Goal: Information Seeking & Learning: Learn about a topic

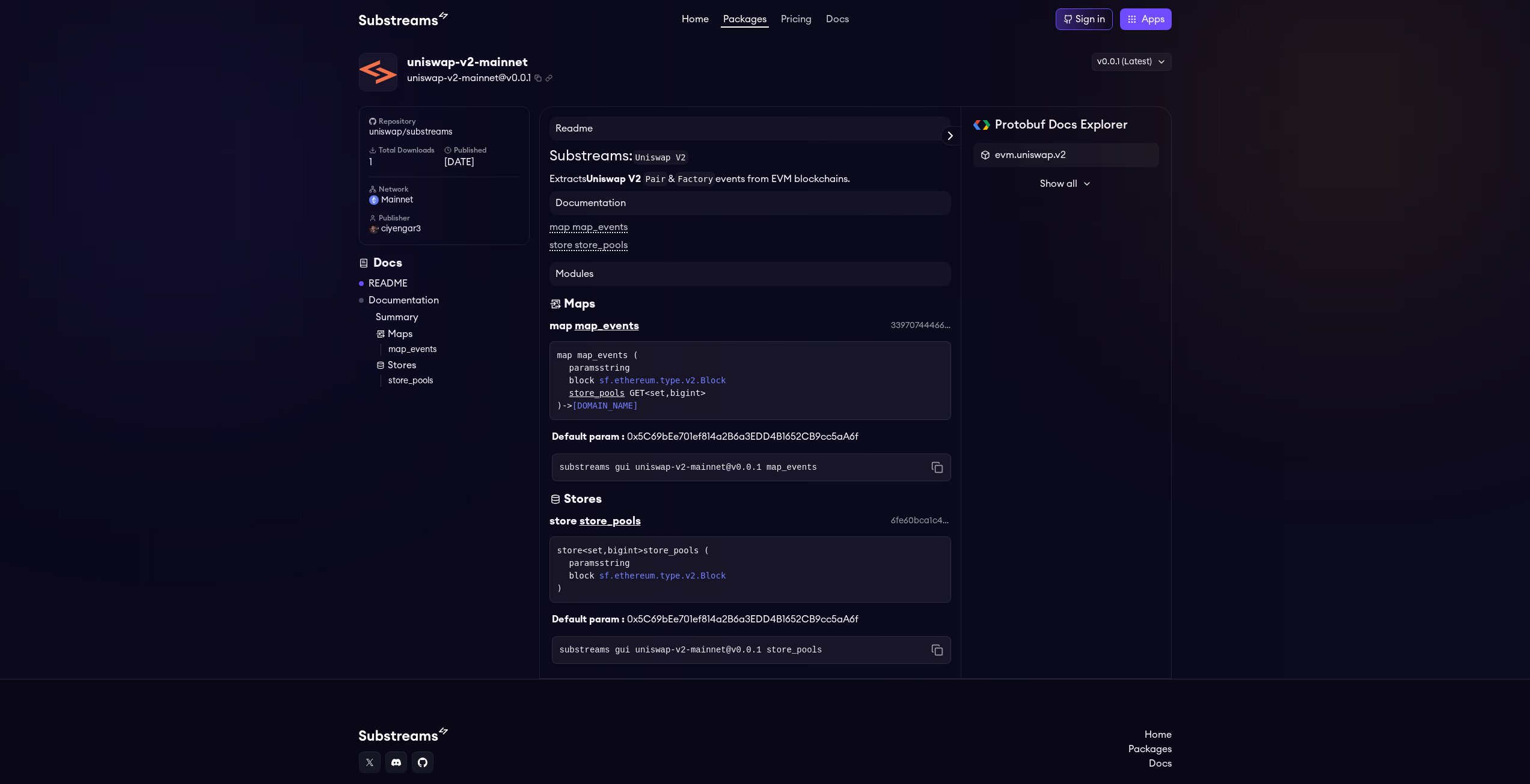
click at [704, 16] on link "Home" at bounding box center [695, 20] width 32 height 12
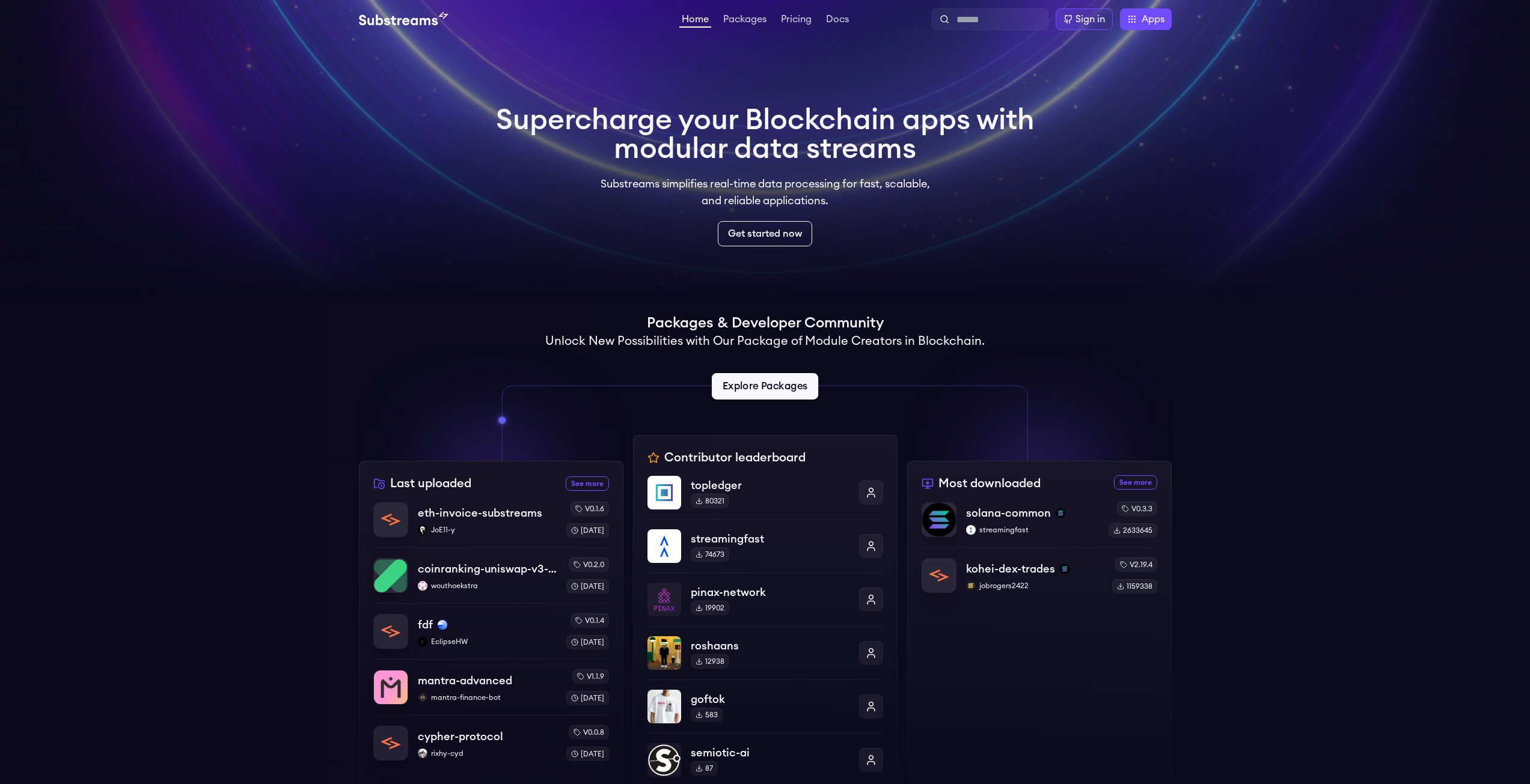
click at [788, 392] on link "Explore Packages" at bounding box center [765, 387] width 107 height 26
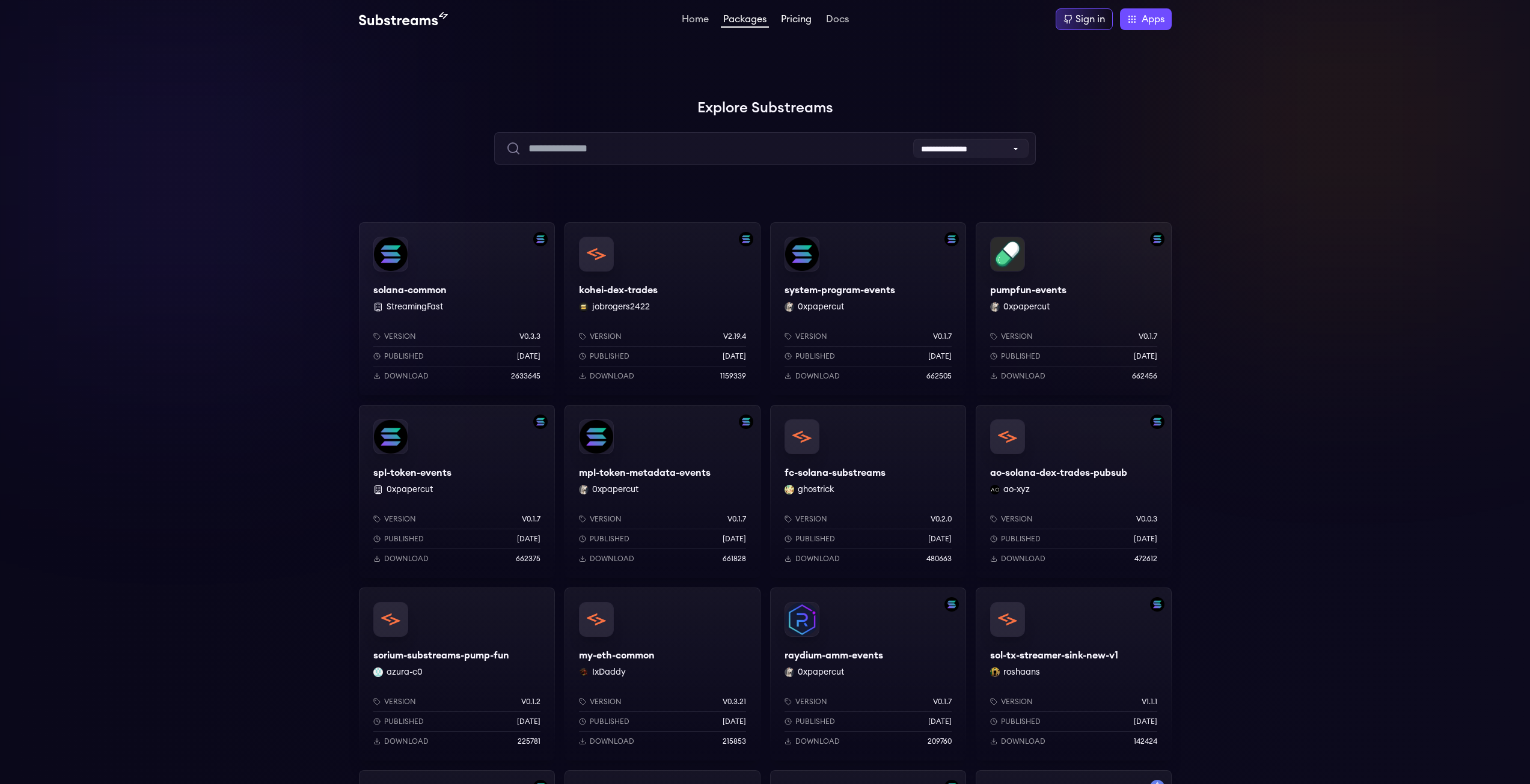
click at [796, 21] on link "Pricing" at bounding box center [796, 20] width 36 height 12
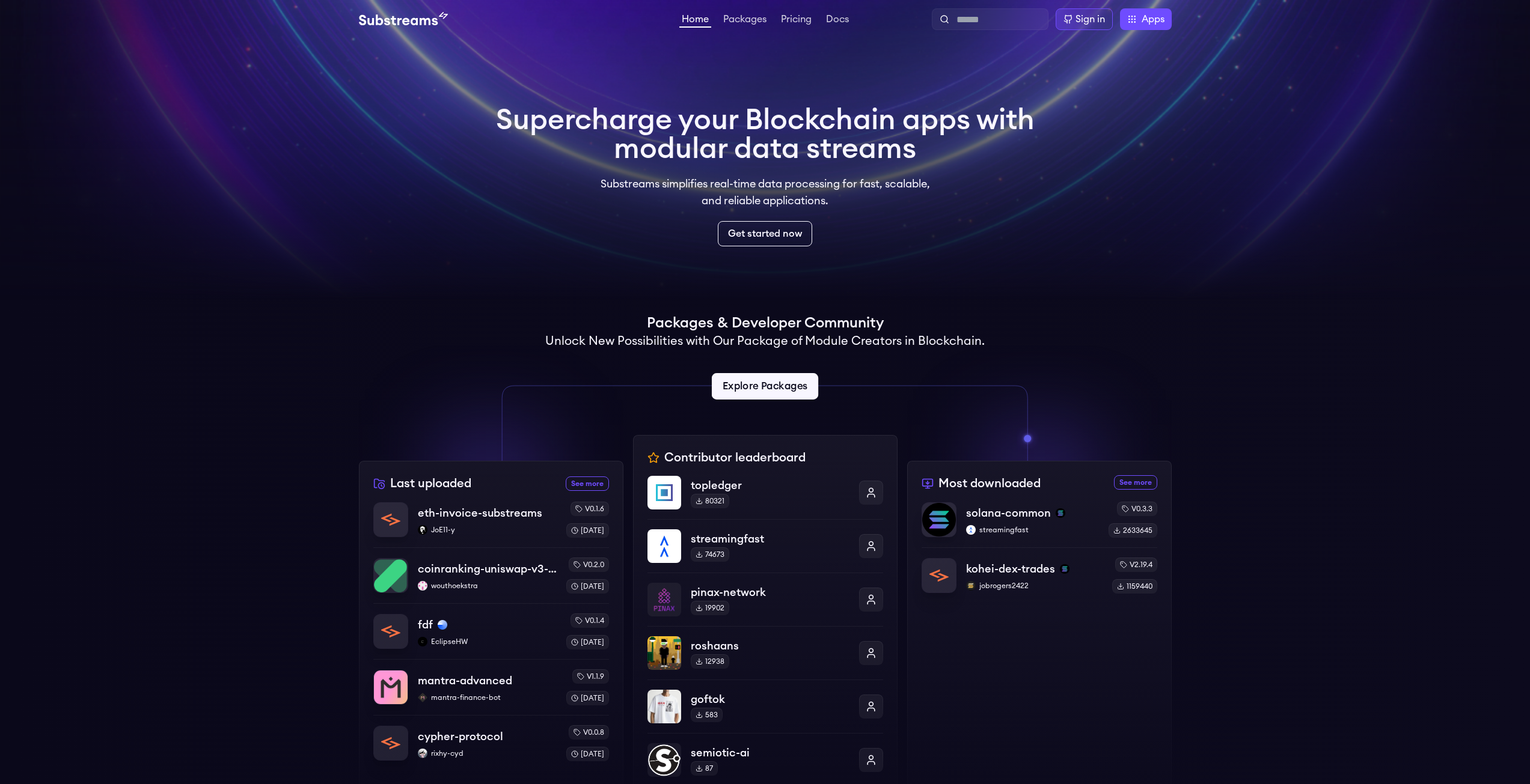
click at [787, 374] on link "Explore Packages" at bounding box center [765, 387] width 107 height 26
click at [491, 520] on p "eth-invoice-substreams" at bounding box center [480, 513] width 126 height 17
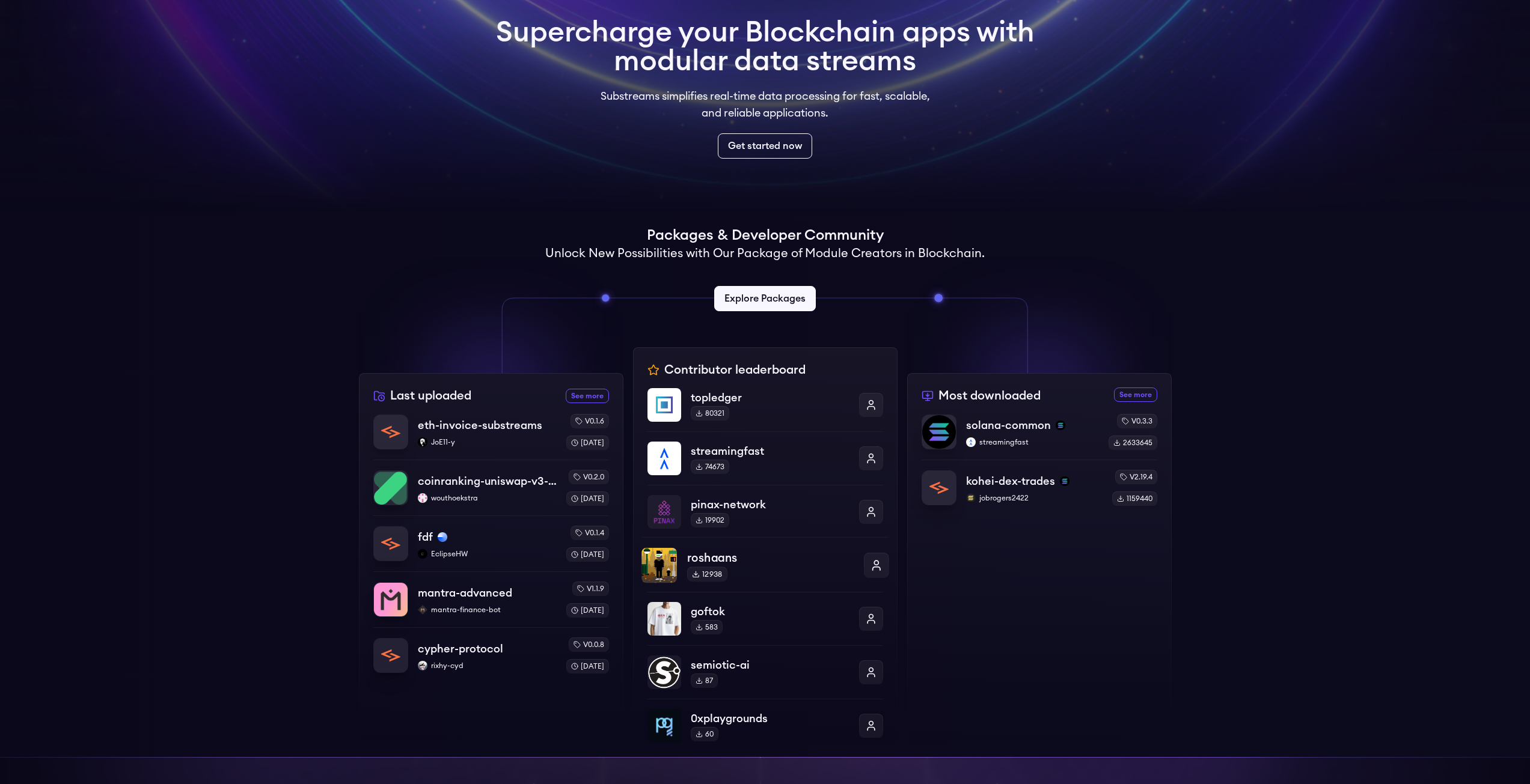
scroll to position [241, 0]
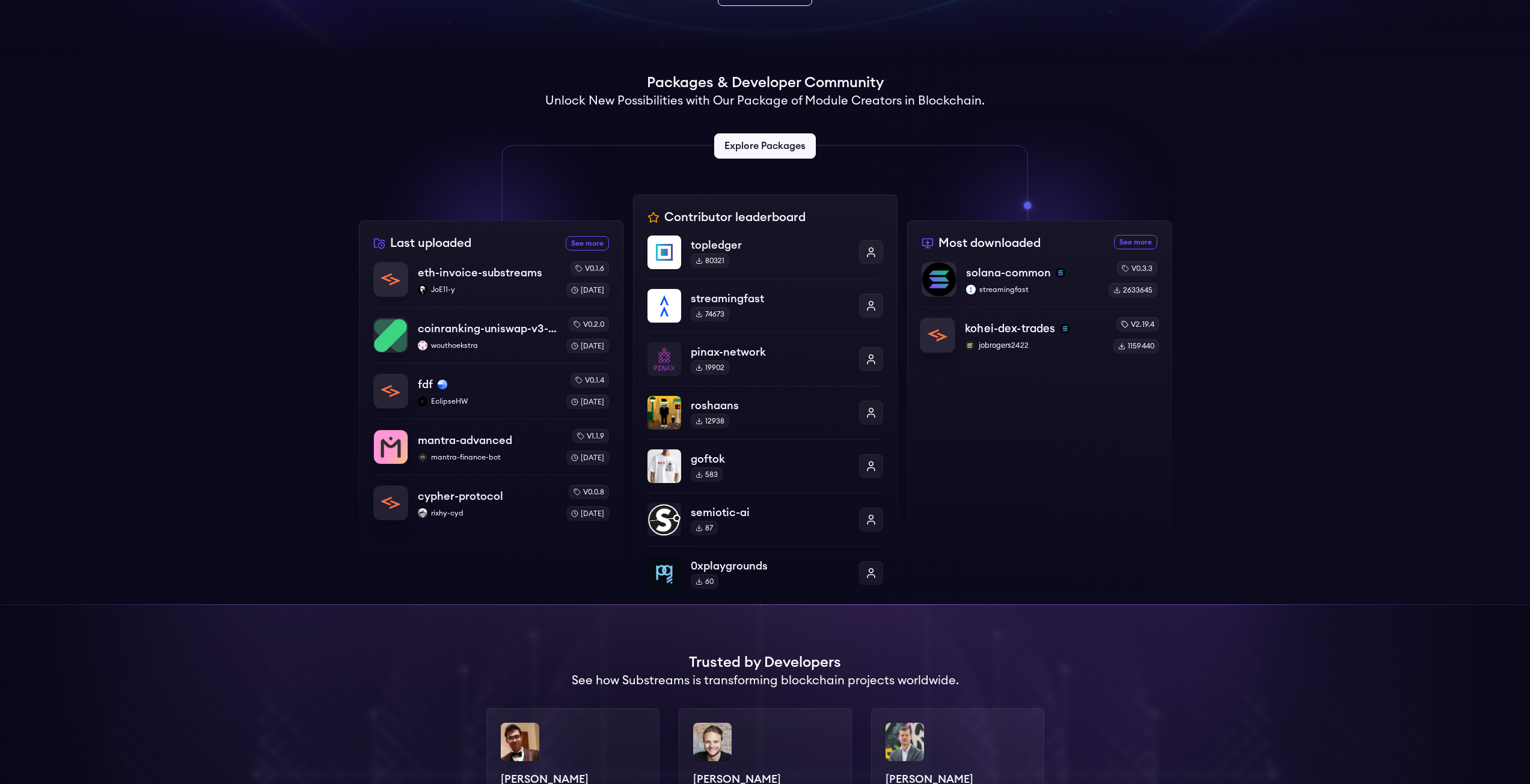
click at [993, 327] on p "kohei-dex-trades" at bounding box center [1010, 329] width 90 height 17
click at [772, 153] on link "Explore Packages" at bounding box center [765, 146] width 107 height 26
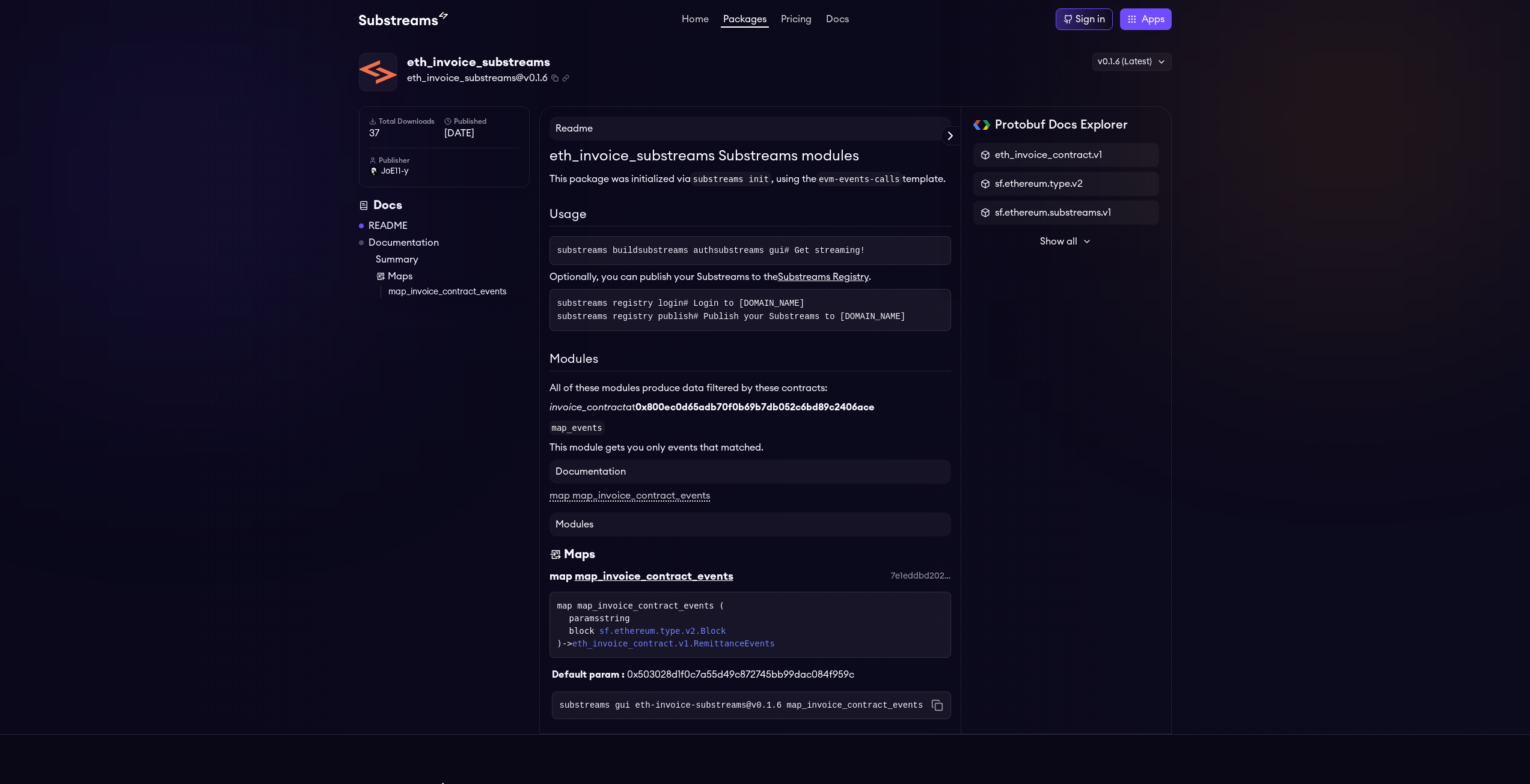
click at [726, 412] on strong "0x800ec0d65adb70f0b69b7db052c6bd89c2406ace" at bounding box center [754, 407] width 239 height 9
click at [569, 436] on code "map_events" at bounding box center [577, 427] width 55 height 14
click at [582, 455] on p "This module gets you only events that matched." at bounding box center [750, 447] width 402 height 14
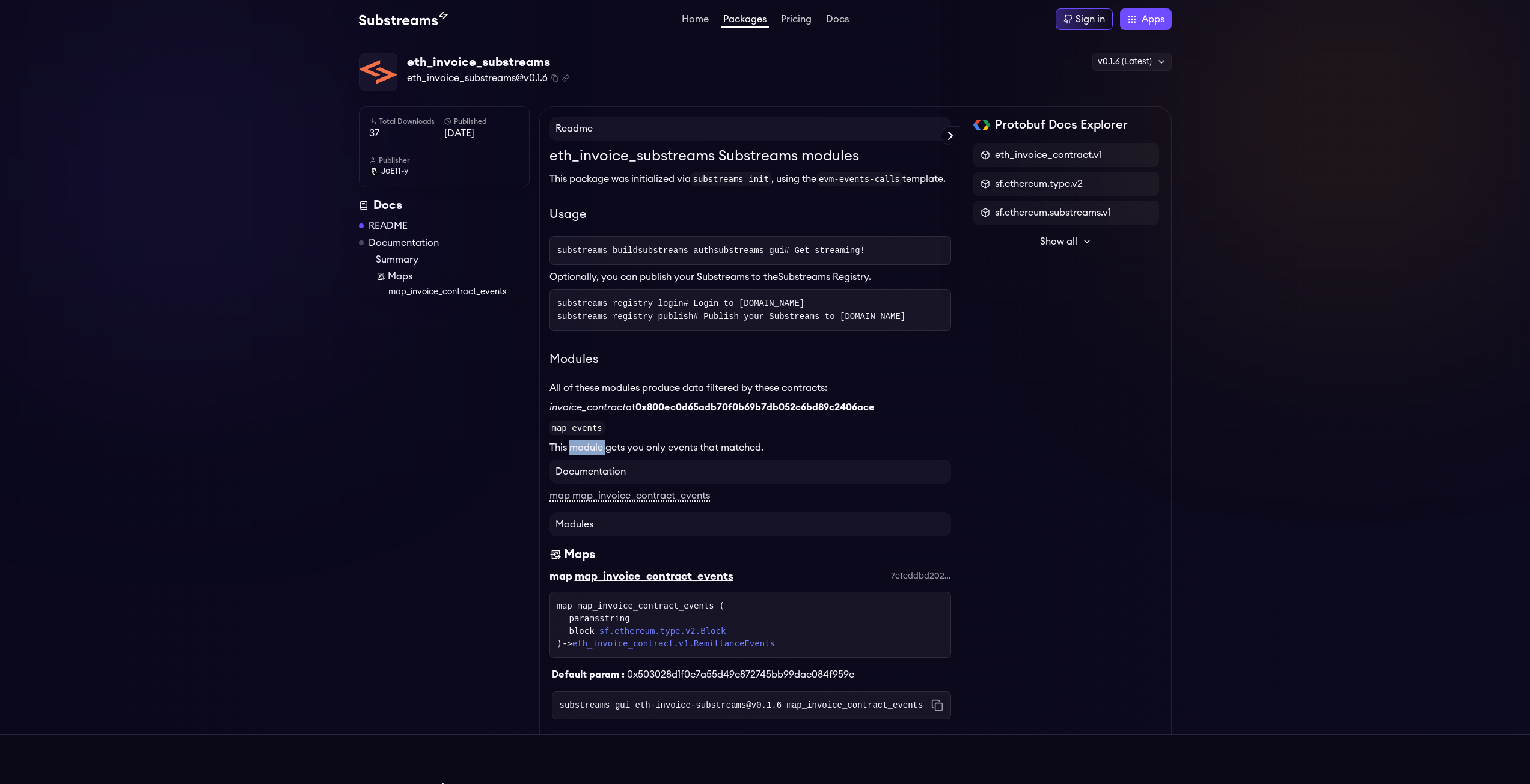
click at [582, 455] on p "This module gets you only events that matched." at bounding box center [750, 447] width 402 height 14
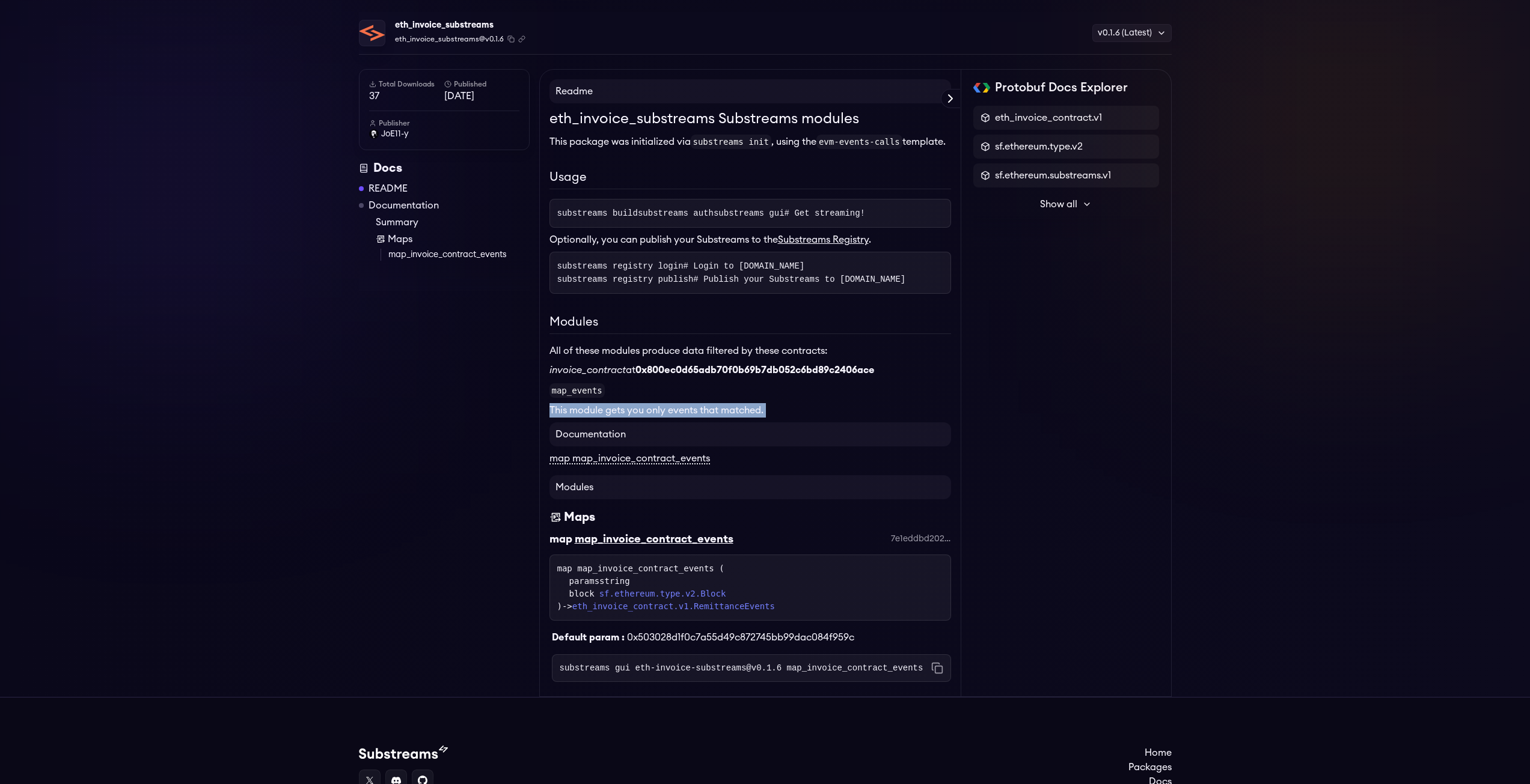
scroll to position [60, 0]
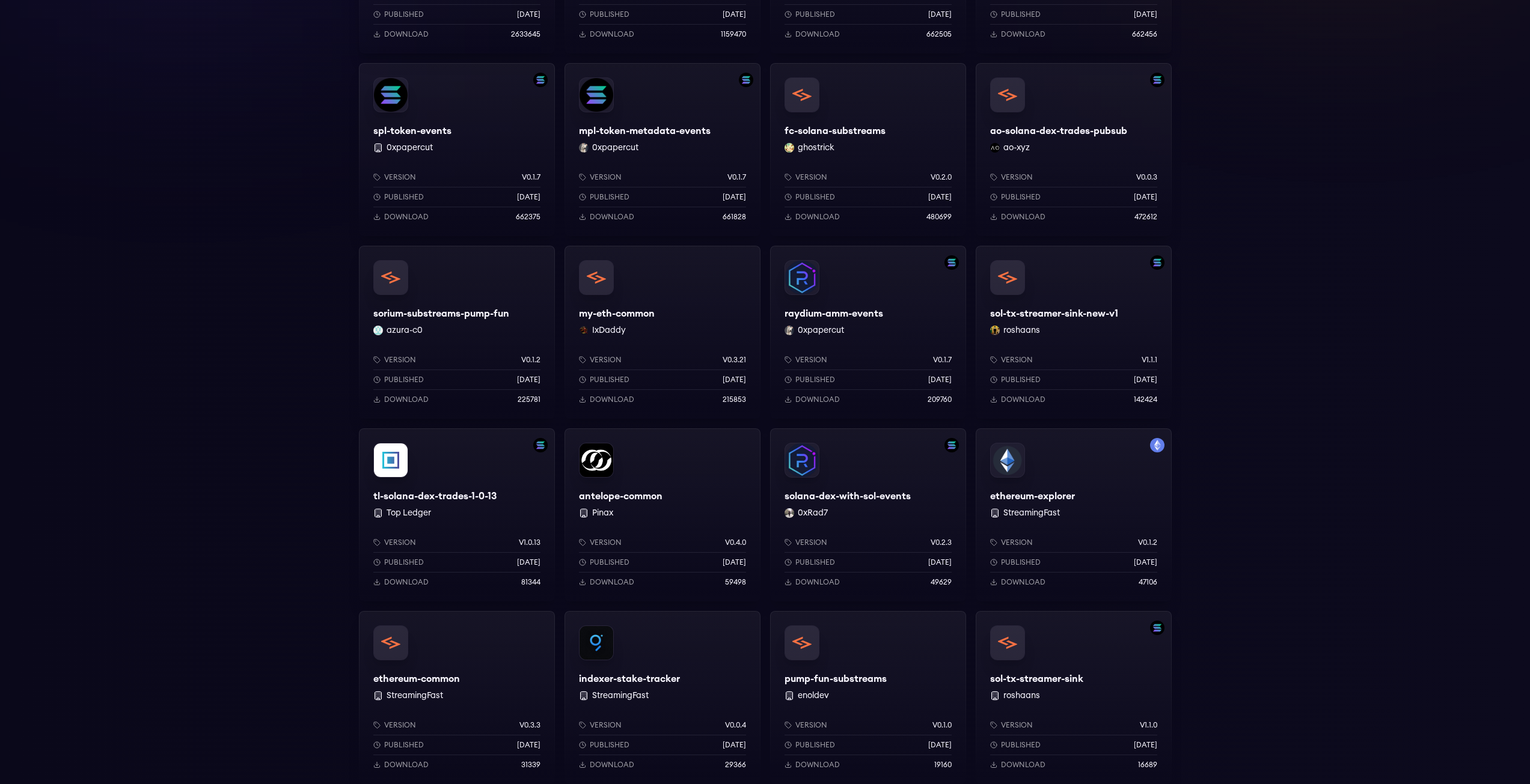
scroll to position [241, 0]
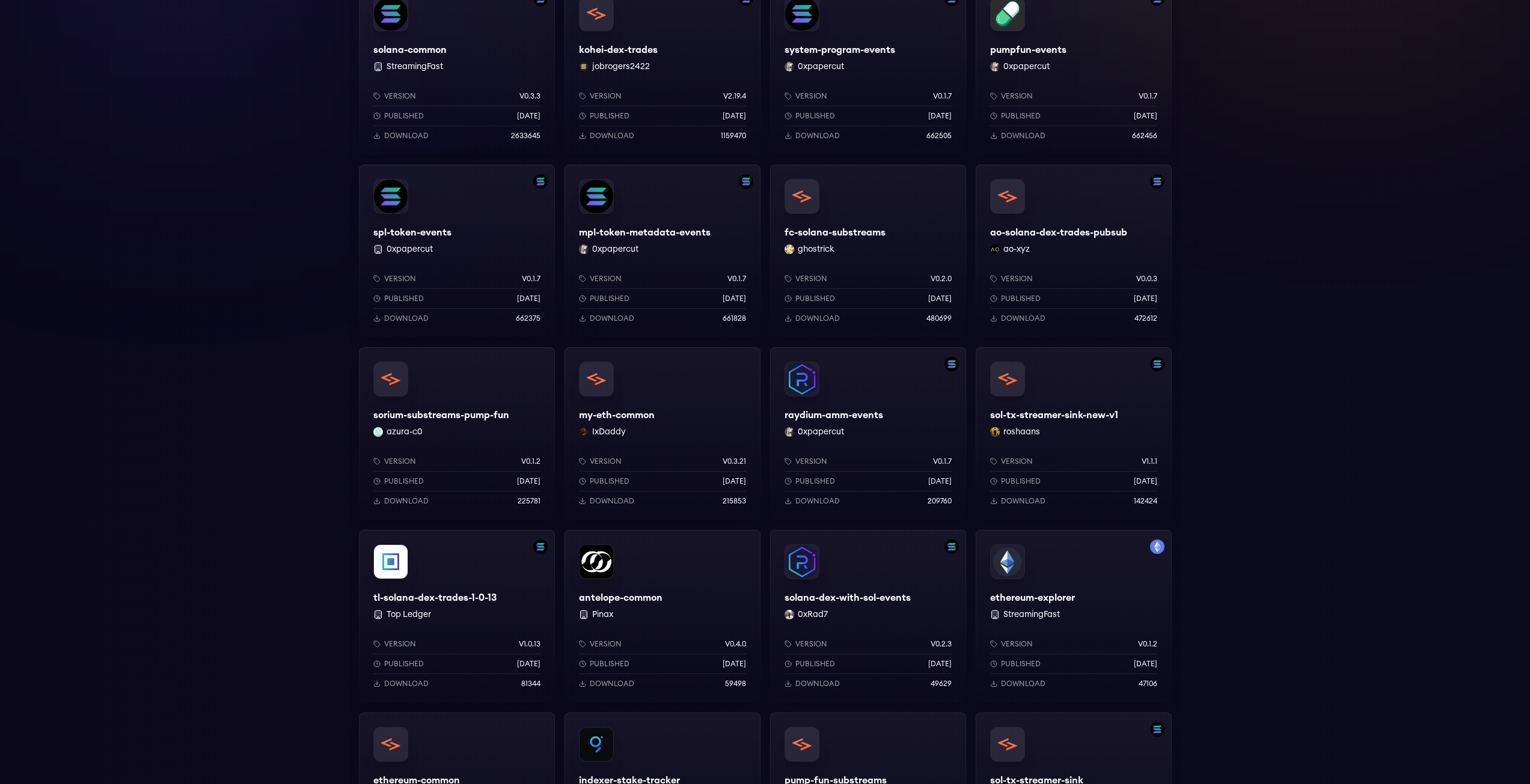
click at [655, 452] on div "Version v0.3.21 Published 3 months ago Download 215853" at bounding box center [662, 479] width 196 height 83
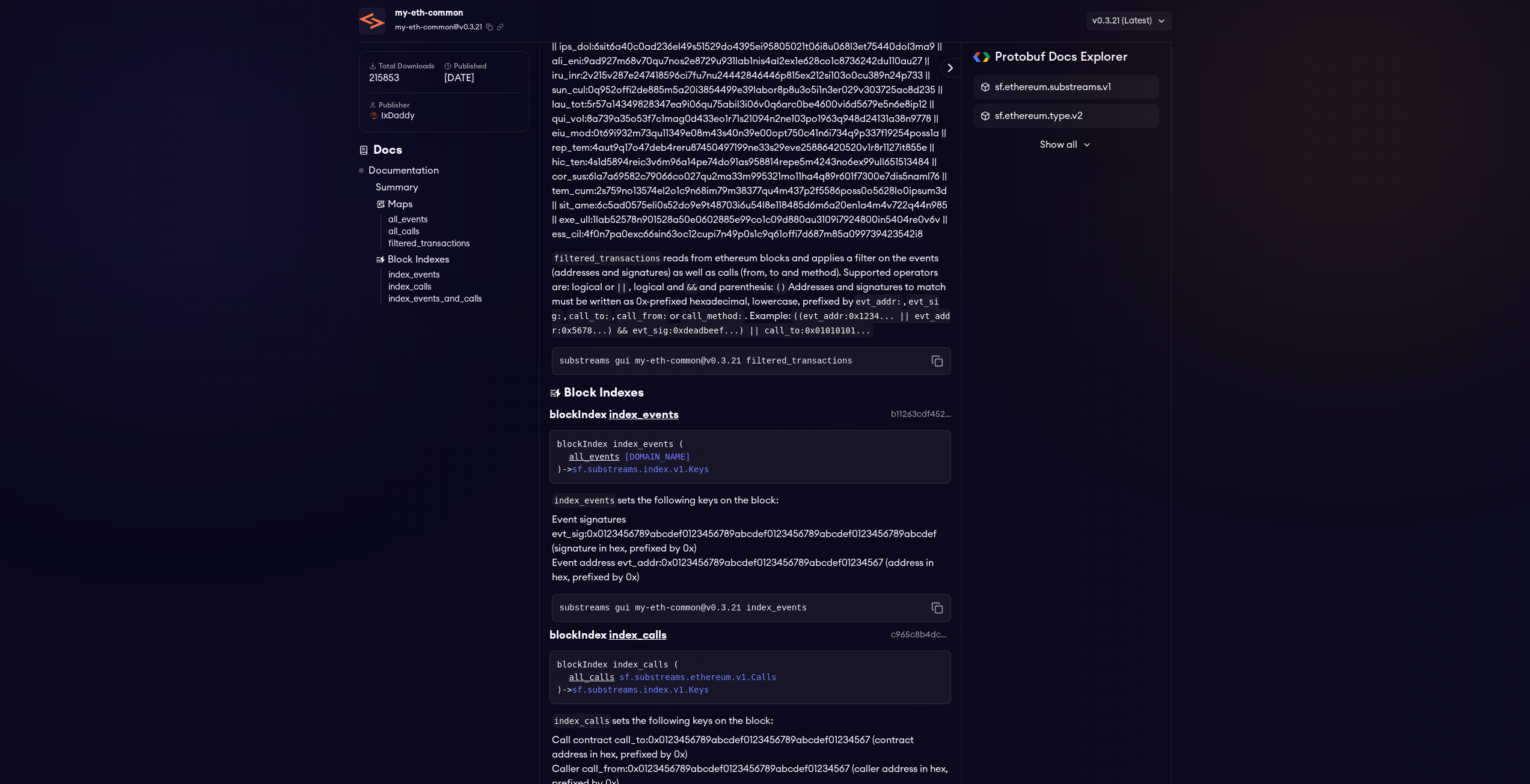
scroll to position [1082, 0]
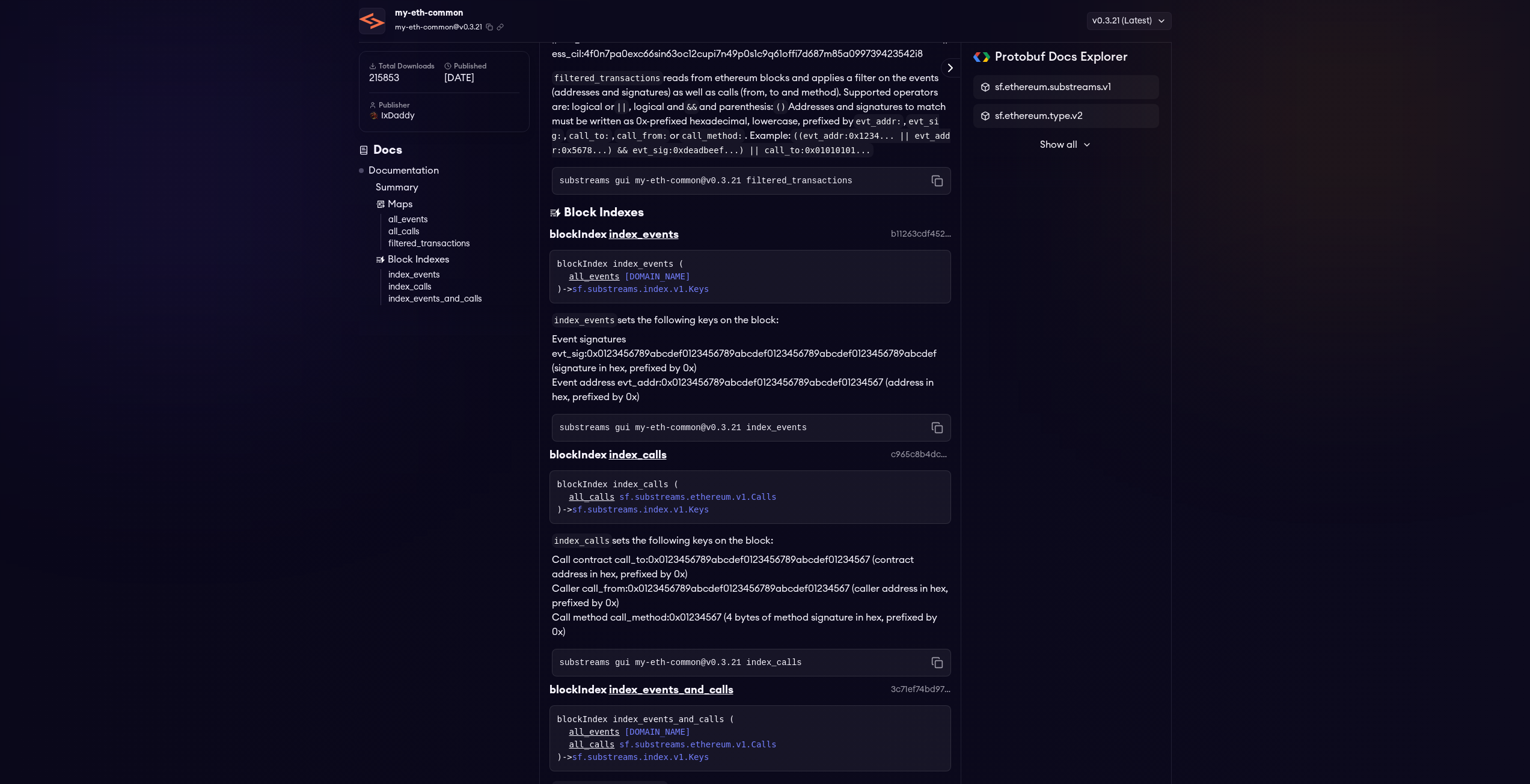
click at [611, 434] on code "substreams gui my-eth-common@v0.3.21 index_events" at bounding box center [683, 428] width 247 height 12
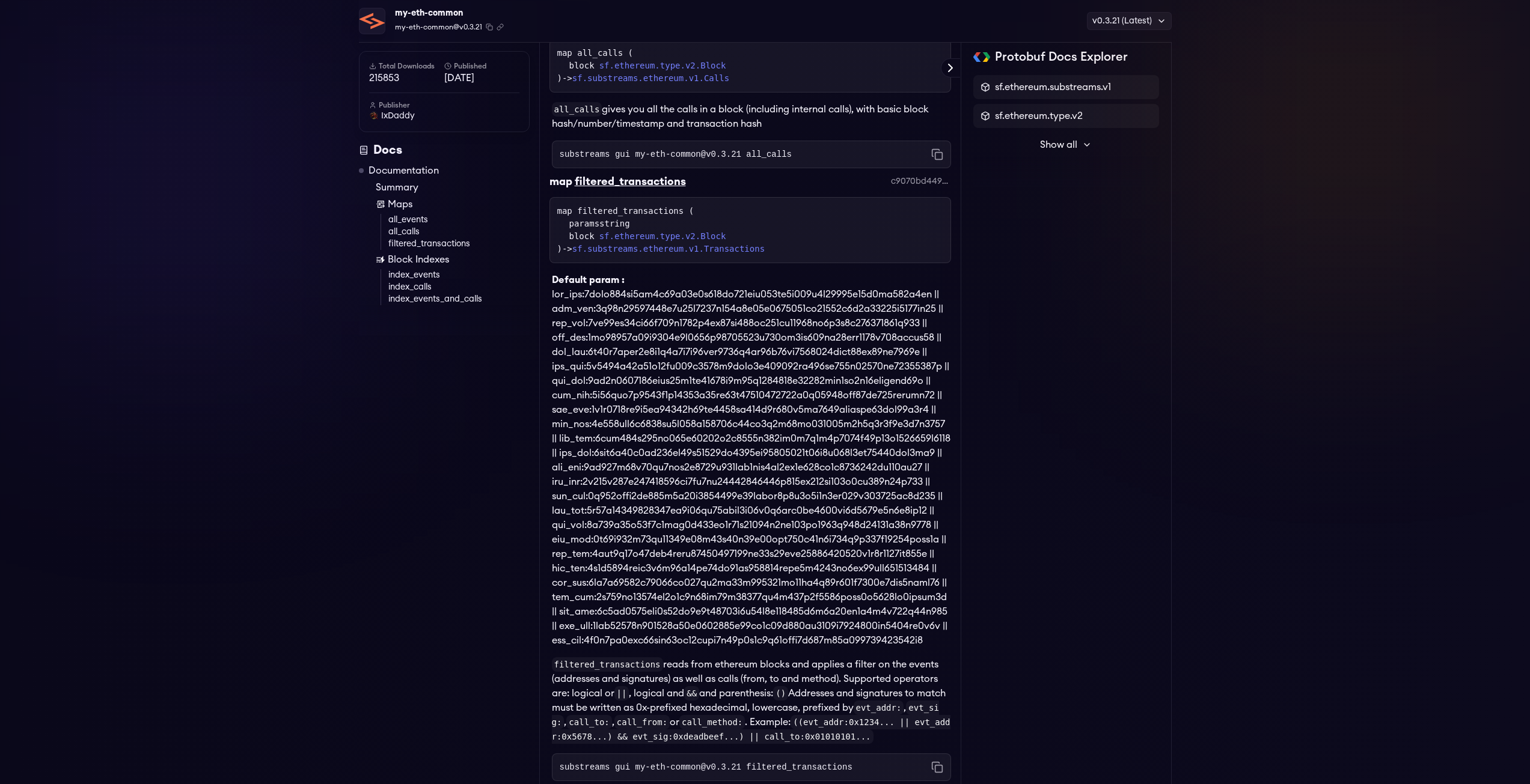
scroll to position [366, 0]
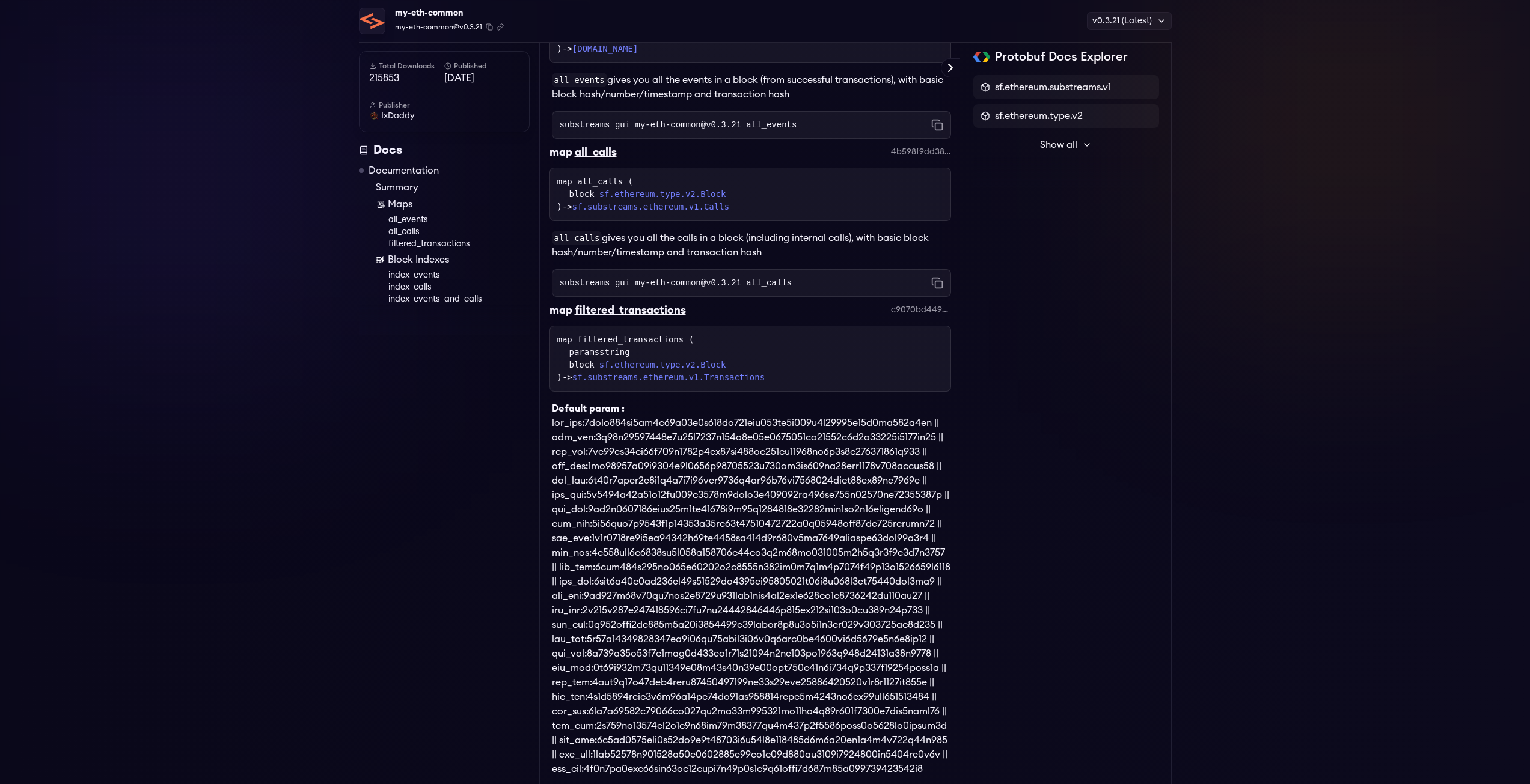
click at [401, 220] on link "all_events" at bounding box center [459, 219] width 141 height 12
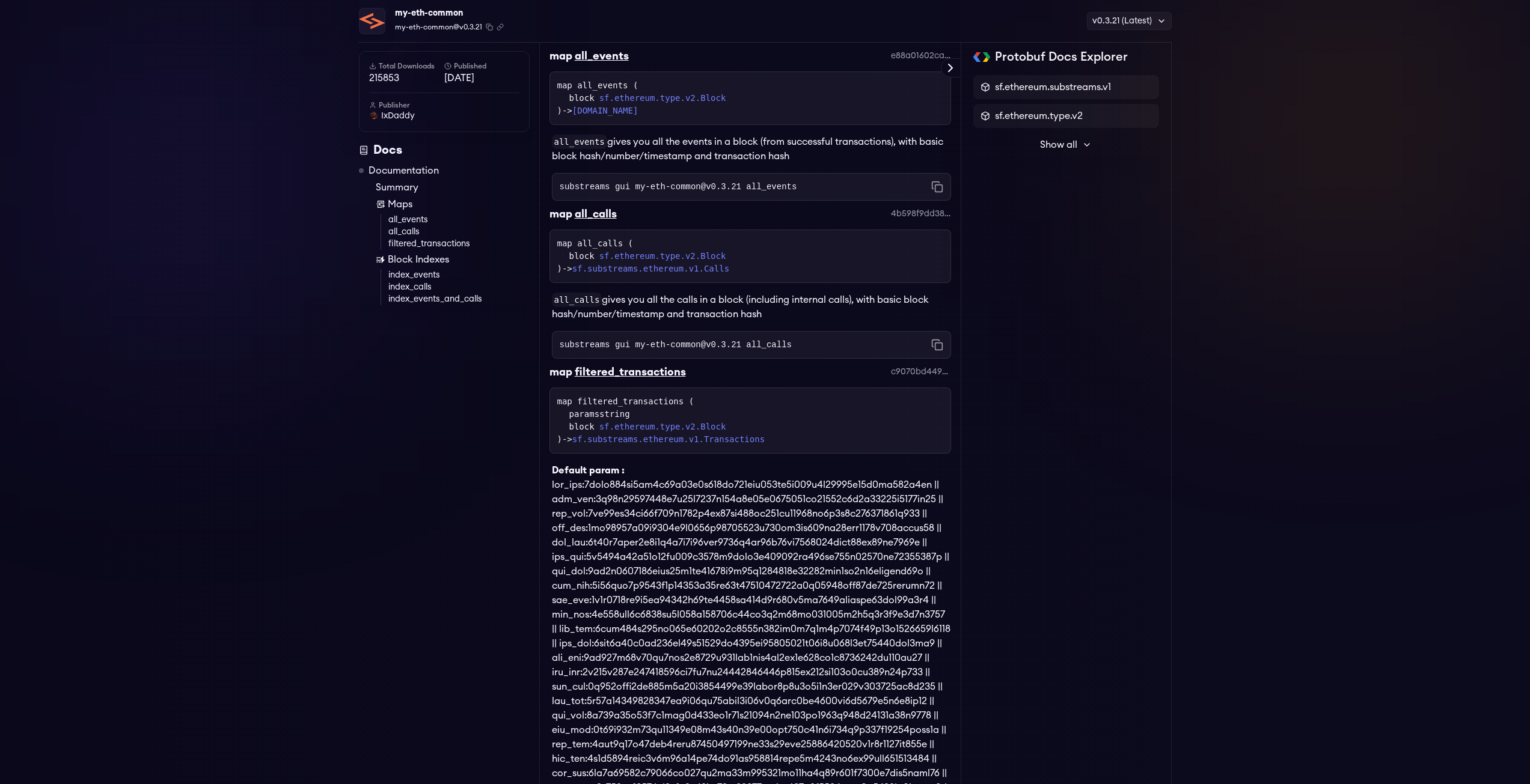
click at [405, 220] on link "all_events" at bounding box center [459, 219] width 141 height 12
click at [735, 165] on div "substreams gui my-eth-common@v0.3.21 all_events Copied!" at bounding box center [750, 183] width 402 height 37
click at [739, 155] on p "all_events gives you all the events in a block (from successful transactions), …" at bounding box center [751, 149] width 399 height 29
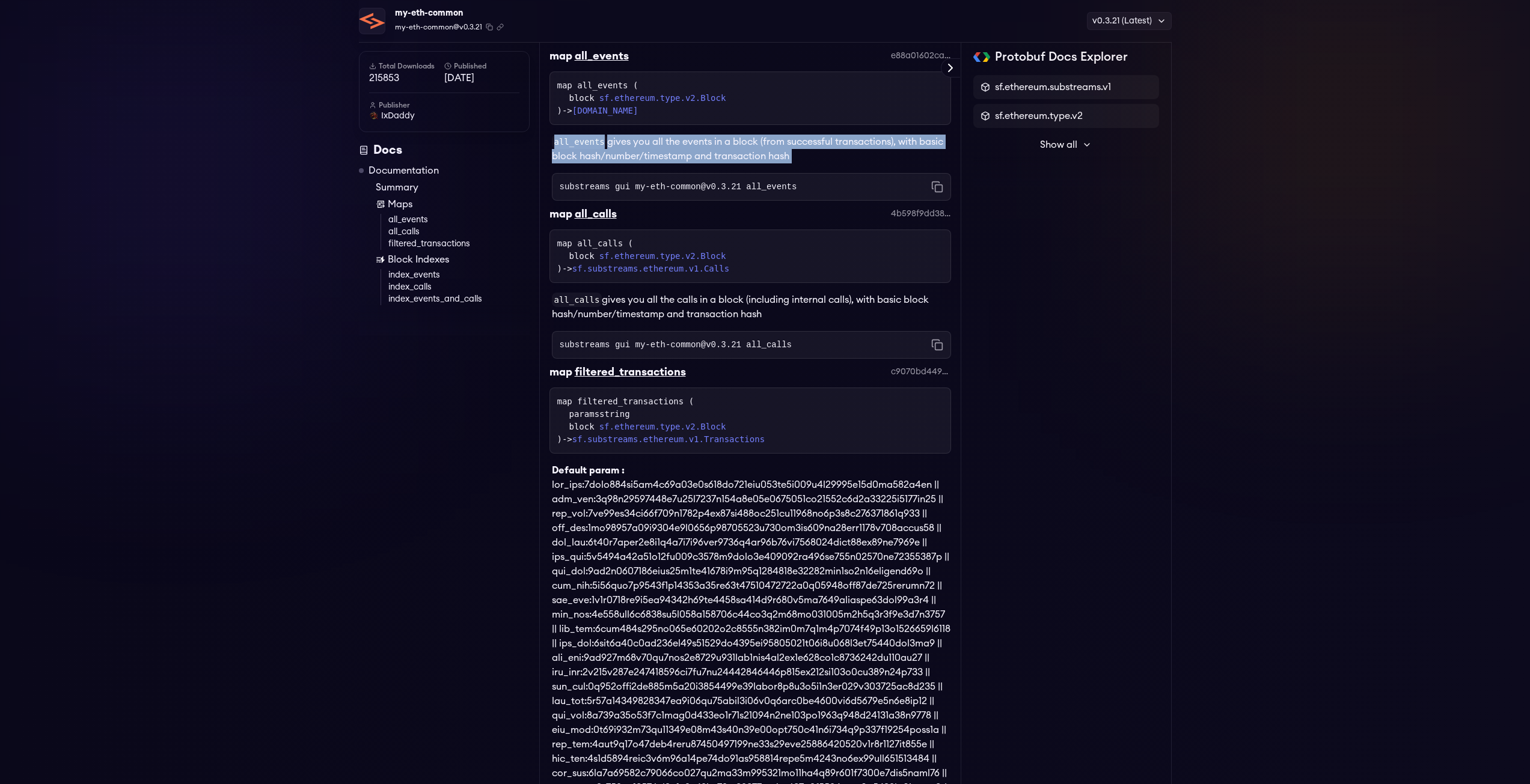
click at [739, 155] on p "all_events gives you all the events in a block (from successful transactions), …" at bounding box center [751, 149] width 399 height 29
click at [784, 158] on p "all_events gives you all the events in a block (from successful transactions), …" at bounding box center [751, 149] width 399 height 29
click at [806, 159] on p "all_events gives you all the events in a block (from successful transactions), …" at bounding box center [751, 149] width 399 height 29
drag, startPoint x: 806, startPoint y: 159, endPoint x: 557, endPoint y: 133, distance: 250.4
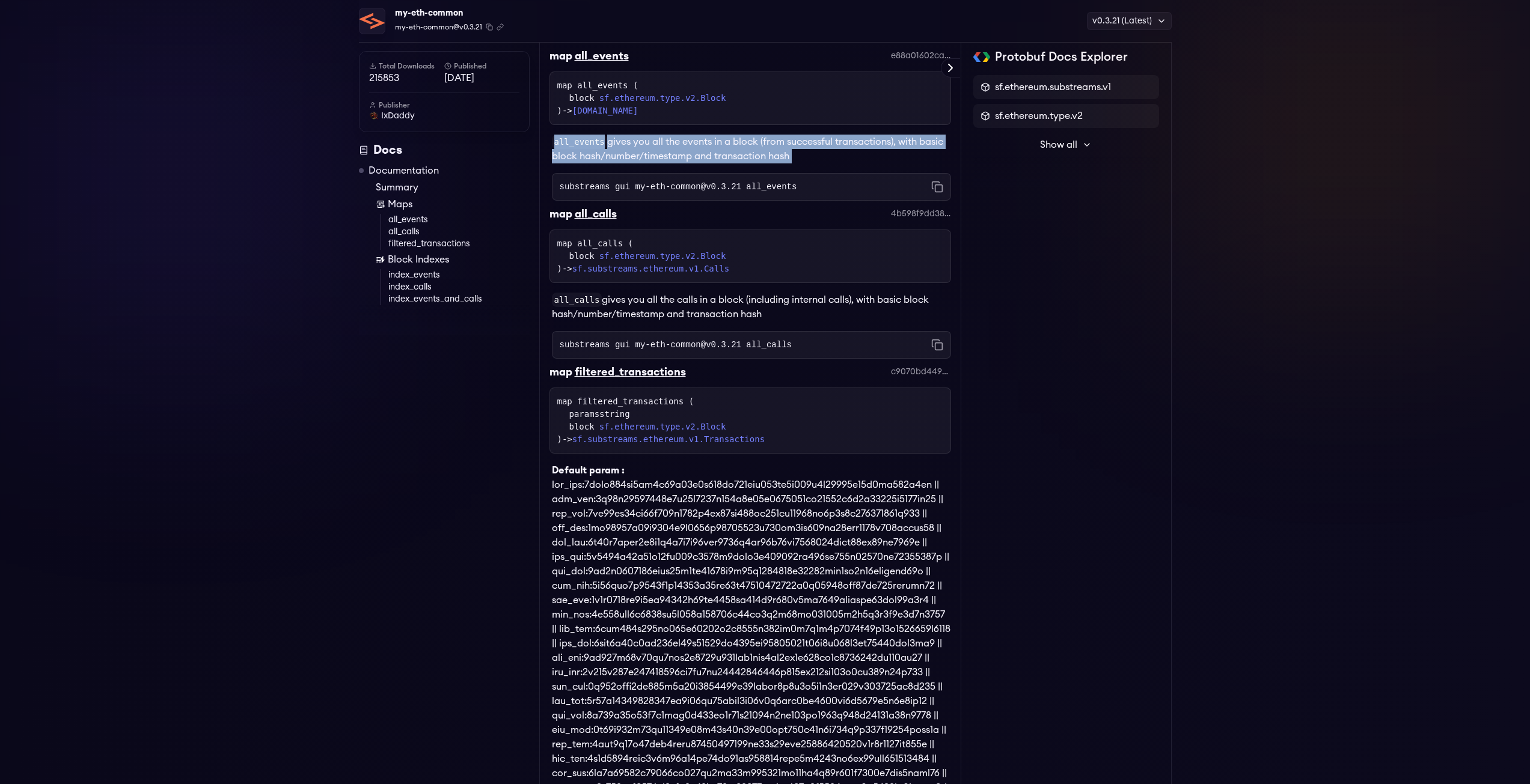
click at [557, 133] on div "all_events gives you all the events in a block (from successful transactions), …" at bounding box center [750, 143] width 402 height 38
click at [548, 139] on div "Readme Documentation map all_events map all_calls map filtered_transactions blo…" at bounding box center [750, 797] width 423 height 1984
drag, startPoint x: 548, startPoint y: 139, endPoint x: 795, endPoint y: 157, distance: 247.7
click at [795, 157] on div "Readme Documentation map all_events map all_calls map filtered_transactions blo…" at bounding box center [750, 797] width 423 height 1984
click at [795, 157] on p "all_events gives you all the events in a block (from successful transactions), …" at bounding box center [751, 149] width 399 height 29
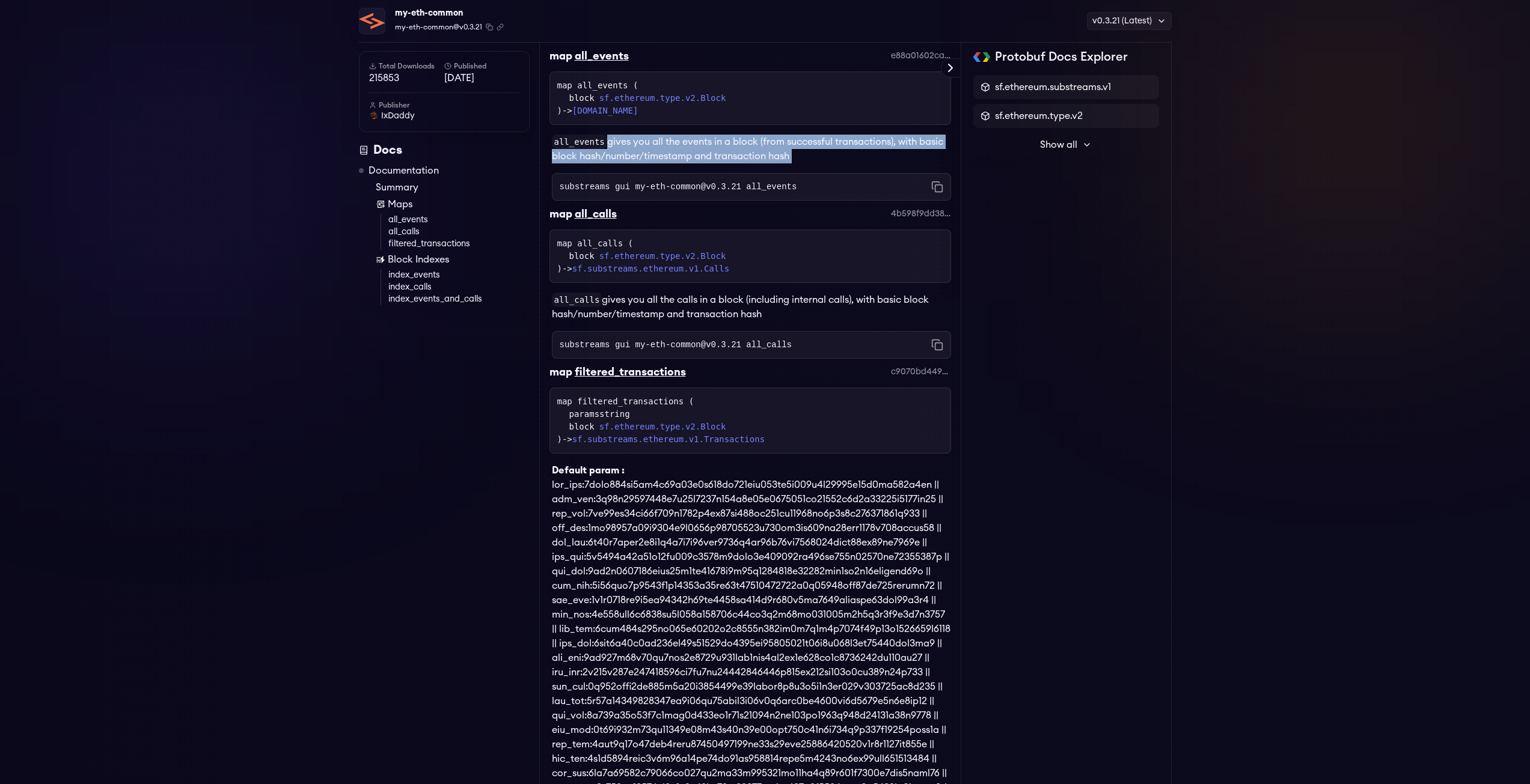
drag, startPoint x: 795, startPoint y: 157, endPoint x: 600, endPoint y: 137, distance: 196.0
click at [600, 137] on p "all_events gives you all the events in a block (from successful transactions), …" at bounding box center [751, 149] width 399 height 29
click at [600, 137] on code "all_events" at bounding box center [579, 141] width 55 height 14
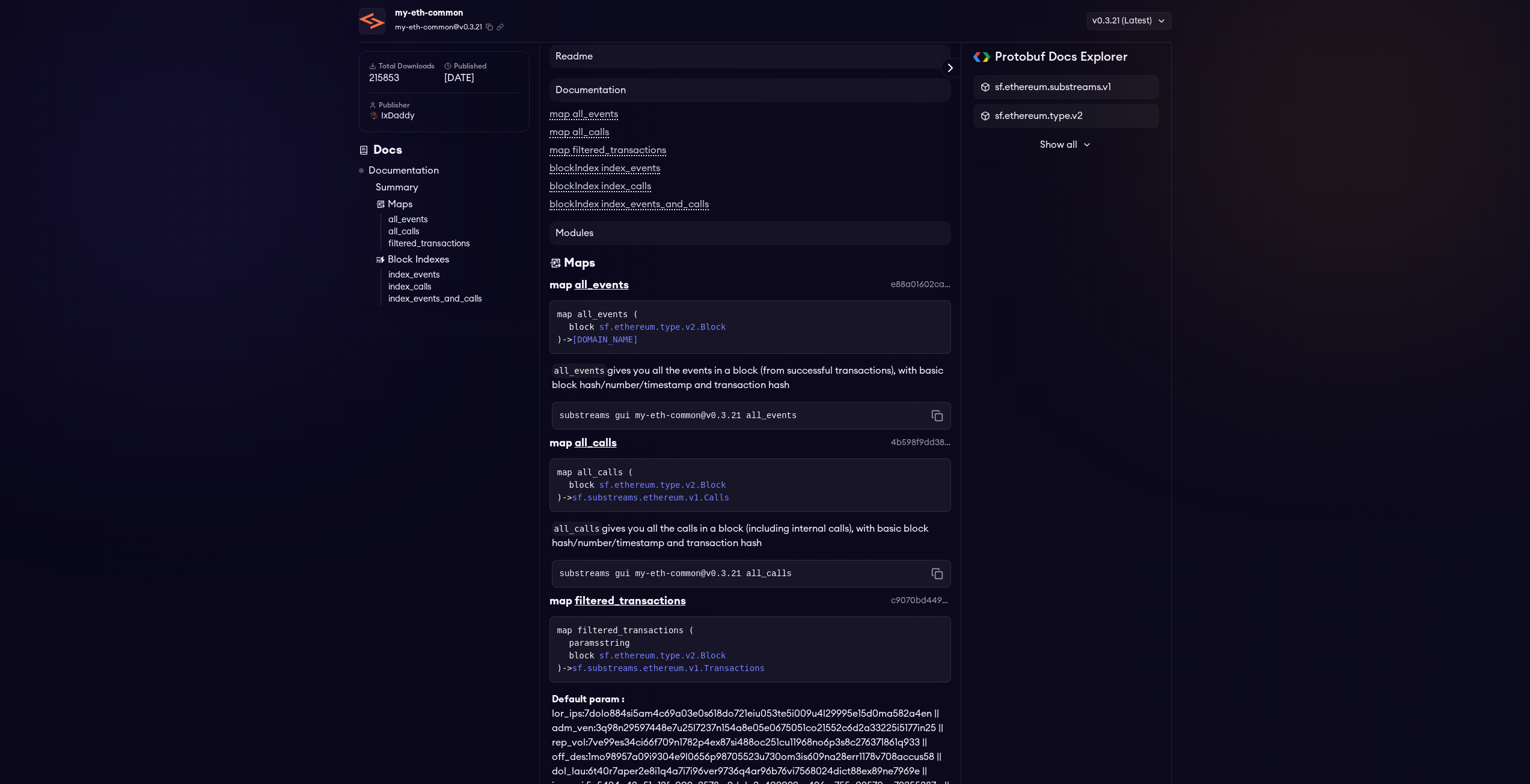
scroll to position [67, 0]
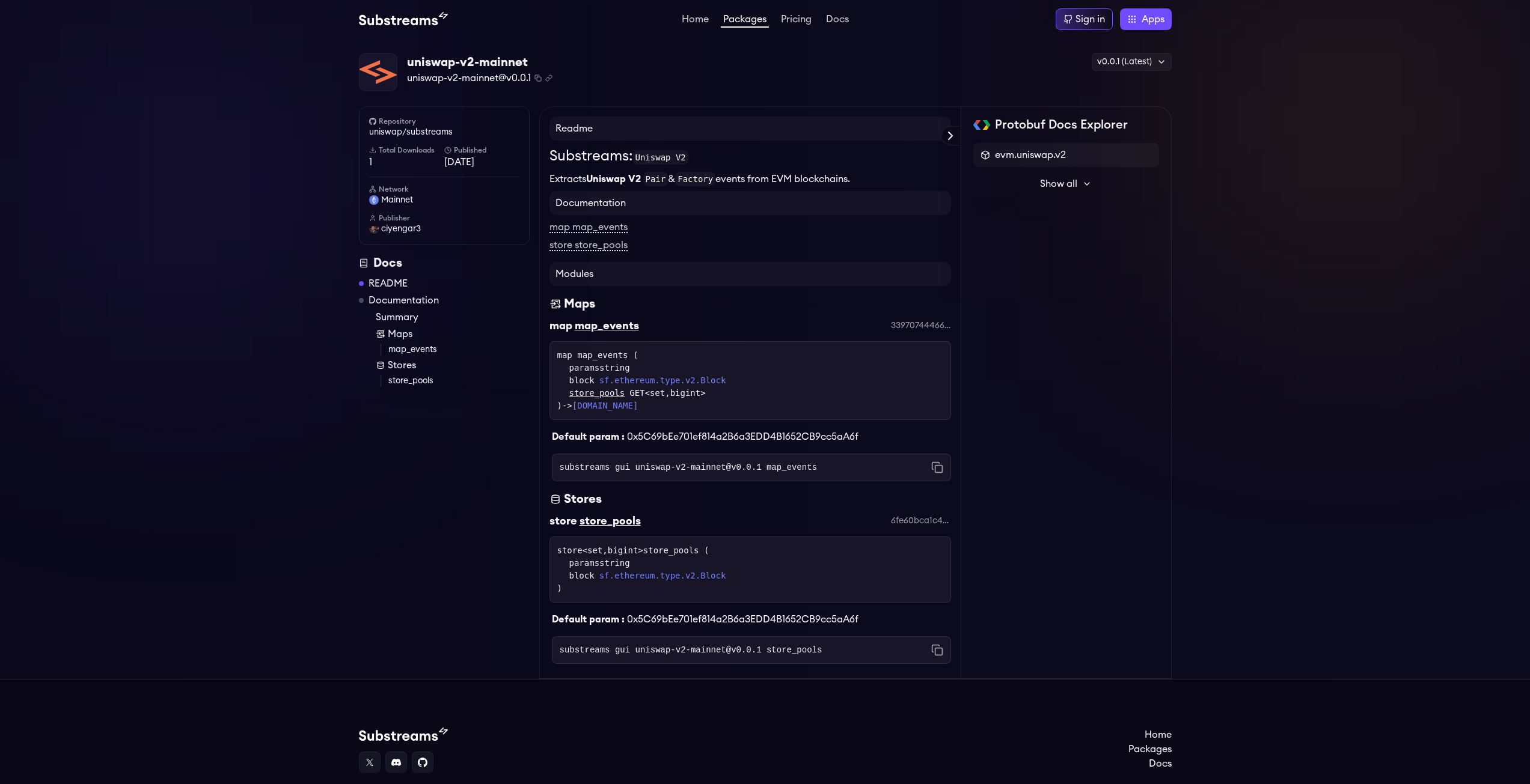
click at [404, 347] on link "map_events" at bounding box center [459, 349] width 141 height 12
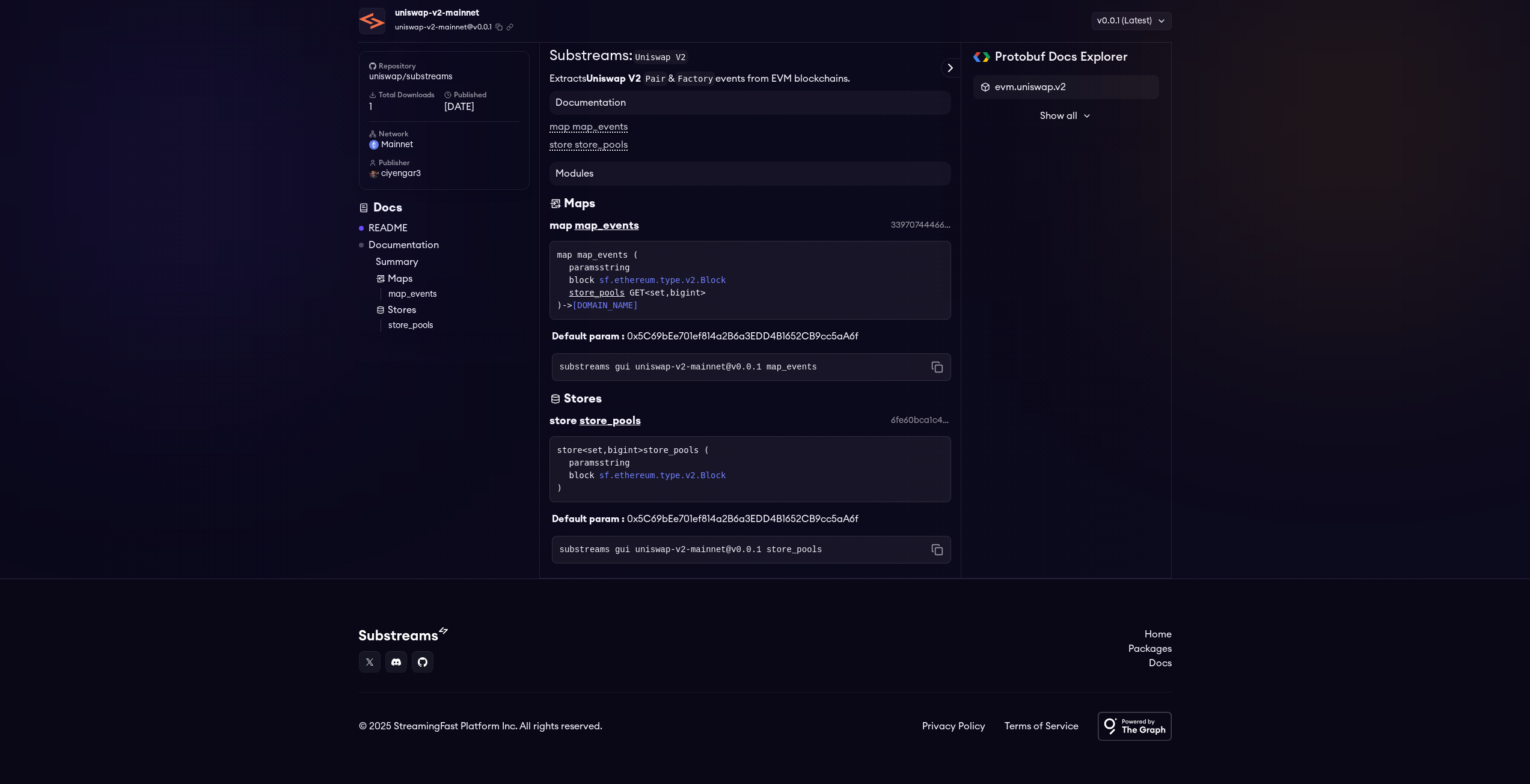
click at [402, 328] on link "store_pools" at bounding box center [459, 325] width 141 height 12
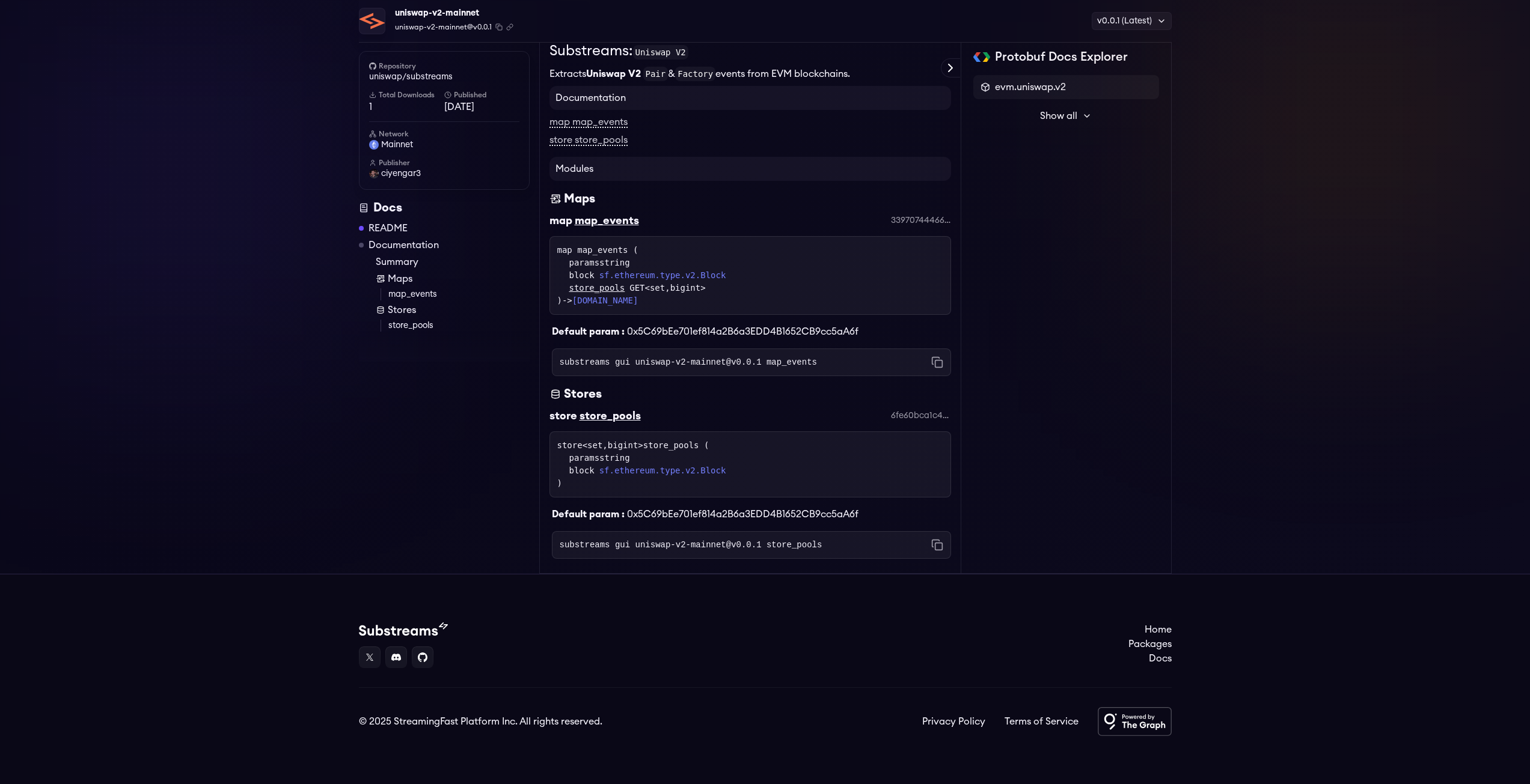
click at [648, 332] on span "0x5C69bEe701ef814a2B6a3EDD4B1652CB9cc5aA6f" at bounding box center [742, 332] width 231 height 9
click at [652, 361] on code "substreams gui uniswap-v2-mainnet@v0.0.1 map_events" at bounding box center [688, 362] width 258 height 12
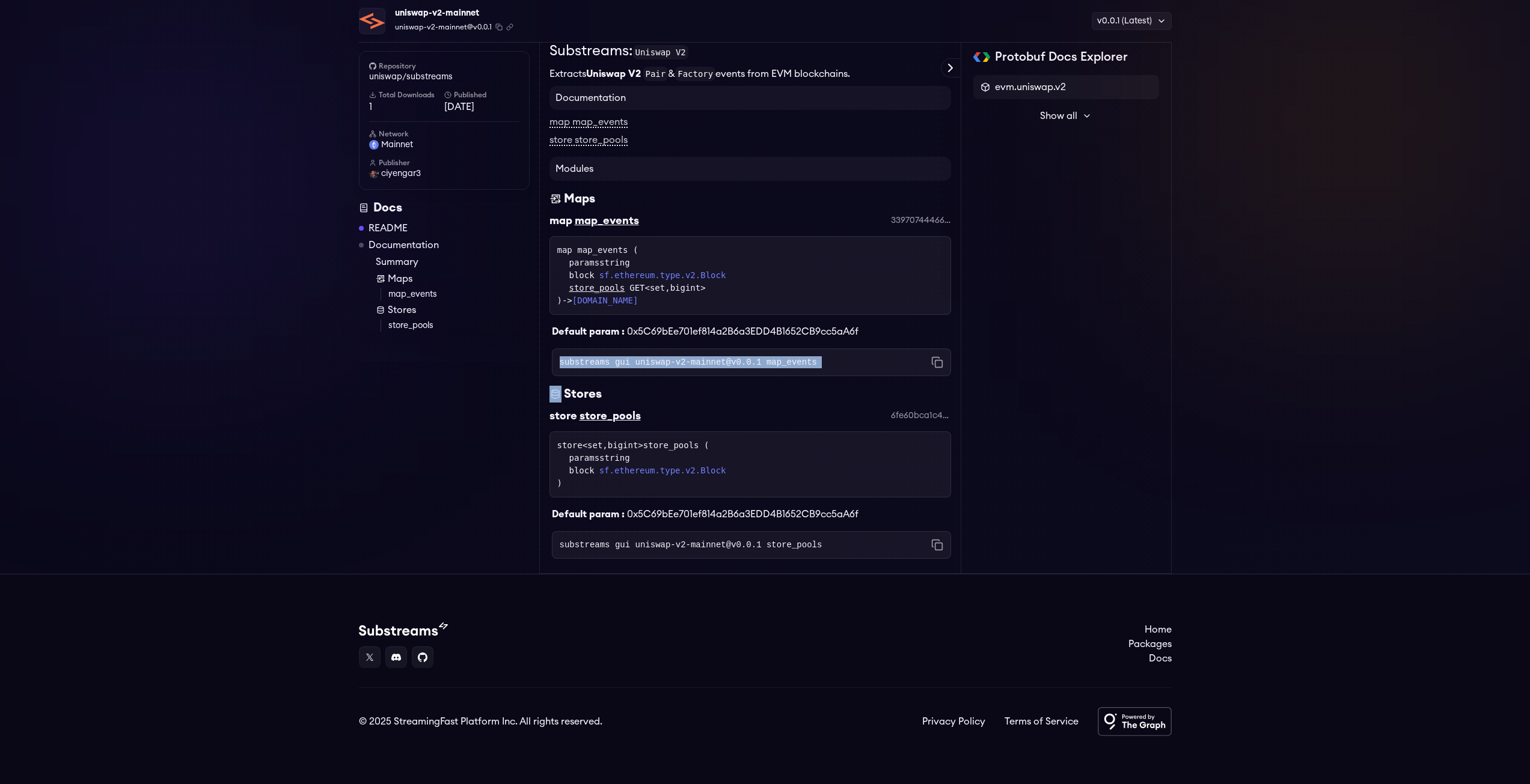
click at [746, 362] on code "substreams gui uniswap-v2-mainnet@v0.0.1 map_events" at bounding box center [688, 362] width 258 height 12
click at [778, 366] on code "substreams gui uniswap-v2-mainnet@v0.0.1 map_events" at bounding box center [688, 362] width 258 height 12
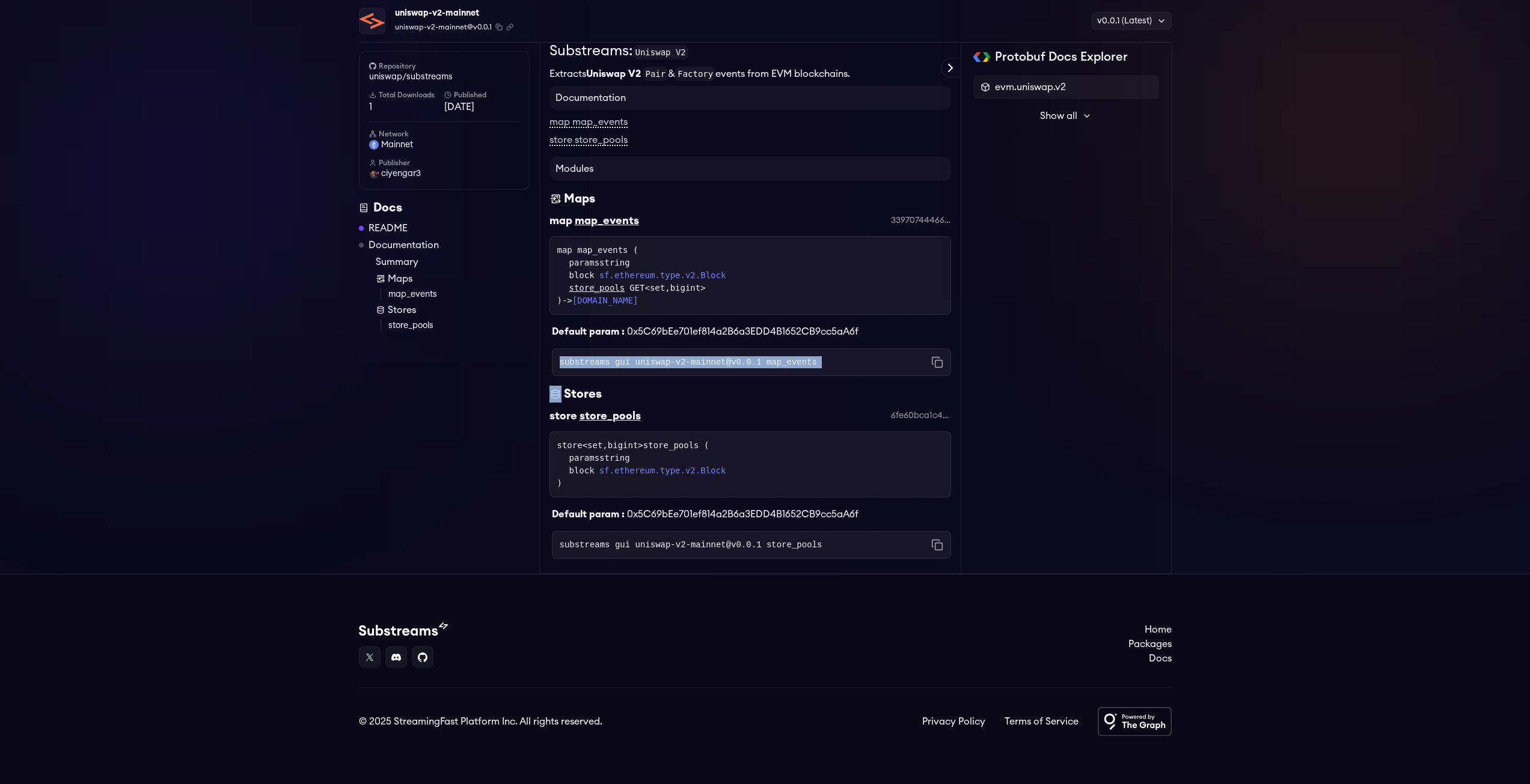
click at [778, 366] on code "substreams gui uniswap-v2-mainnet@v0.0.1 map_events" at bounding box center [688, 362] width 258 height 12
click at [801, 364] on div "substreams gui uniswap-v2-mainnet@v0.0.1 map_events Copied!" at bounding box center [751, 362] width 399 height 28
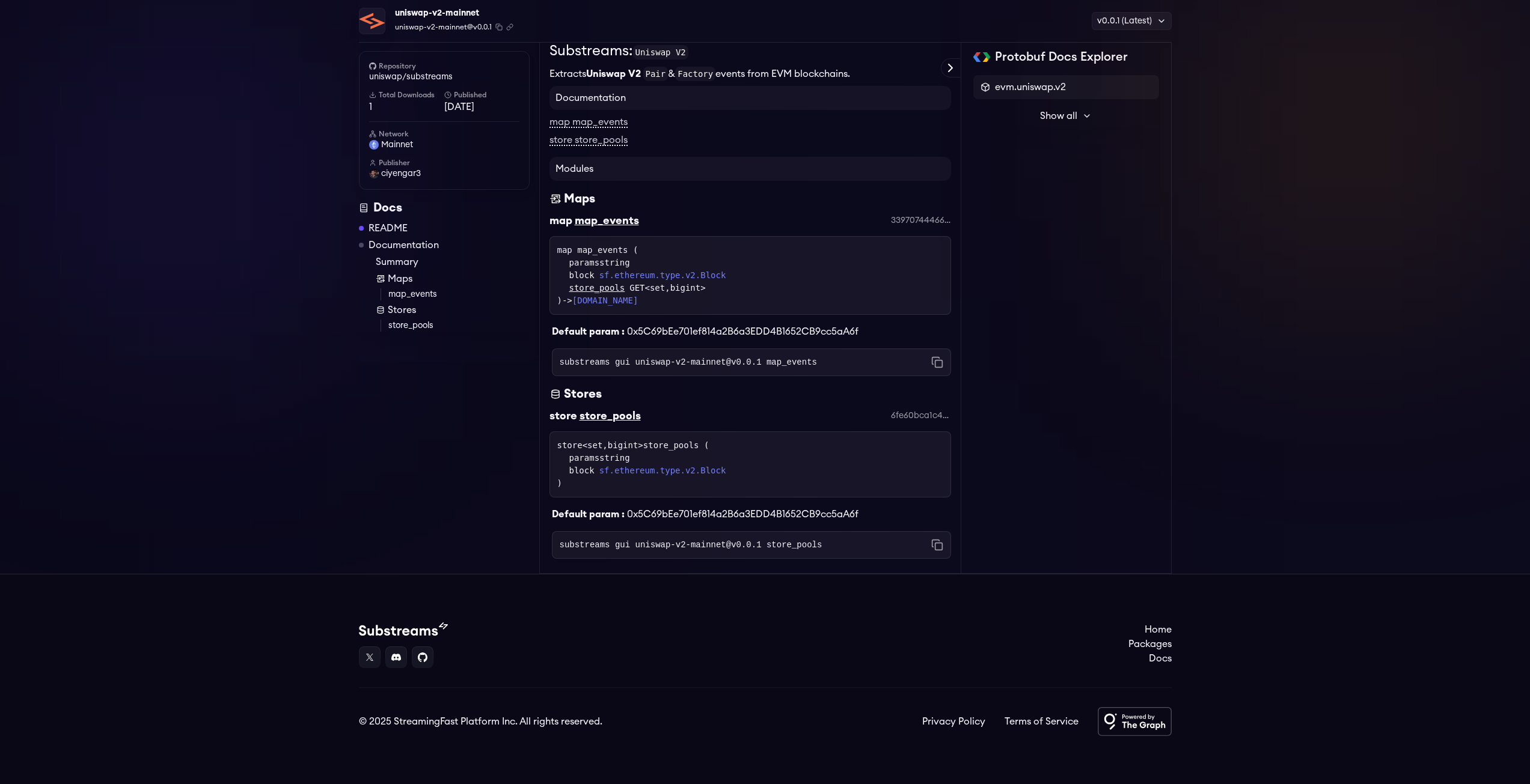
click at [728, 521] on div "Default param : 0x5C69bEe701ef814a2B6a3EDD4B1652CB9cc5aA6f" at bounding box center [750, 510] width 402 height 24
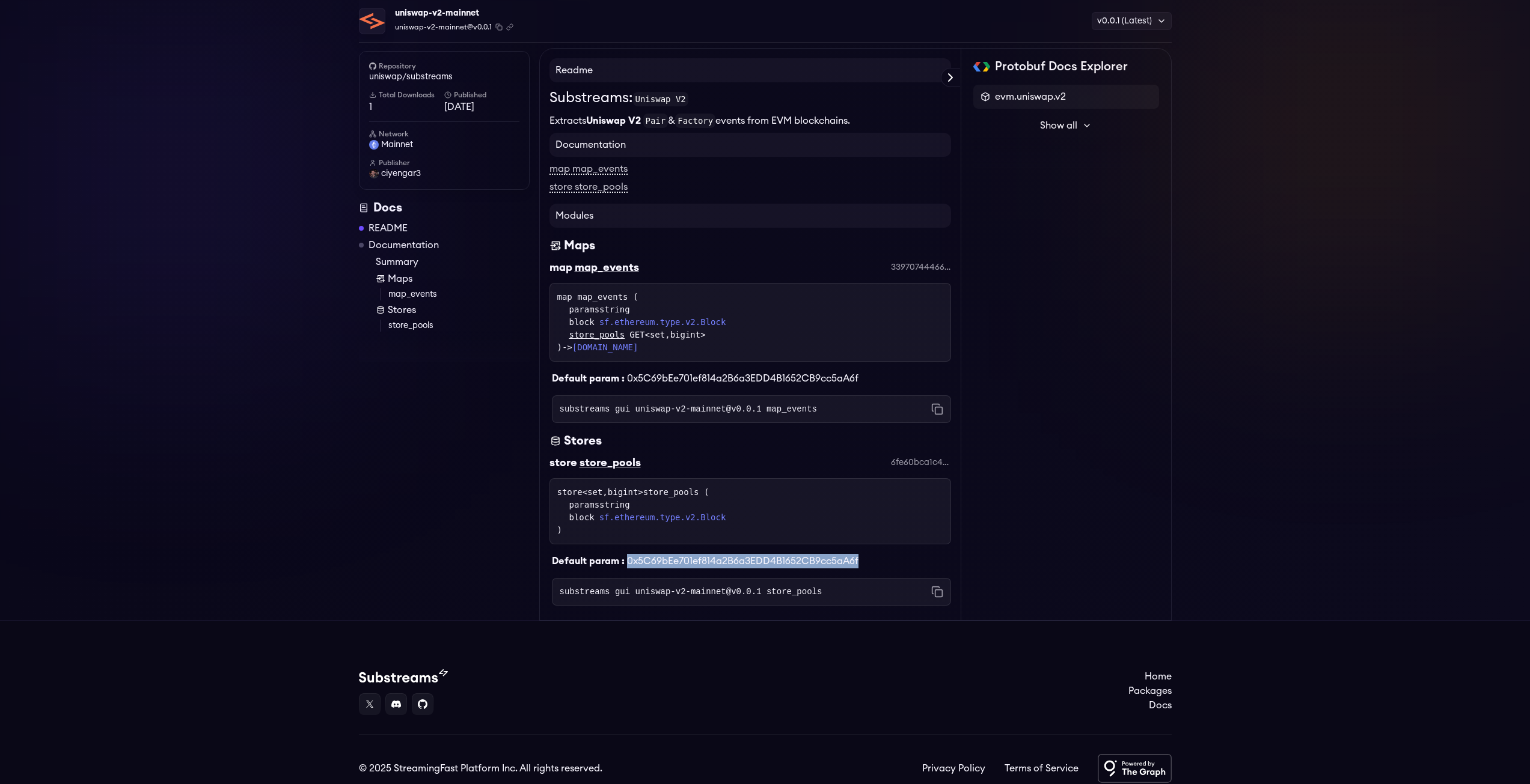
scroll to position [0, 0]
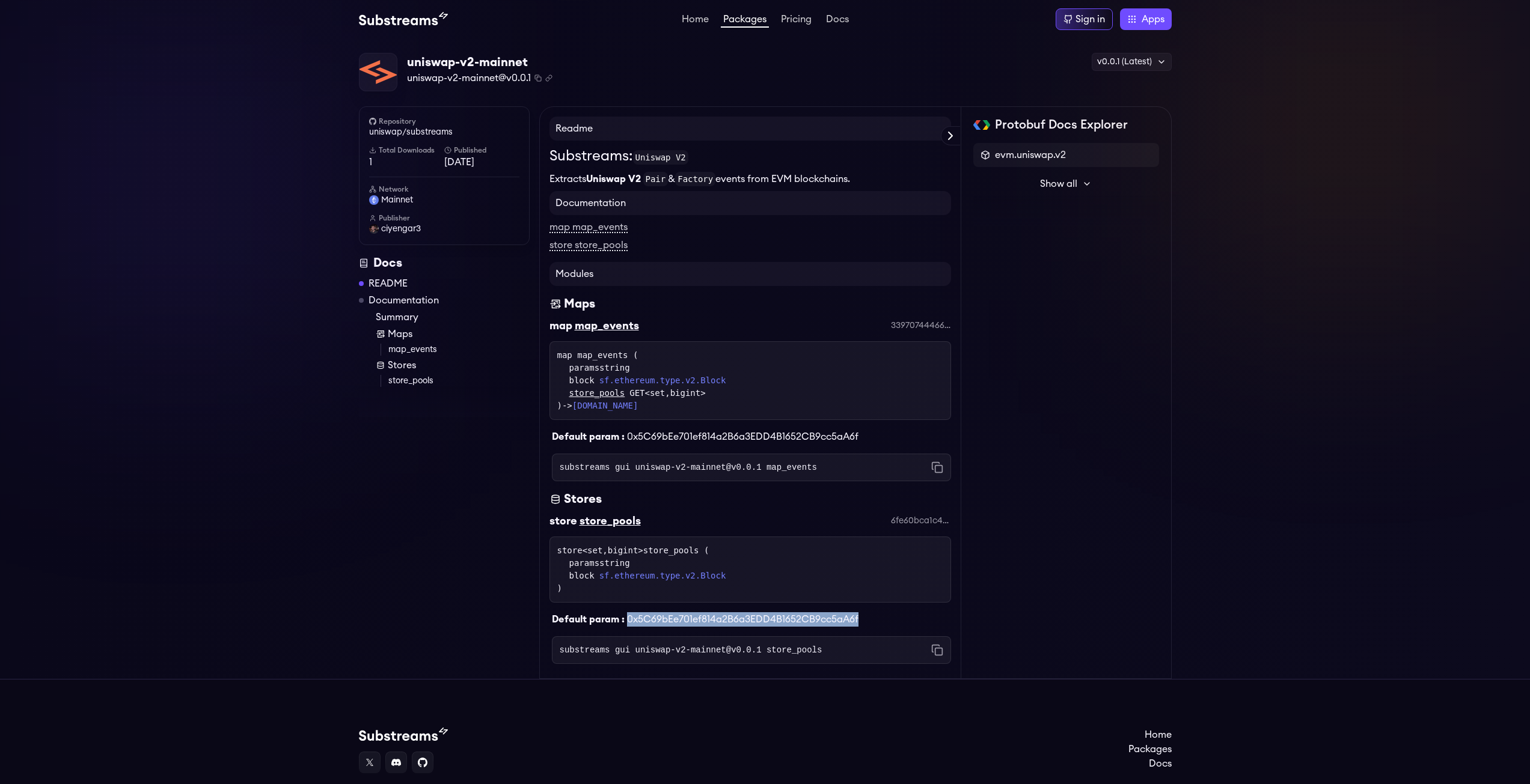
click at [1067, 190] on span "Show all" at bounding box center [1059, 184] width 37 height 14
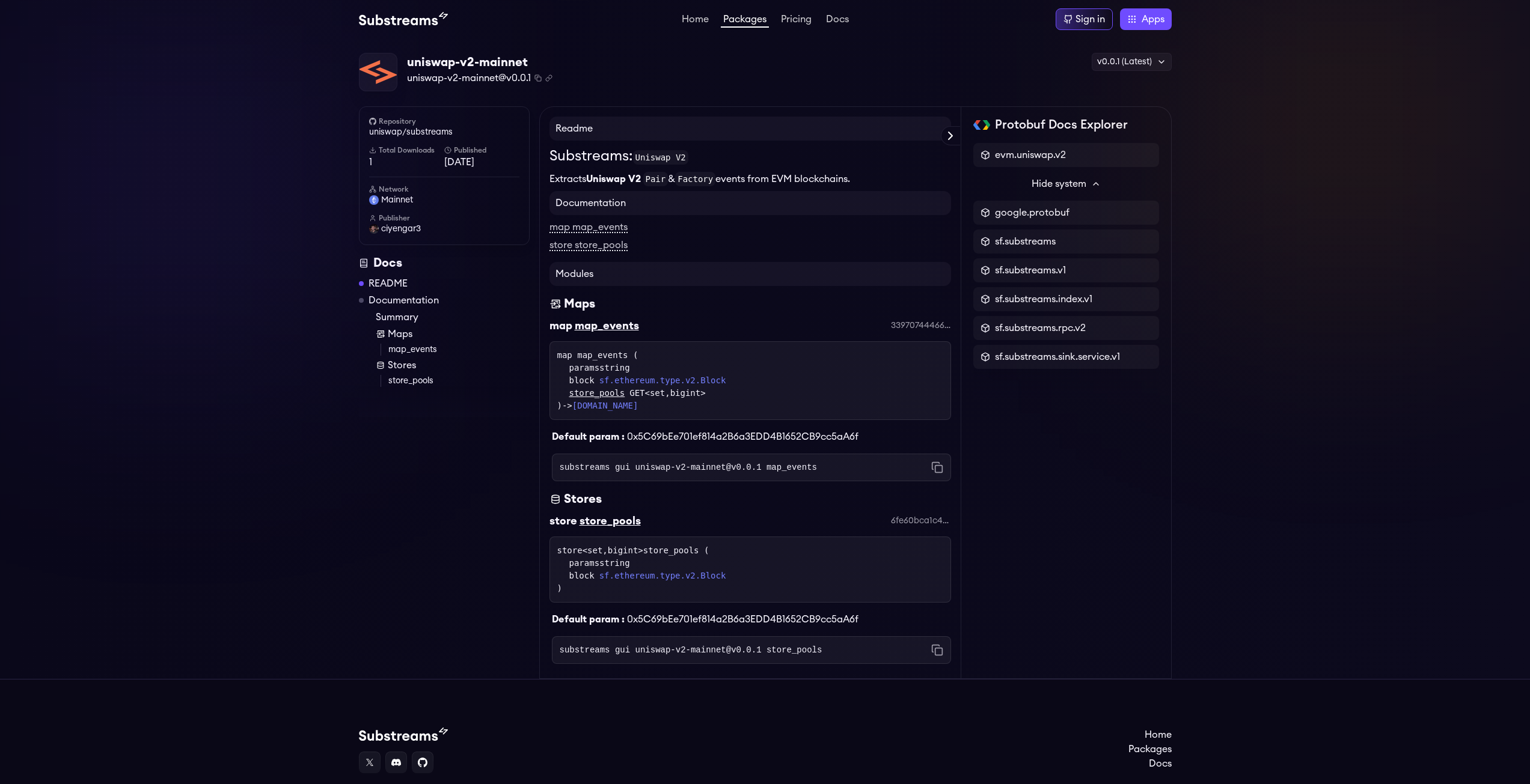
click at [701, 135] on h4 "Readme" at bounding box center [750, 128] width 402 height 24
click at [590, 133] on h4 "Readme" at bounding box center [750, 128] width 402 height 24
click at [583, 130] on h4 "Readme" at bounding box center [750, 128] width 402 height 24
drag, startPoint x: 869, startPoint y: 173, endPoint x: 543, endPoint y: 155, distance: 326.5
click at [543, 155] on div "Readme Substreams: Uniswap V2 Extracts Uniswap V2 Pair & Factory events from EV…" at bounding box center [750, 393] width 423 height 573
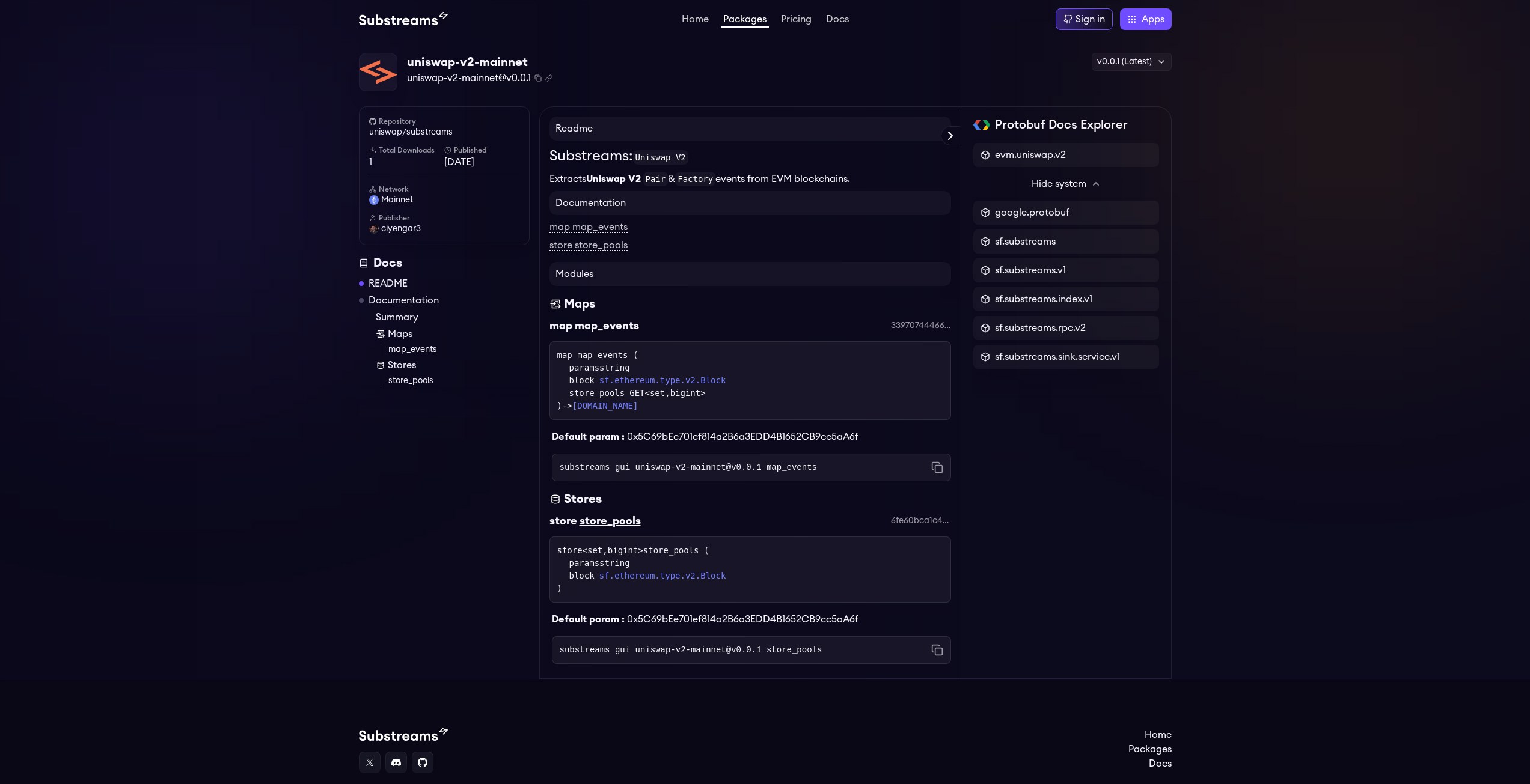
click at [544, 155] on div "Readme Substreams: Uniswap V2 Extracts Uniswap V2 Pair & Factory events from EV…" at bounding box center [750, 393] width 423 height 573
drag, startPoint x: 547, startPoint y: 155, endPoint x: 869, endPoint y: 178, distance: 322.8
click at [869, 178] on div "Readme Substreams: Uniswap V2 Extracts Uniswap V2 Pair & Factory events from EV…" at bounding box center [750, 393] width 423 height 573
click at [869, 178] on p "Extracts Uniswap V2 Pair & Factory events from EVM blockchains." at bounding box center [750, 179] width 402 height 14
drag, startPoint x: 840, startPoint y: 178, endPoint x: 544, endPoint y: 155, distance: 296.9
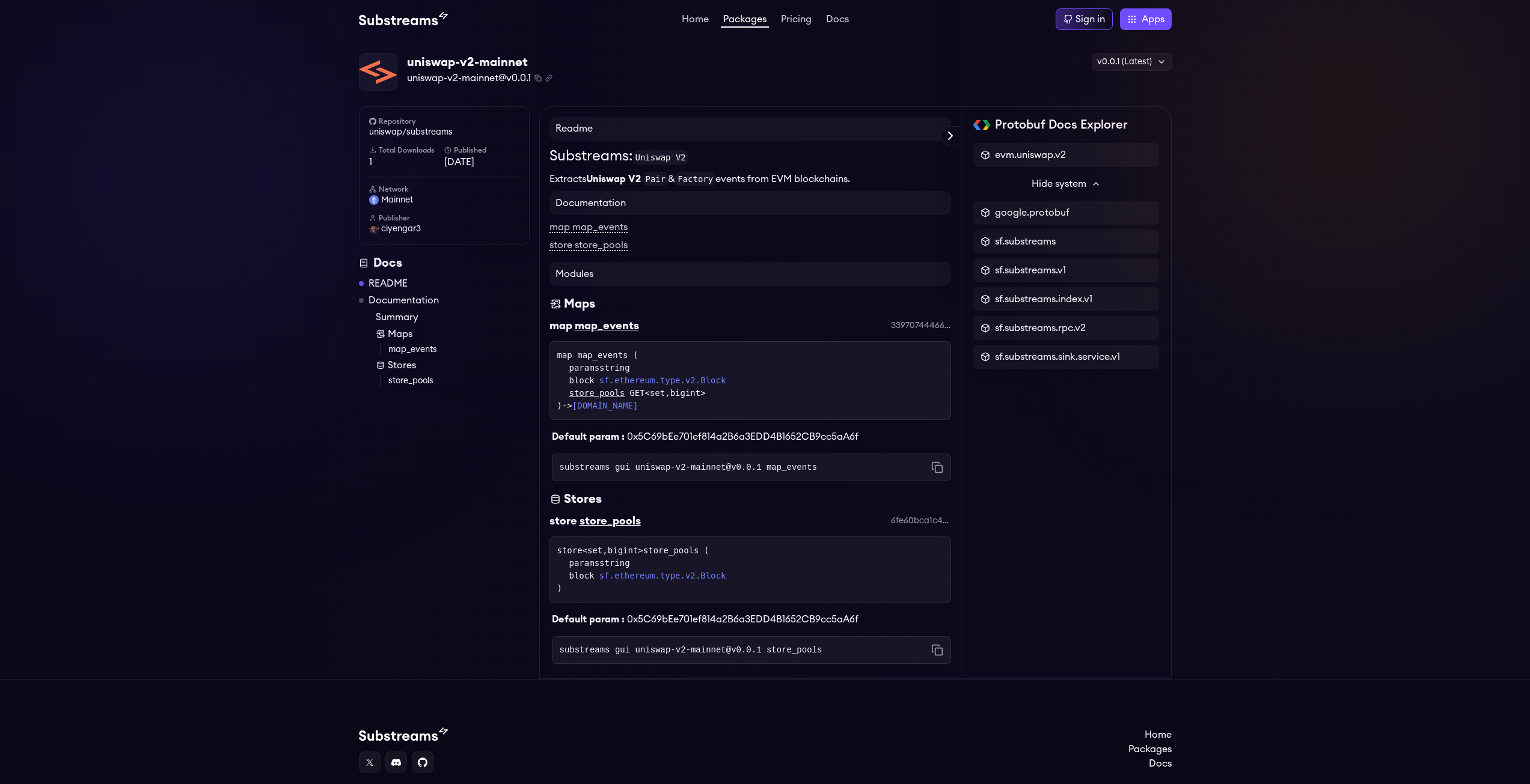
click at [544, 155] on div "Readme Substreams: Uniswap V2 Extracts Uniswap V2 Pair & Factory events from EV…" at bounding box center [750, 393] width 423 height 573
click at [463, 64] on div "uniswap-v2-mainnet" at bounding box center [479, 63] width 145 height 17
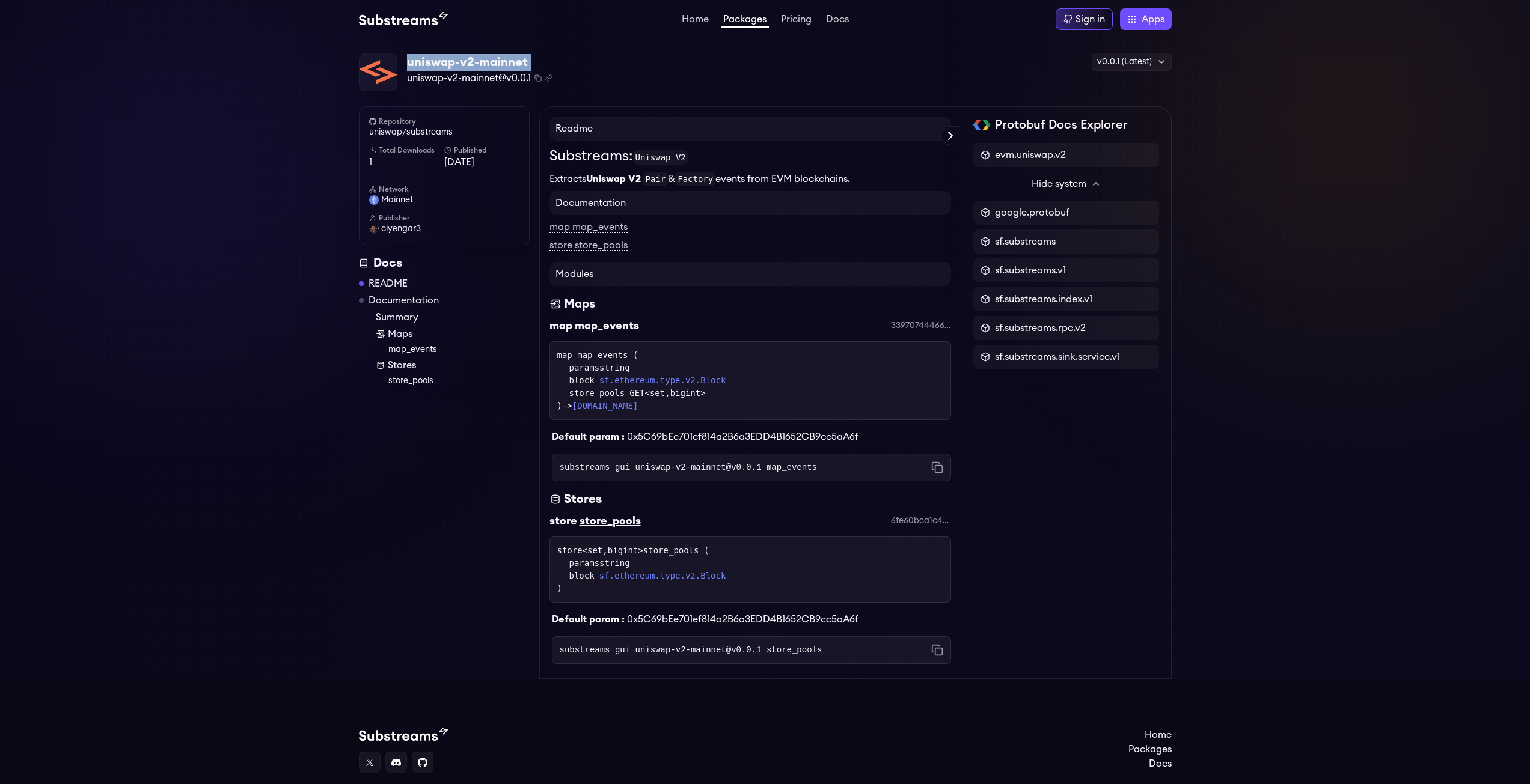
click at [395, 230] on span "ciyengar3" at bounding box center [401, 229] width 39 height 12
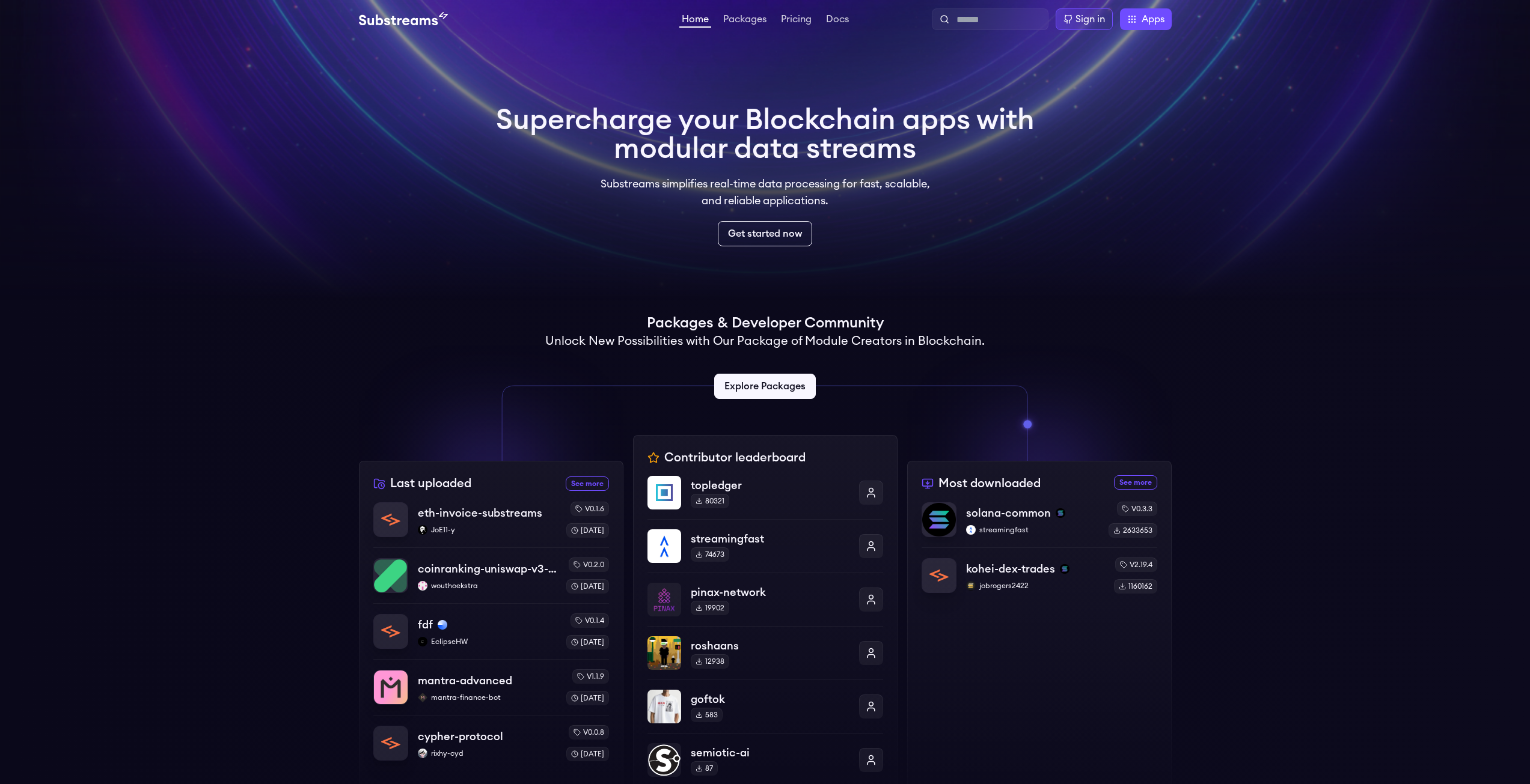
scroll to position [241, 0]
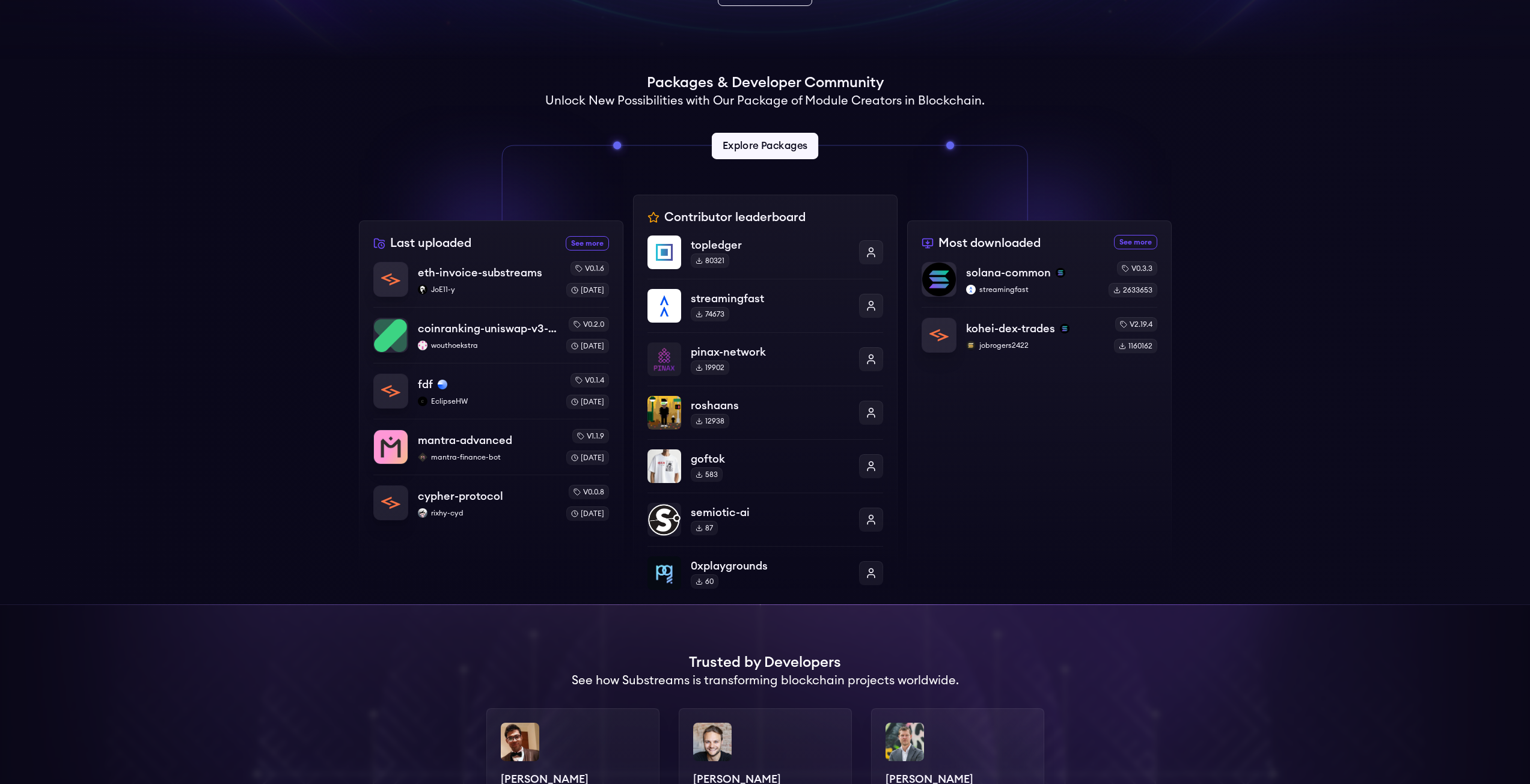
click at [764, 140] on link "Explore Packages" at bounding box center [765, 146] width 107 height 26
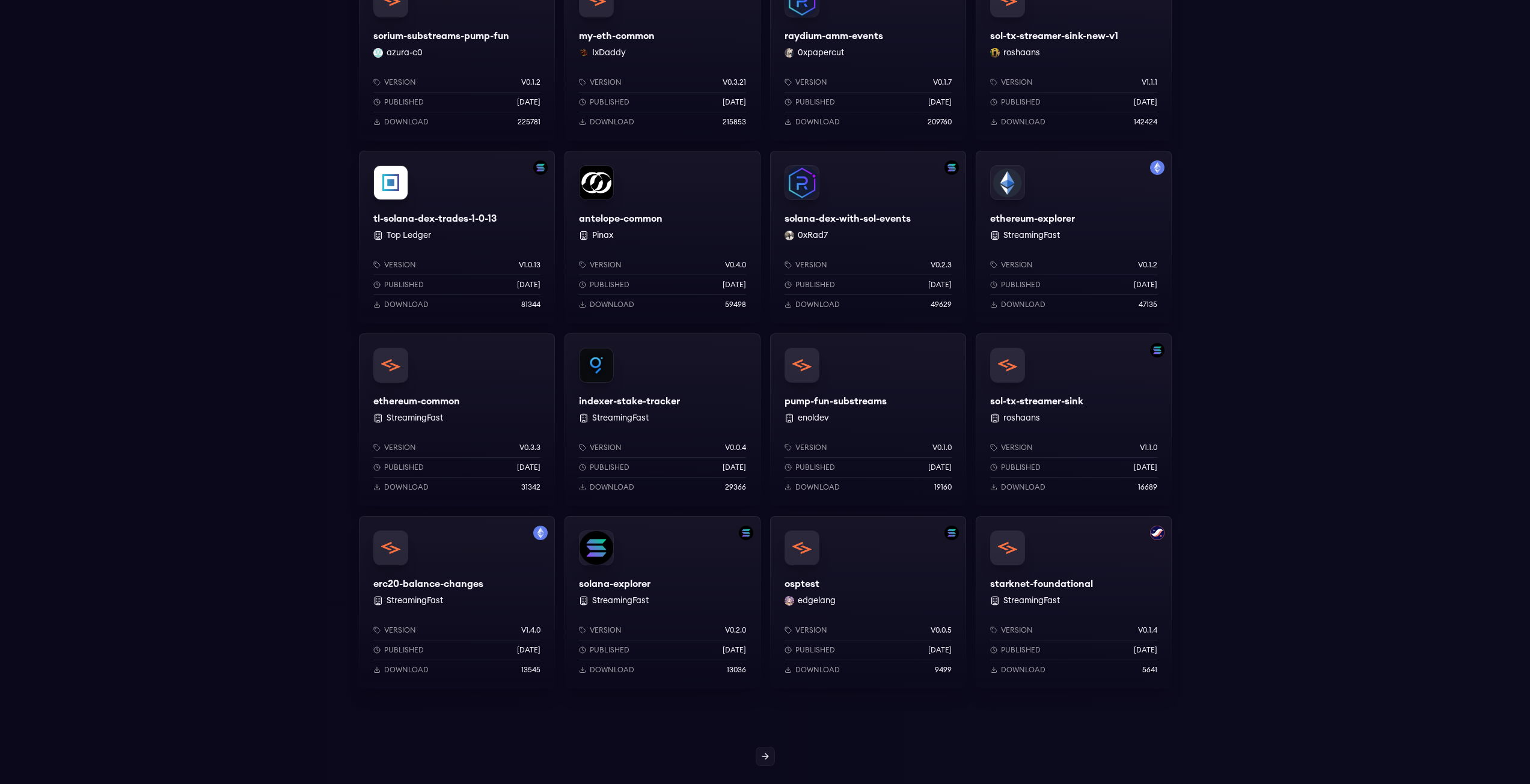
scroll to position [781, 0]
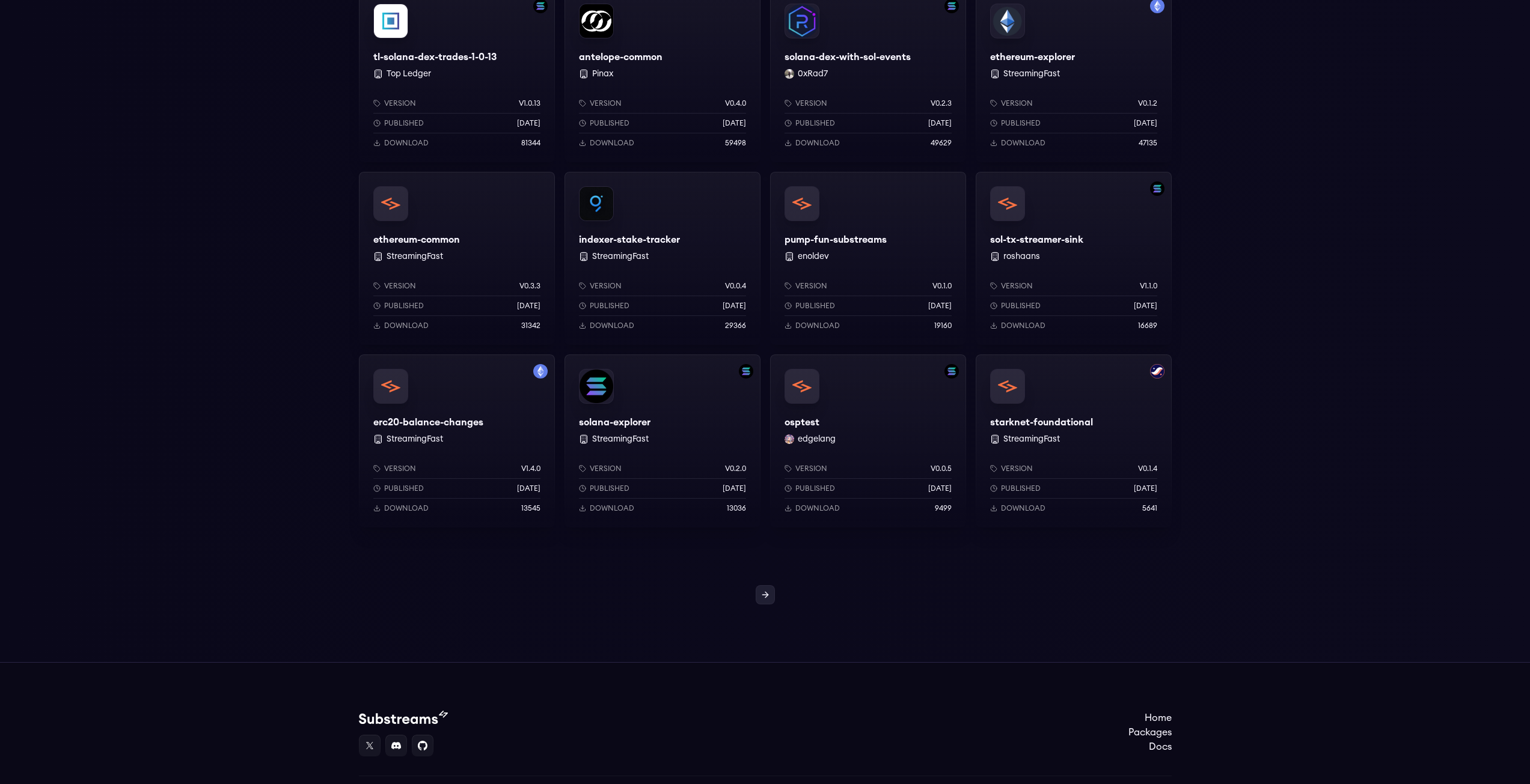
click at [766, 601] on link at bounding box center [765, 595] width 20 height 20
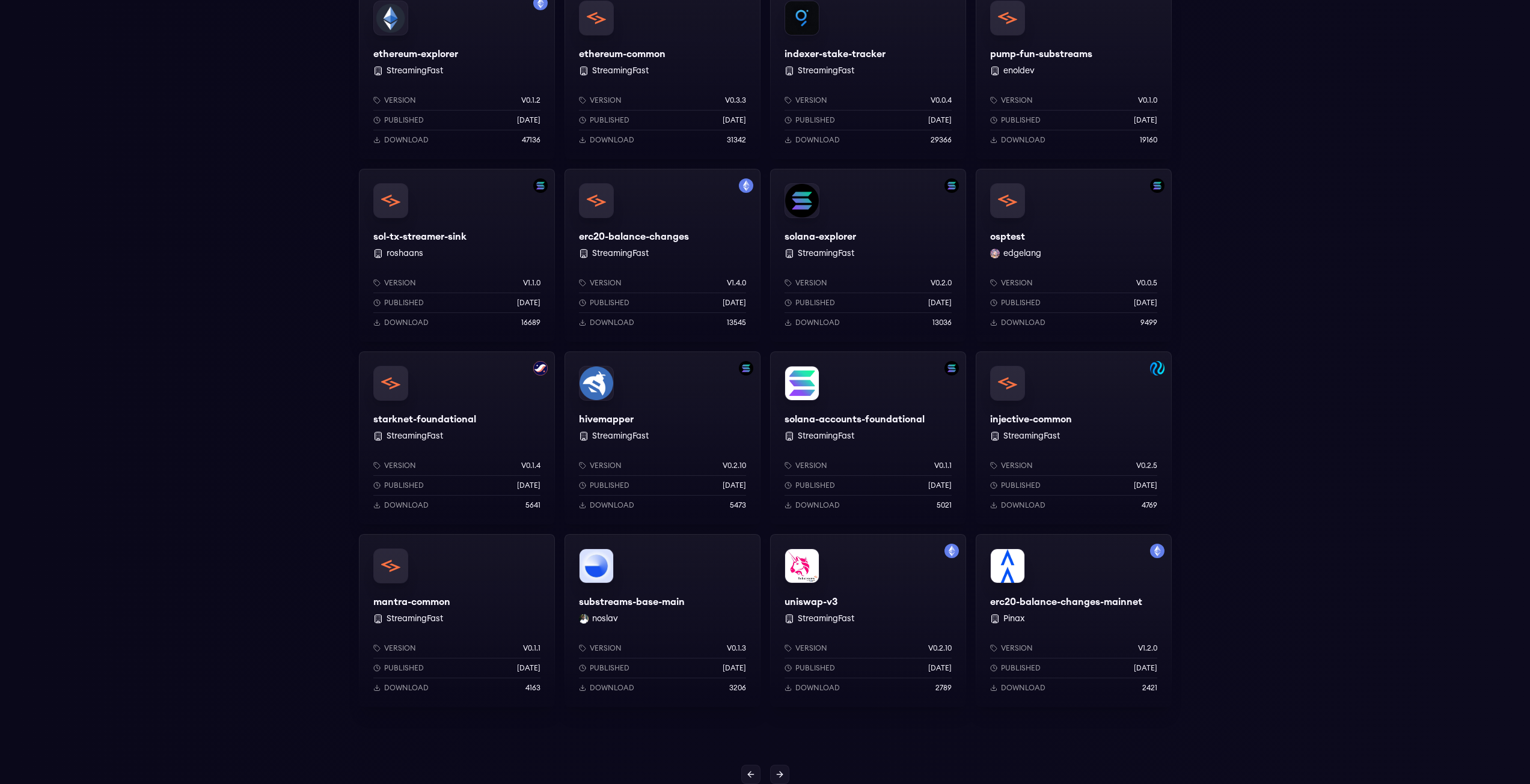
scroll to position [629, 0]
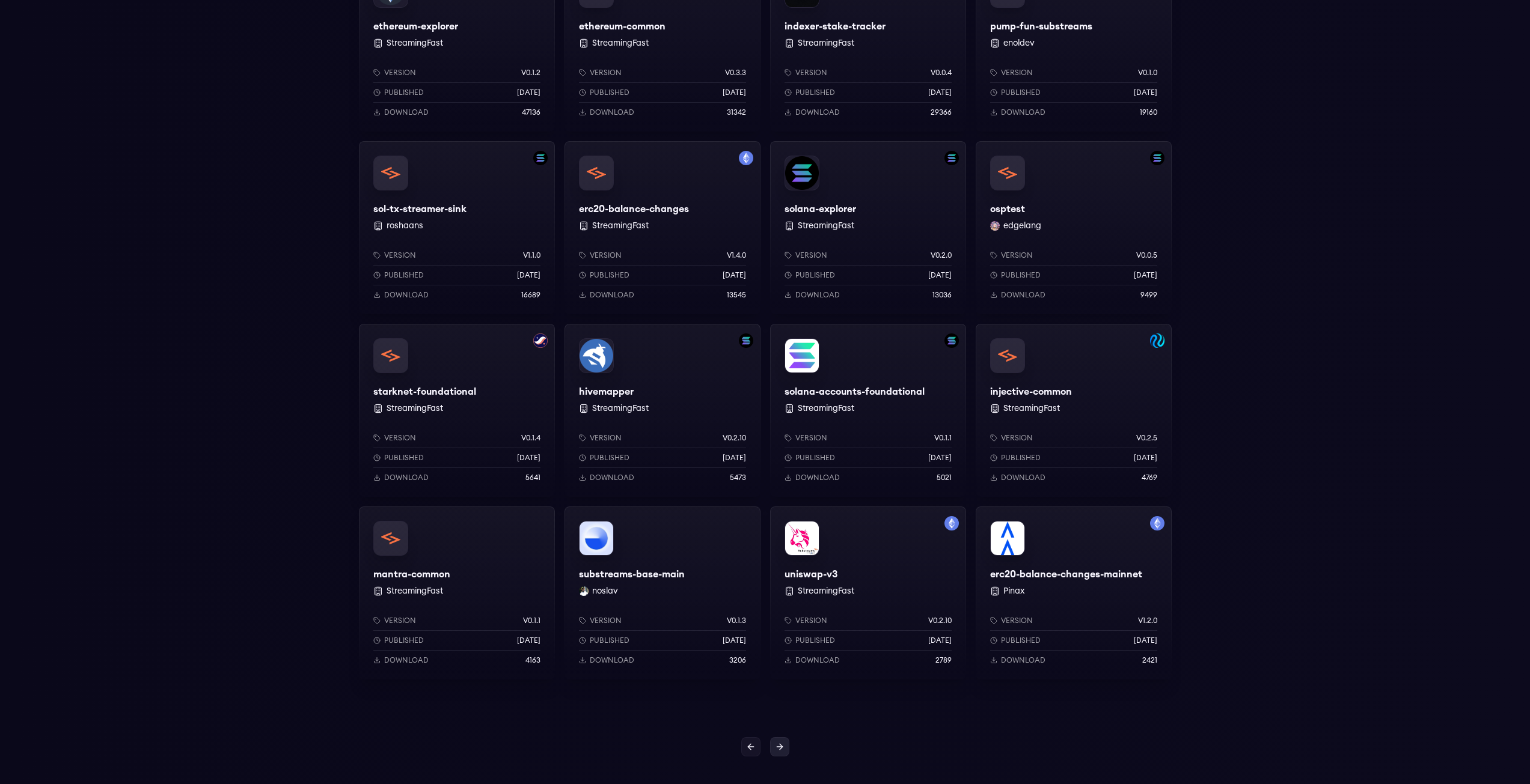
click at [776, 744] on icon at bounding box center [780, 747] width 9 height 9
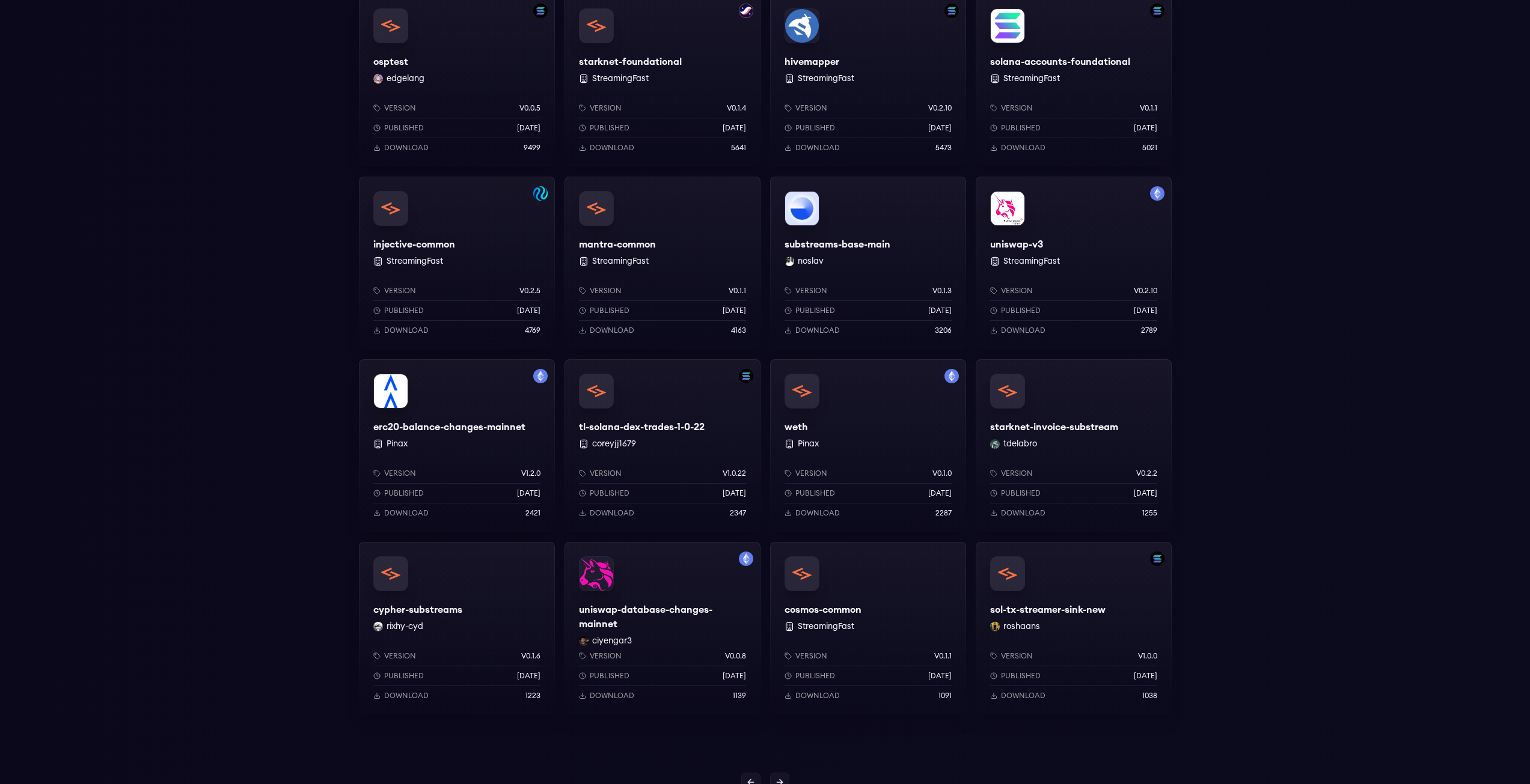
scroll to position [601, 0]
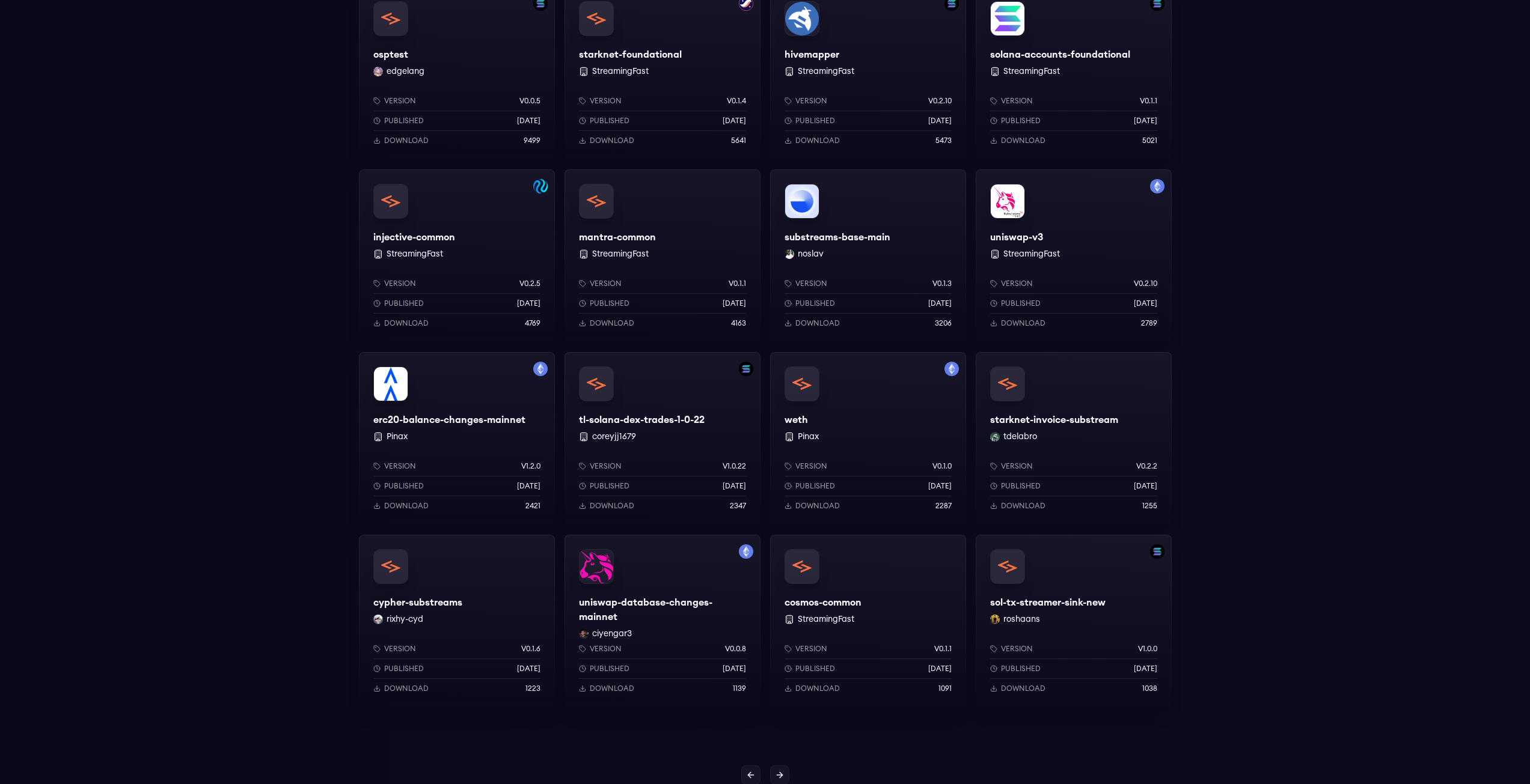
click at [883, 427] on div "weth Pinax Version v0.1.0 Published [DATE] Download 2287" at bounding box center [868, 438] width 196 height 173
click at [1053, 236] on div "uniswap-v3 StreamingFast Version v0.2.10 Published 1 years ago Download 2789" at bounding box center [1074, 256] width 196 height 173
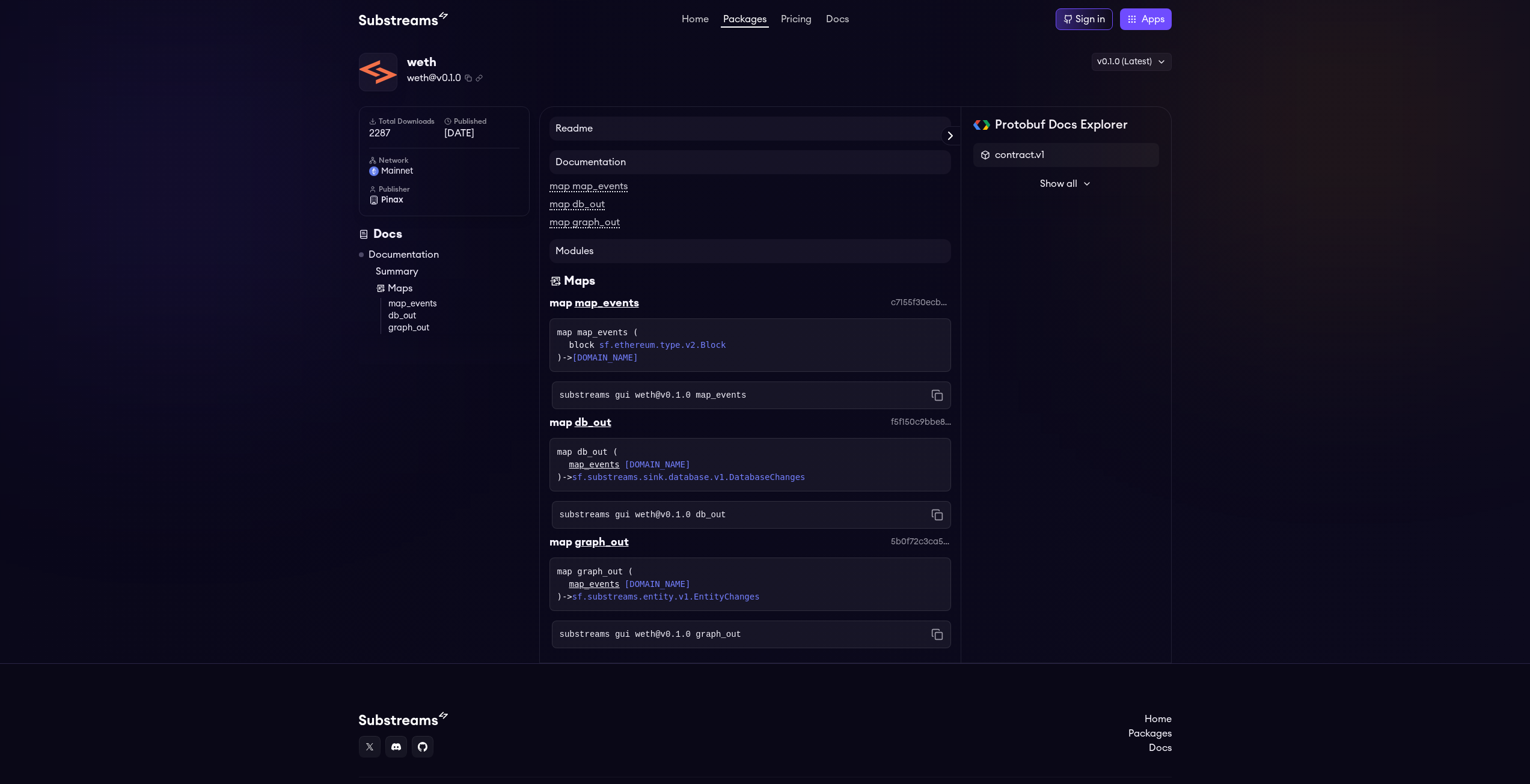
click at [596, 192] on div "map map_events" at bounding box center [750, 185] width 402 height 14
click at [597, 190] on link "map map_events" at bounding box center [588, 187] width 78 height 11
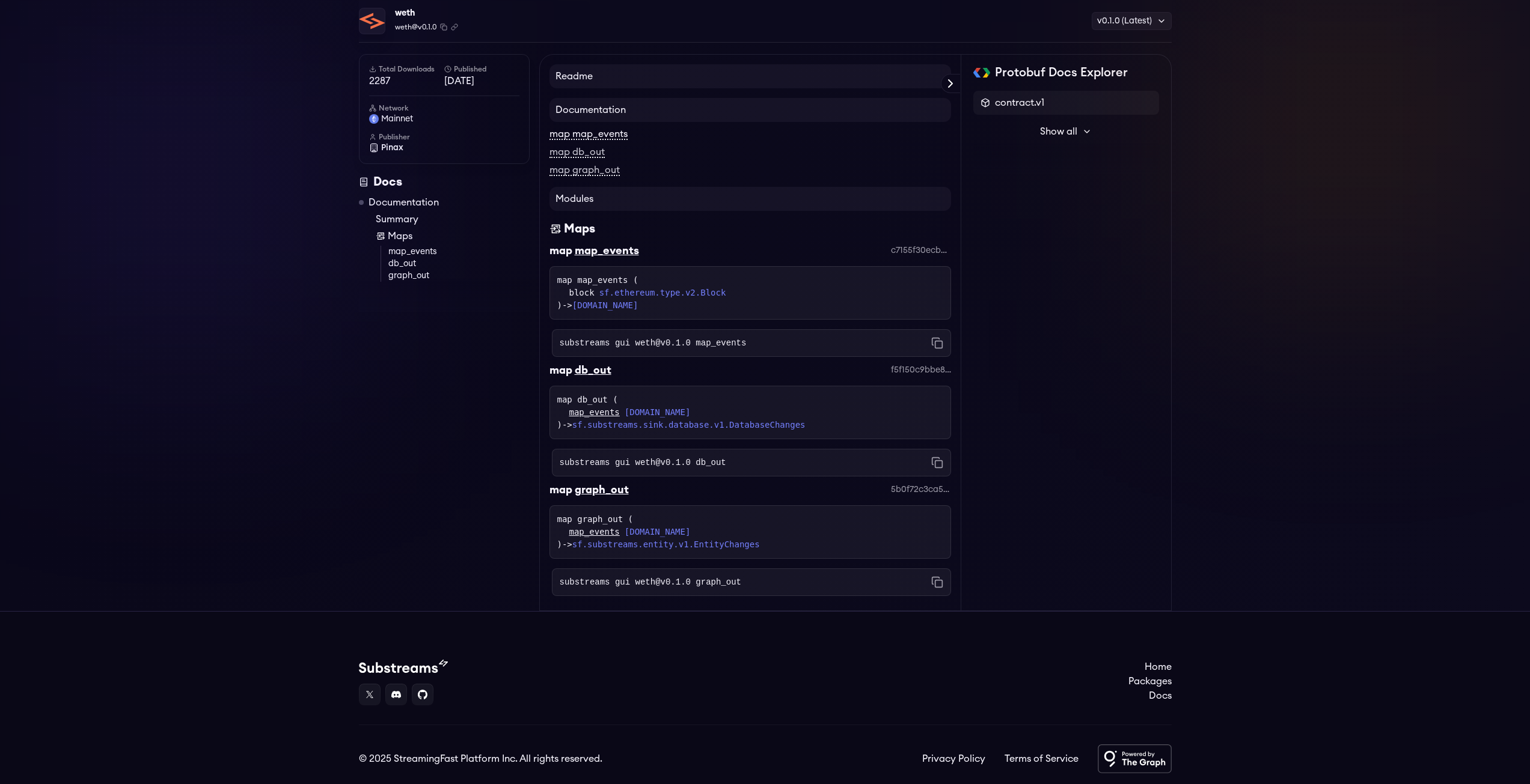
scroll to position [86, 0]
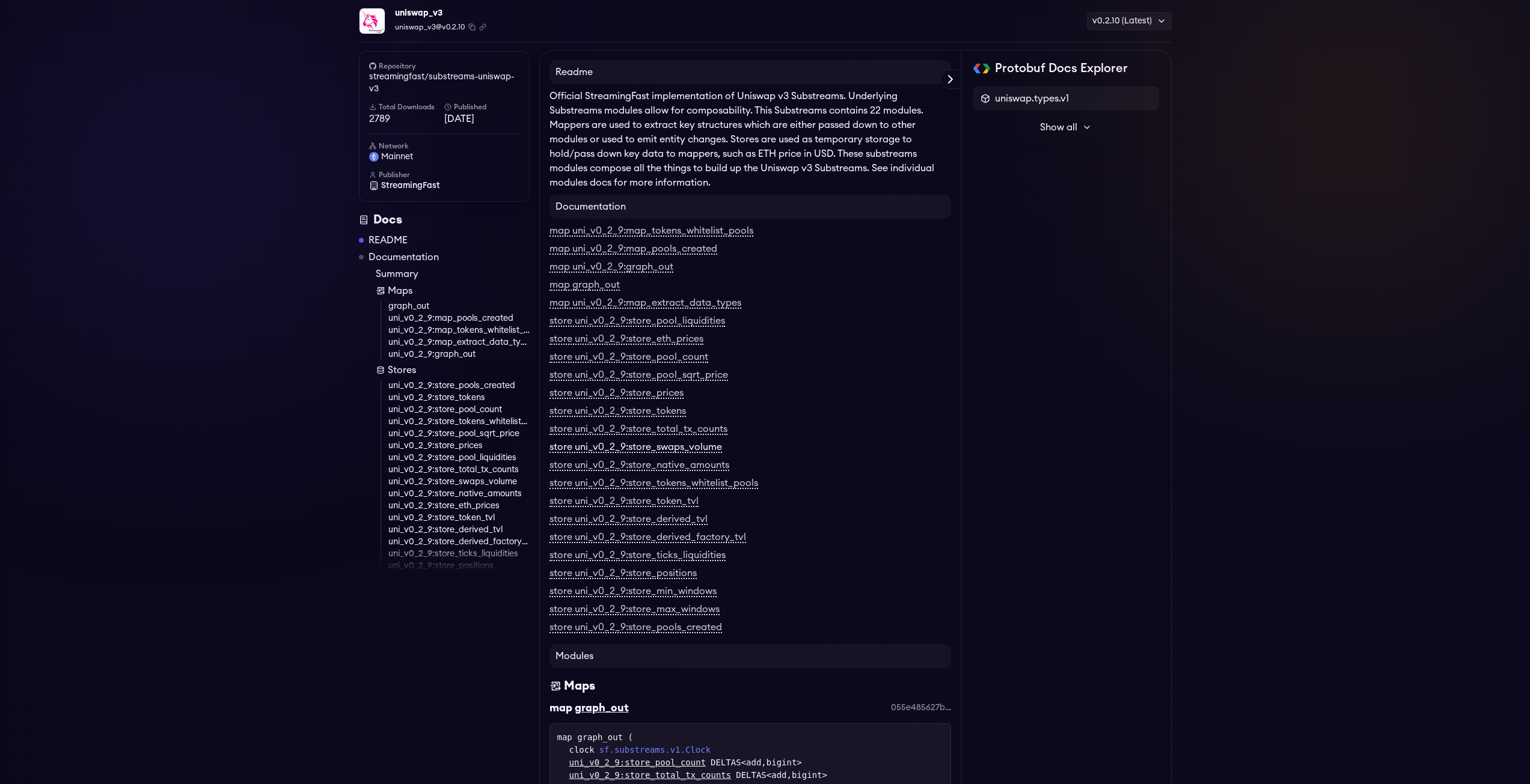
click at [663, 448] on link "store uni_v0_2_9:store_swaps_volume" at bounding box center [636, 448] width 172 height 11
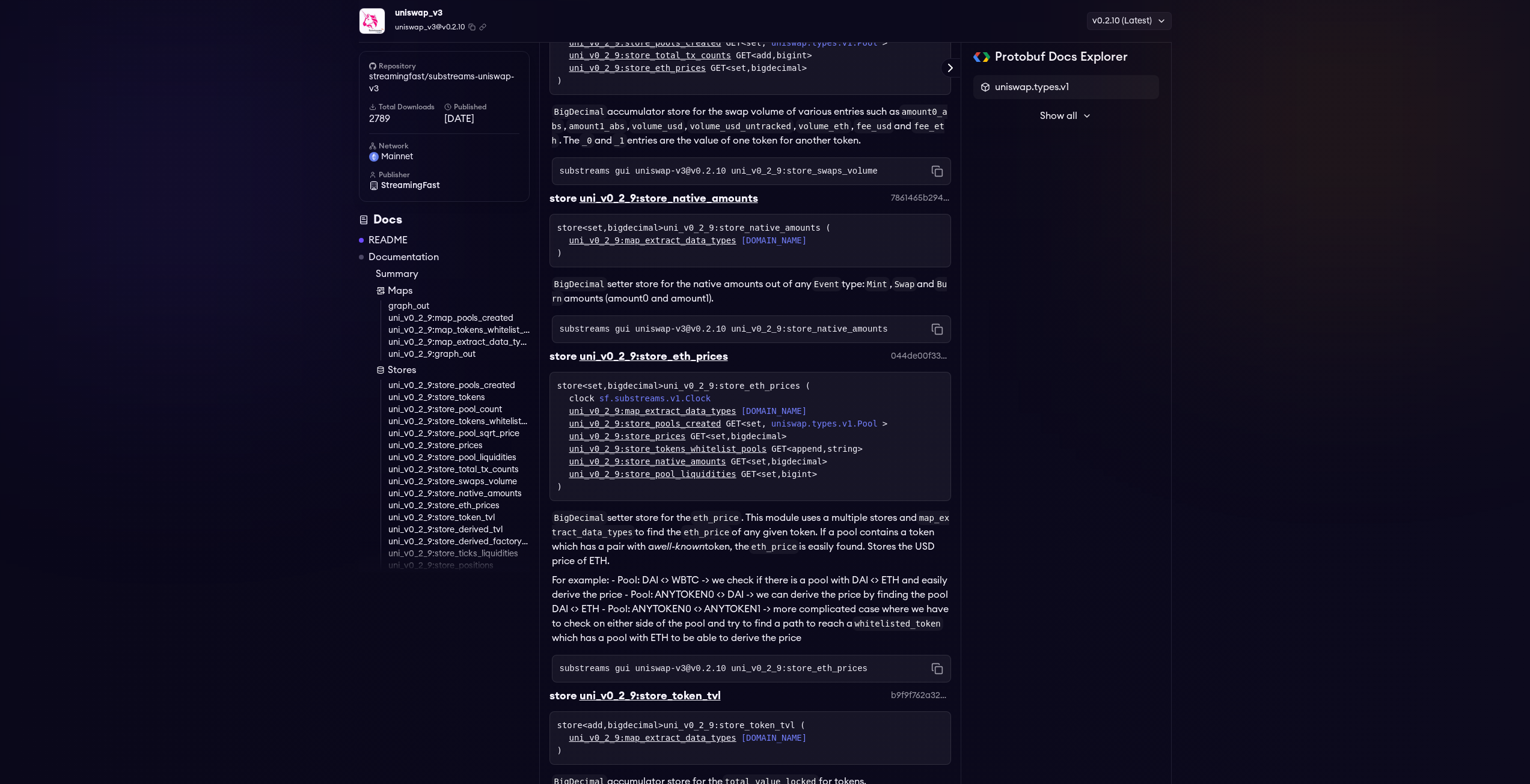
scroll to position [3735, 0]
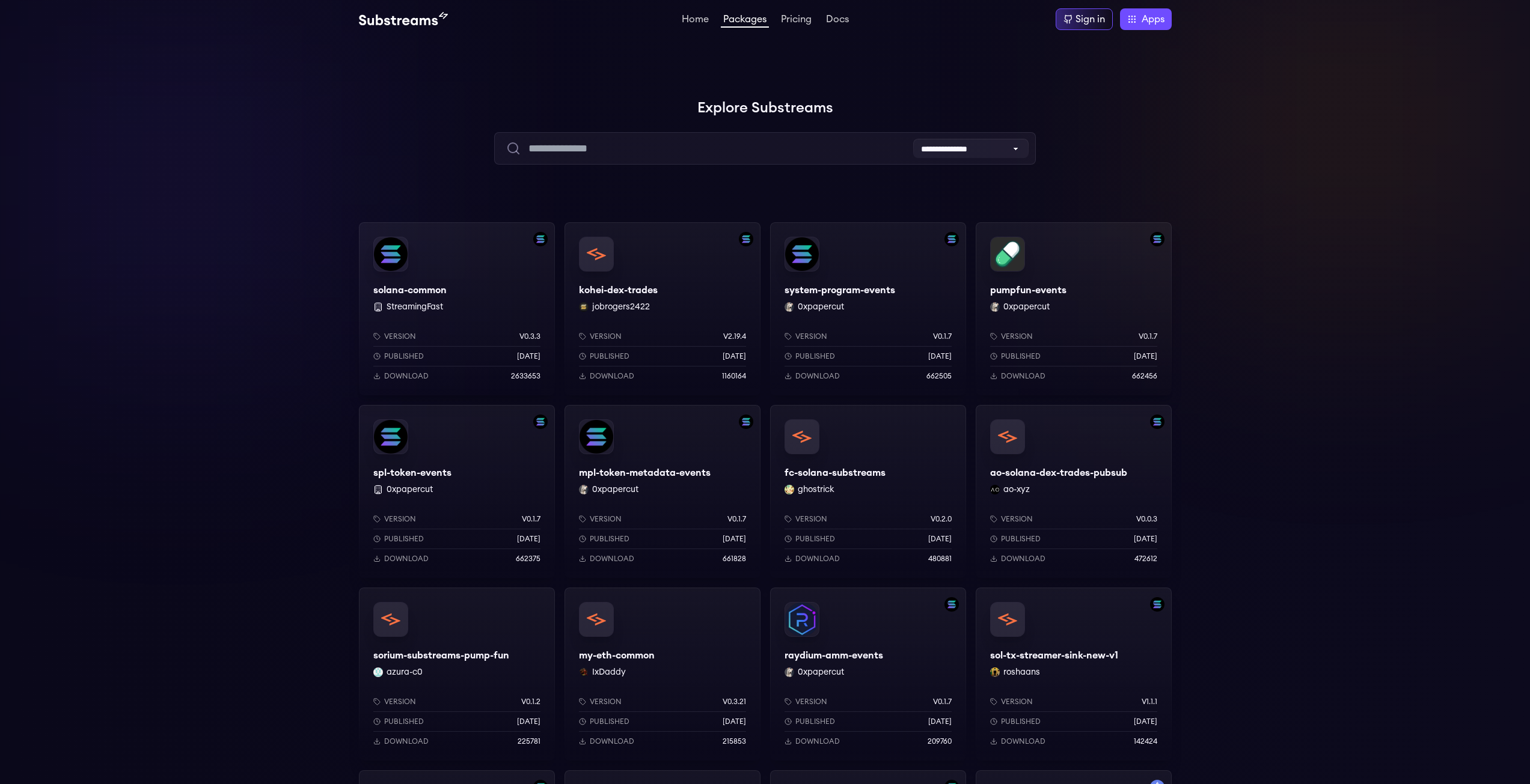
scroll to position [241, 0]
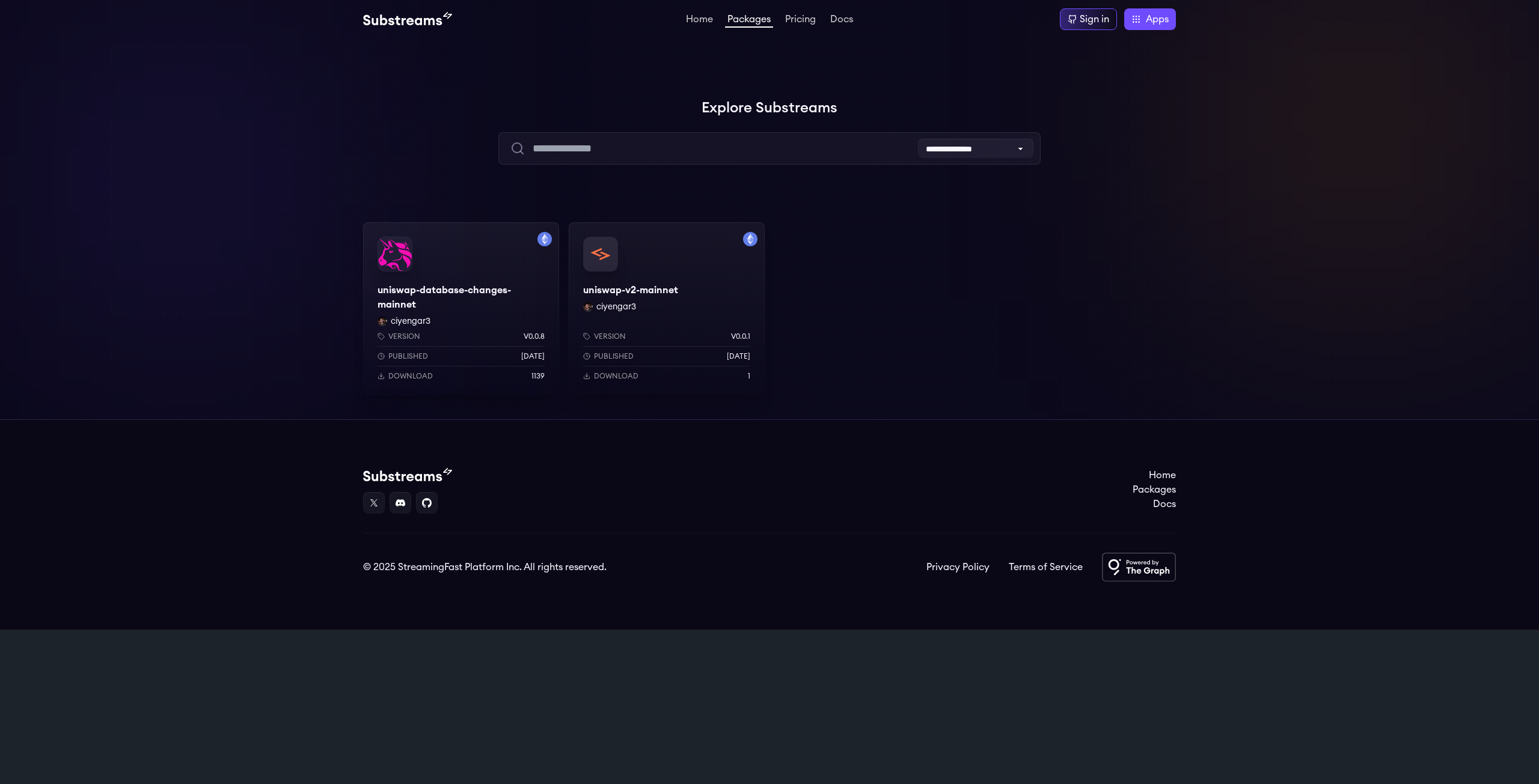
click at [476, 308] on div "uniswap-database-changes-mainnet ciyengar3 Version v0.0.8 Published 1 weeks ago…" at bounding box center [461, 308] width 196 height 173
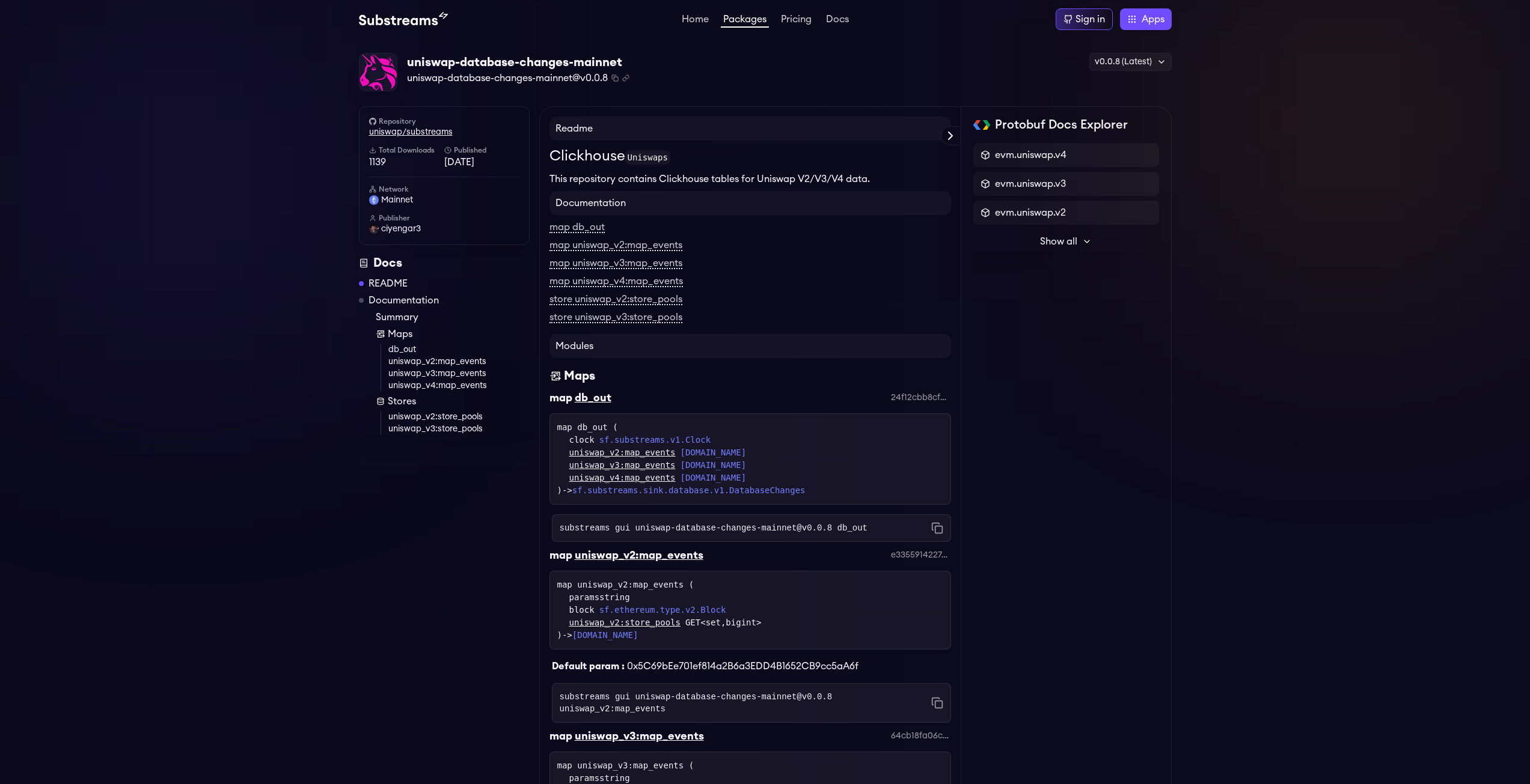
click at [407, 129] on link "uniswap/substreams" at bounding box center [444, 132] width 150 height 12
click at [404, 154] on h6 "Total Downloads" at bounding box center [407, 150] width 75 height 9
click at [1049, 213] on span "evm.uniswap.v2" at bounding box center [1031, 212] width 71 height 14
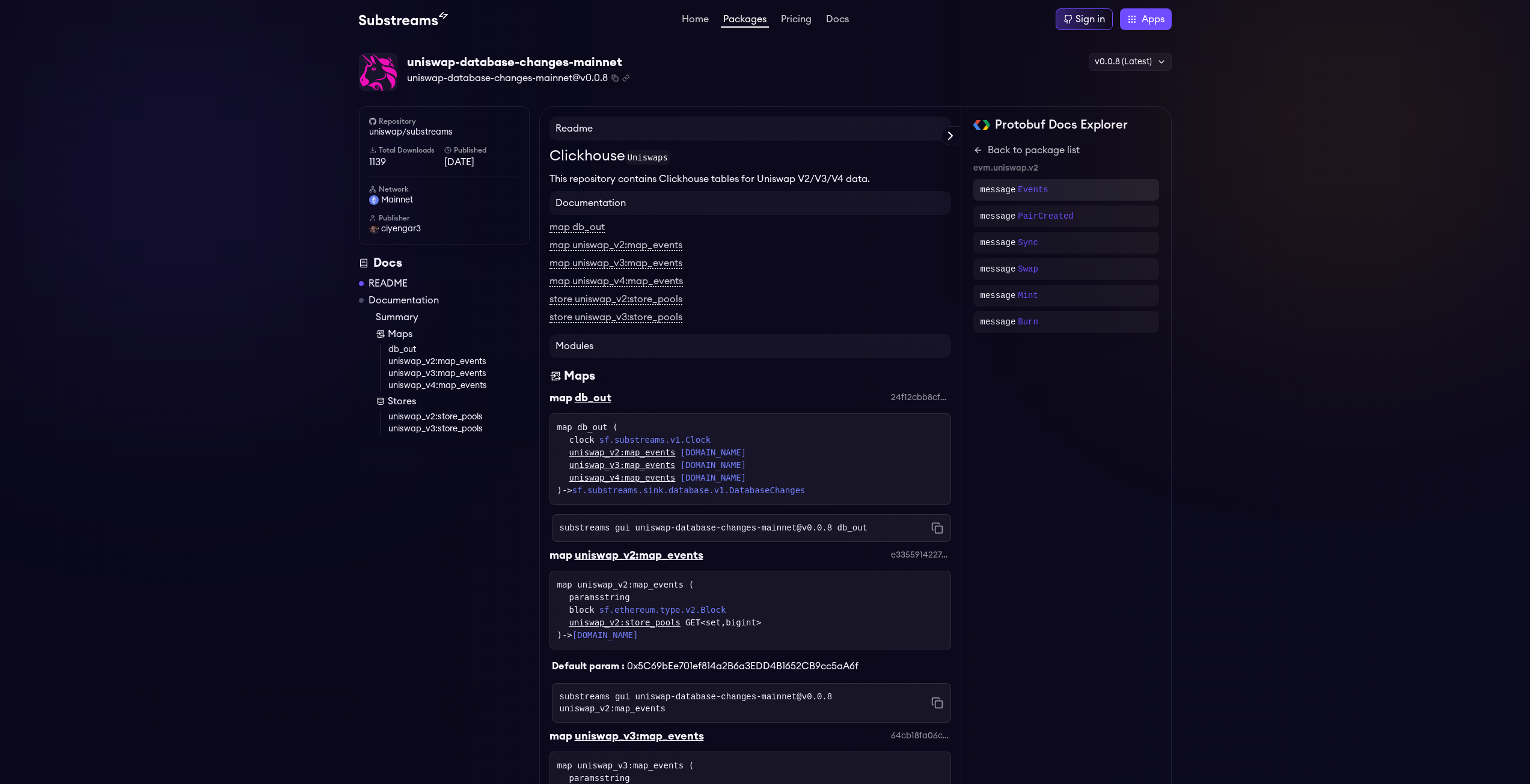
click at [1051, 197] on div "message Events" at bounding box center [1066, 189] width 186 height 22
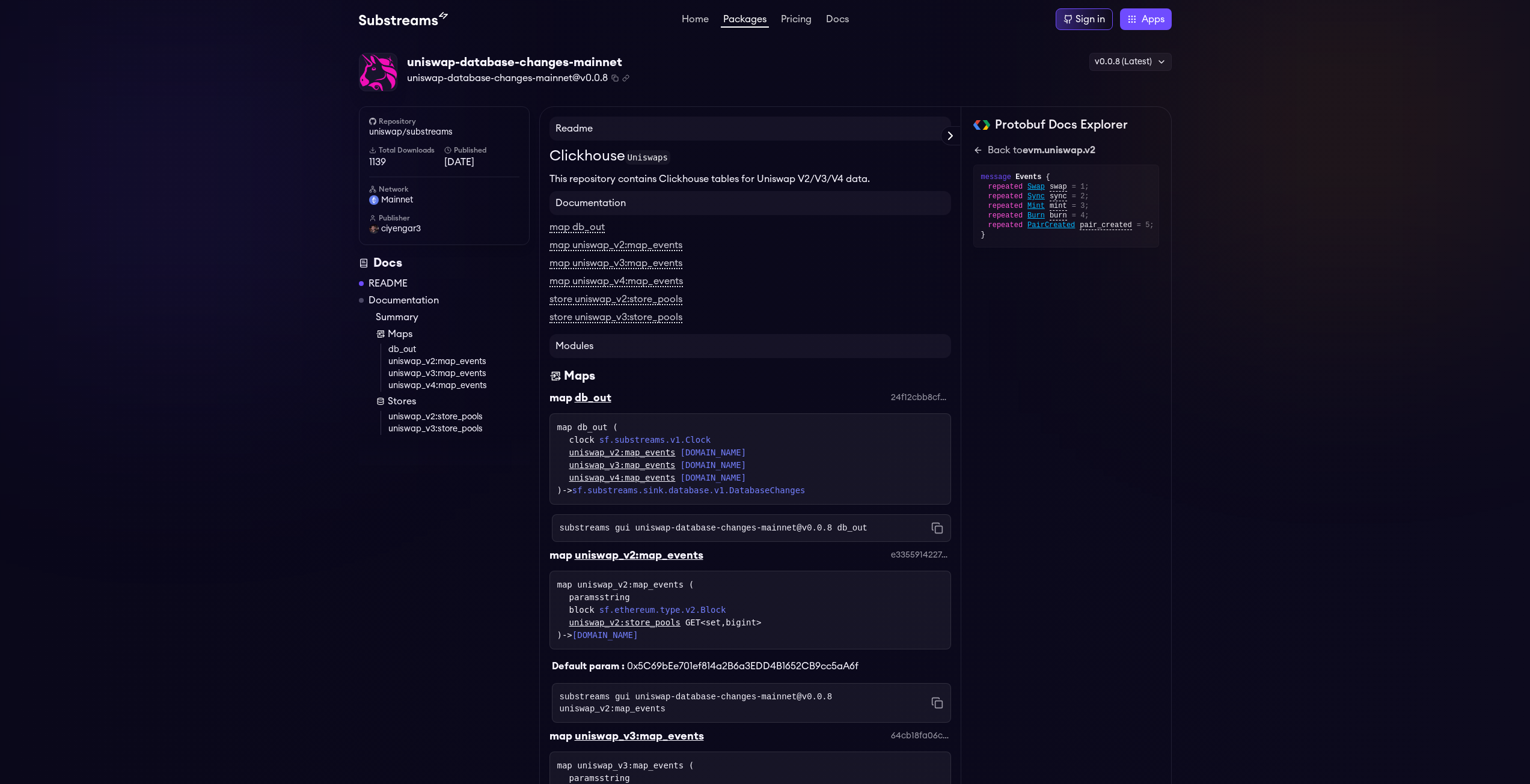
click at [1055, 249] on div "evm.uniswap.v4 evm.uniswap.v3 evm.uniswap.v2 Show all sf.substreams.sink.databa…" at bounding box center [1066, 211] width 186 height 135
drag, startPoint x: 1142, startPoint y: 231, endPoint x: 994, endPoint y: 194, distance: 152.6
click at [994, 194] on div "message Events { repeated Swap swap = 1; repeated Sync sync = 2; repeated Mint …" at bounding box center [1066, 206] width 186 height 83
click at [993, 212] on span "repeated" at bounding box center [1005, 215] width 35 height 9
click at [1021, 175] on span "Events" at bounding box center [1029, 177] width 26 height 8
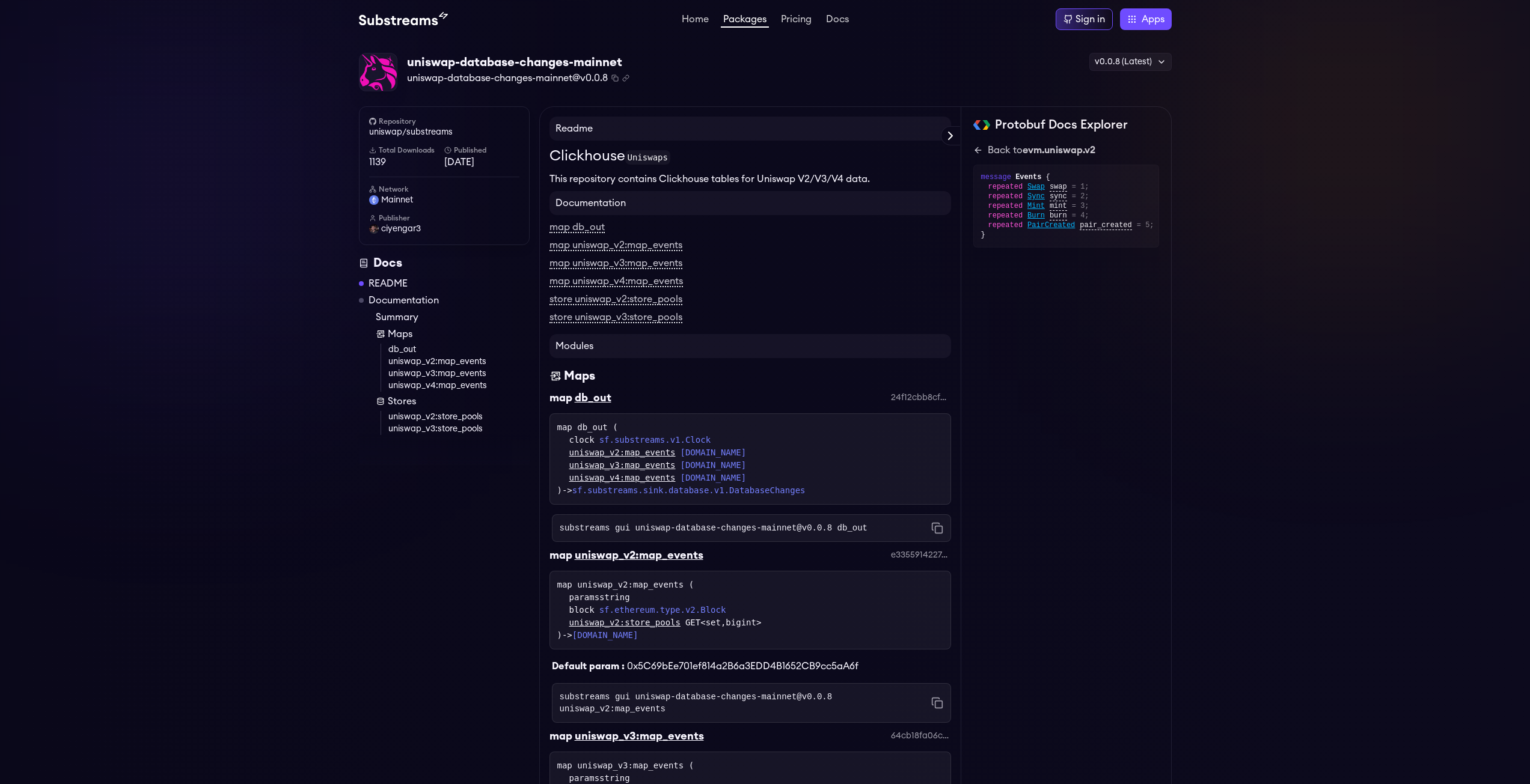
click at [1021, 158] on div "Back to evm.uniswap.v2 message Events { repeated Swap swap = 1; repeated Sync s…" at bounding box center [1066, 196] width 186 height 105
click at [1019, 153] on div "Back to evm.uniswap.v2" at bounding box center [1041, 150] width 108 height 14
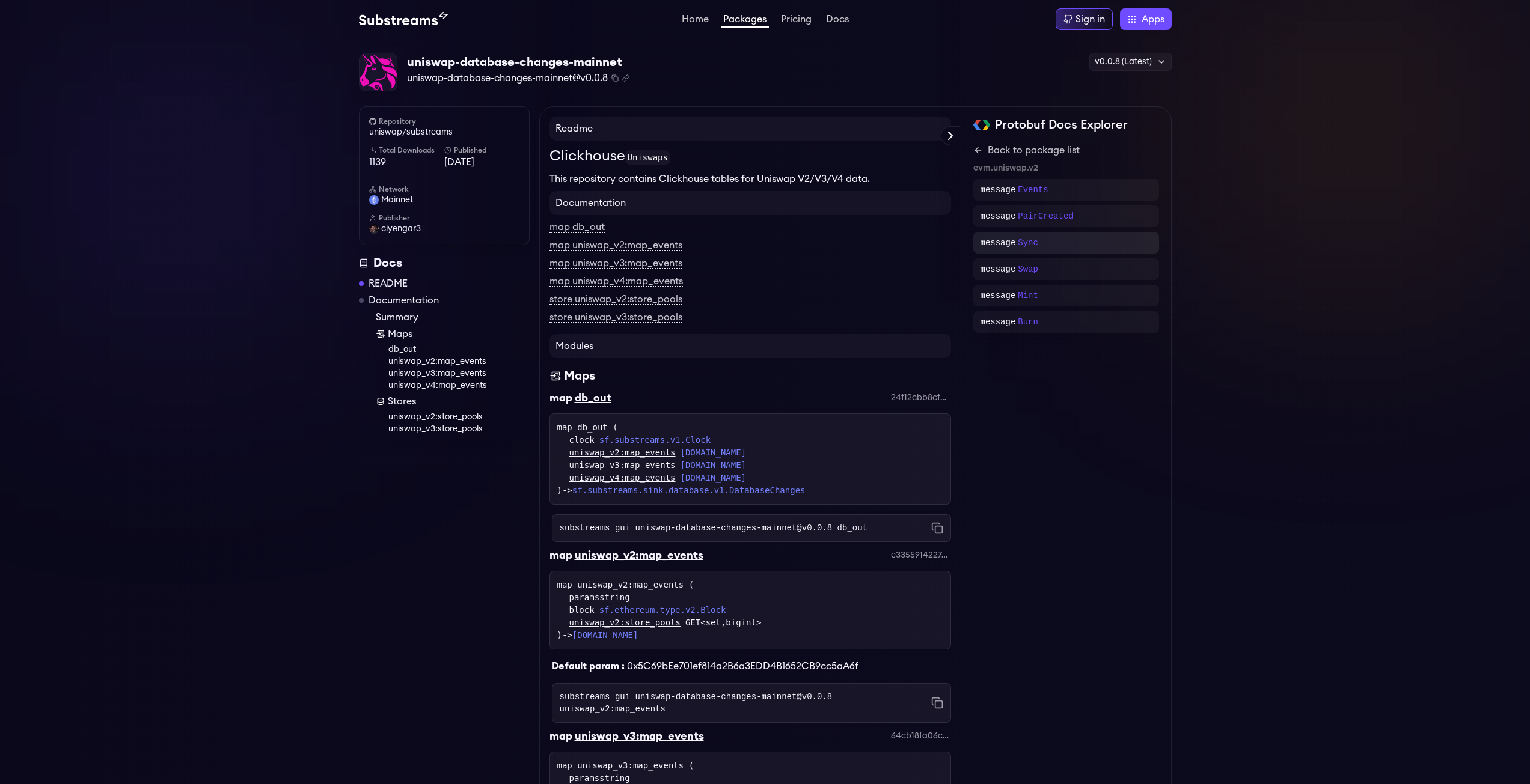
click at [996, 243] on p "message" at bounding box center [999, 243] width 36 height 12
click at [1085, 258] on span "reserve1" at bounding box center [1075, 255] width 35 height 9
click at [1067, 259] on div "}" at bounding box center [1066, 264] width 171 height 9
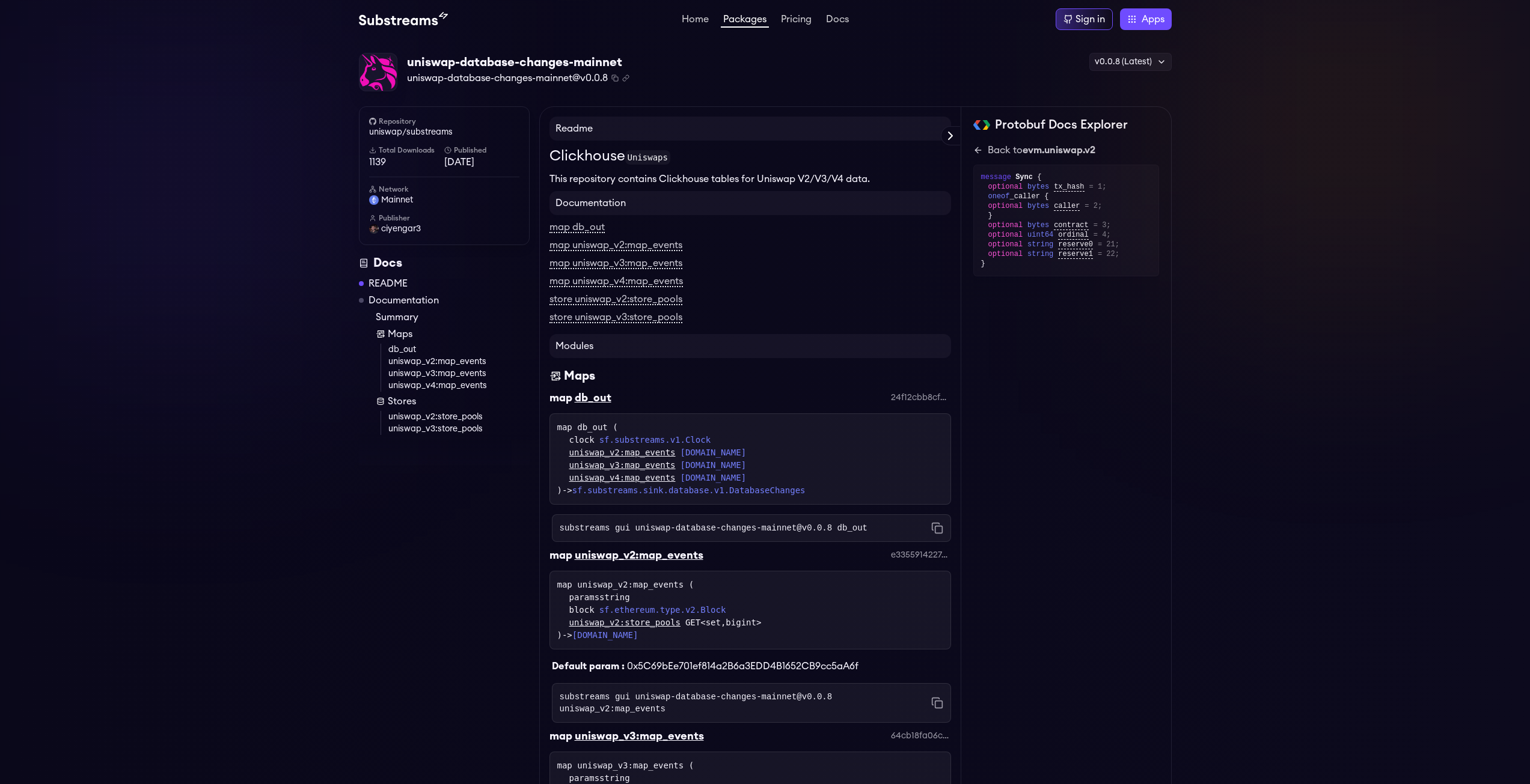
click at [1067, 259] on div "}" at bounding box center [1066, 264] width 171 height 9
click at [1067, 249] on div "reserve1" at bounding box center [1075, 254] width 35 height 9
click at [1134, 251] on div "optional string reserve1 = 22;" at bounding box center [1070, 254] width 163 height 9
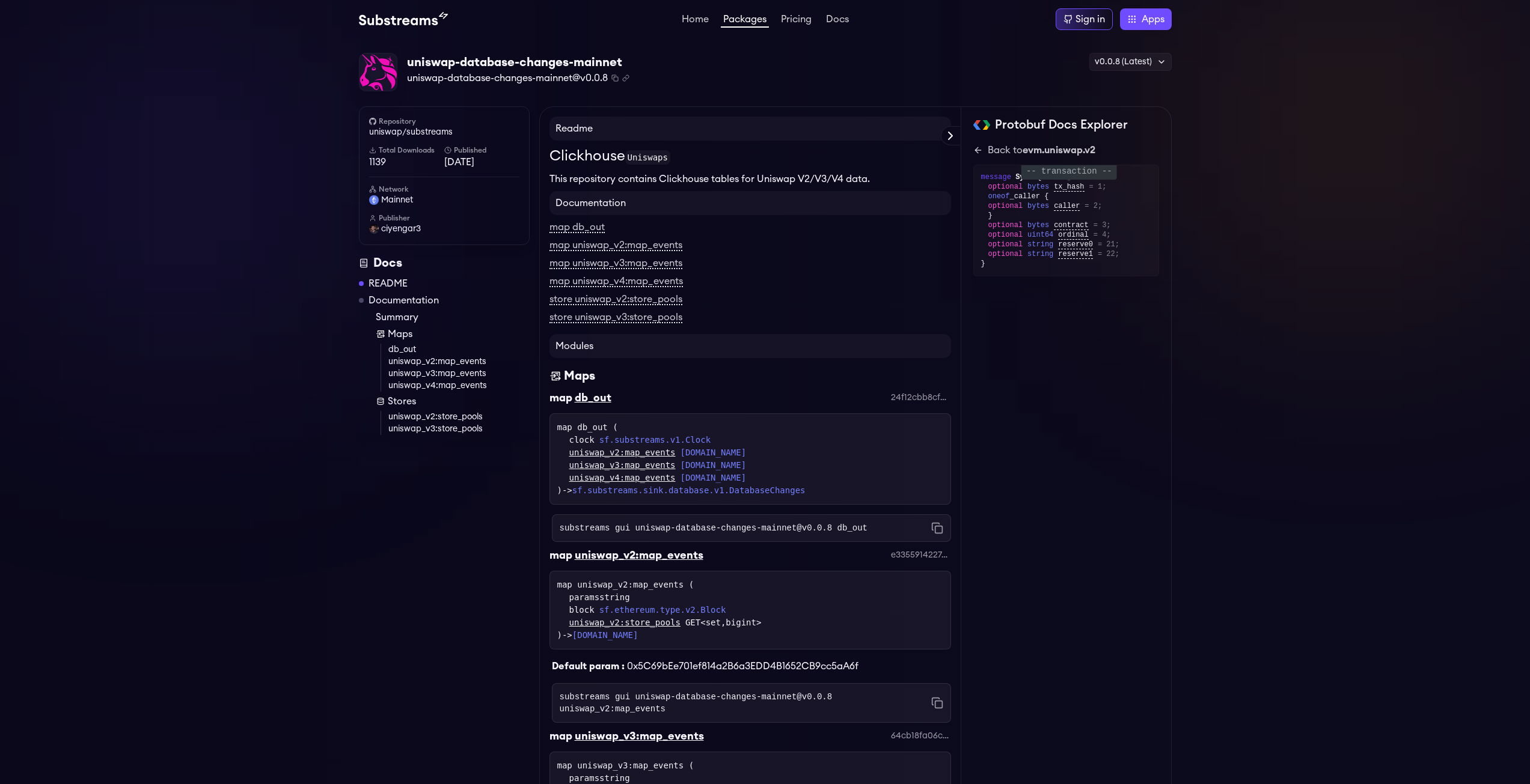
click at [1063, 190] on span "tx_hash" at bounding box center [1069, 187] width 30 height 9
click at [1060, 222] on span "contract" at bounding box center [1071, 226] width 35 height 9
click at [1085, 280] on div "evm.uniswap.v4 evm.uniswap.v3 evm.uniswap.v2 Show all sf.substreams.sink.databa…" at bounding box center [1066, 225] width 186 height 164
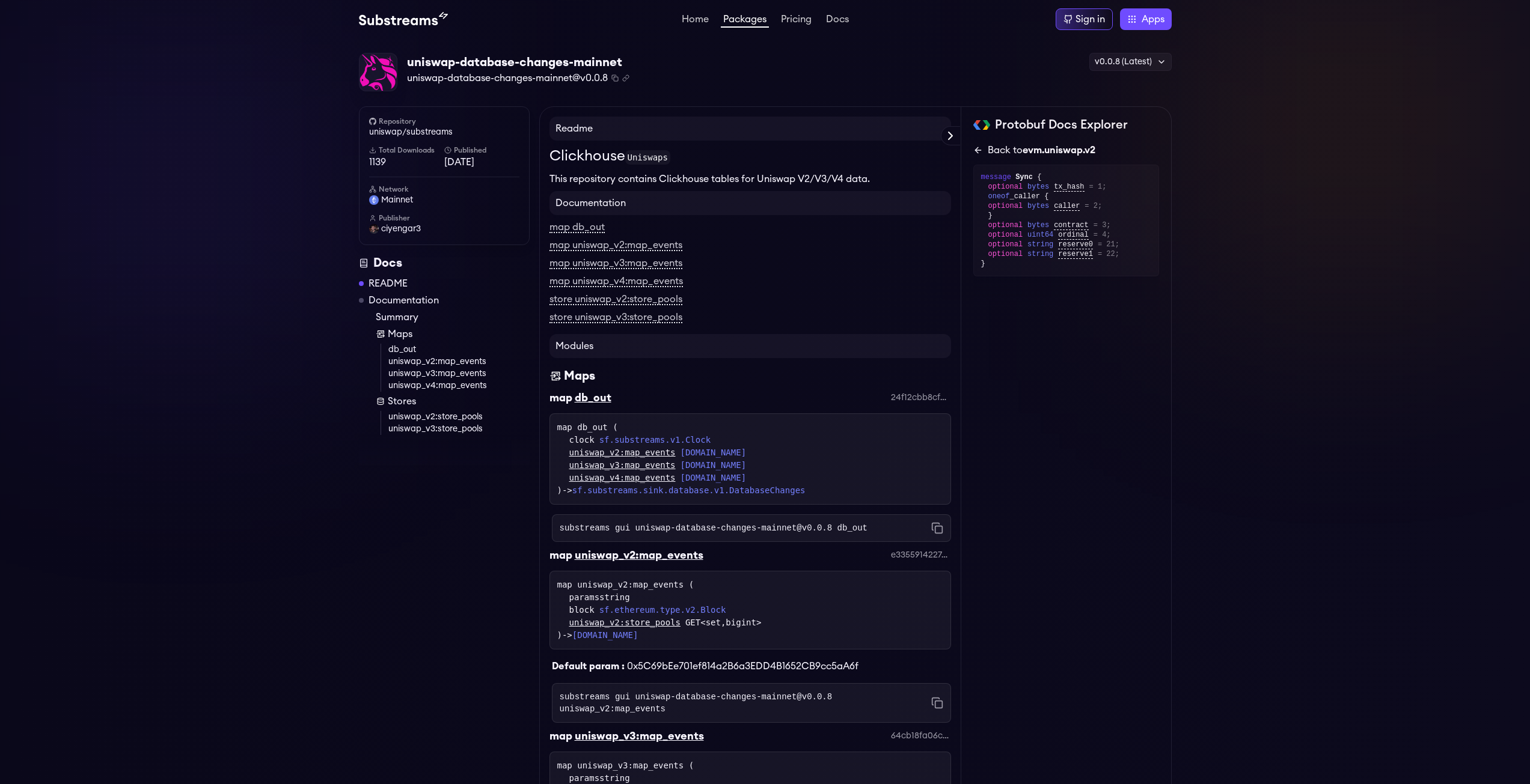
click at [981, 150] on icon at bounding box center [978, 150] width 6 height 0
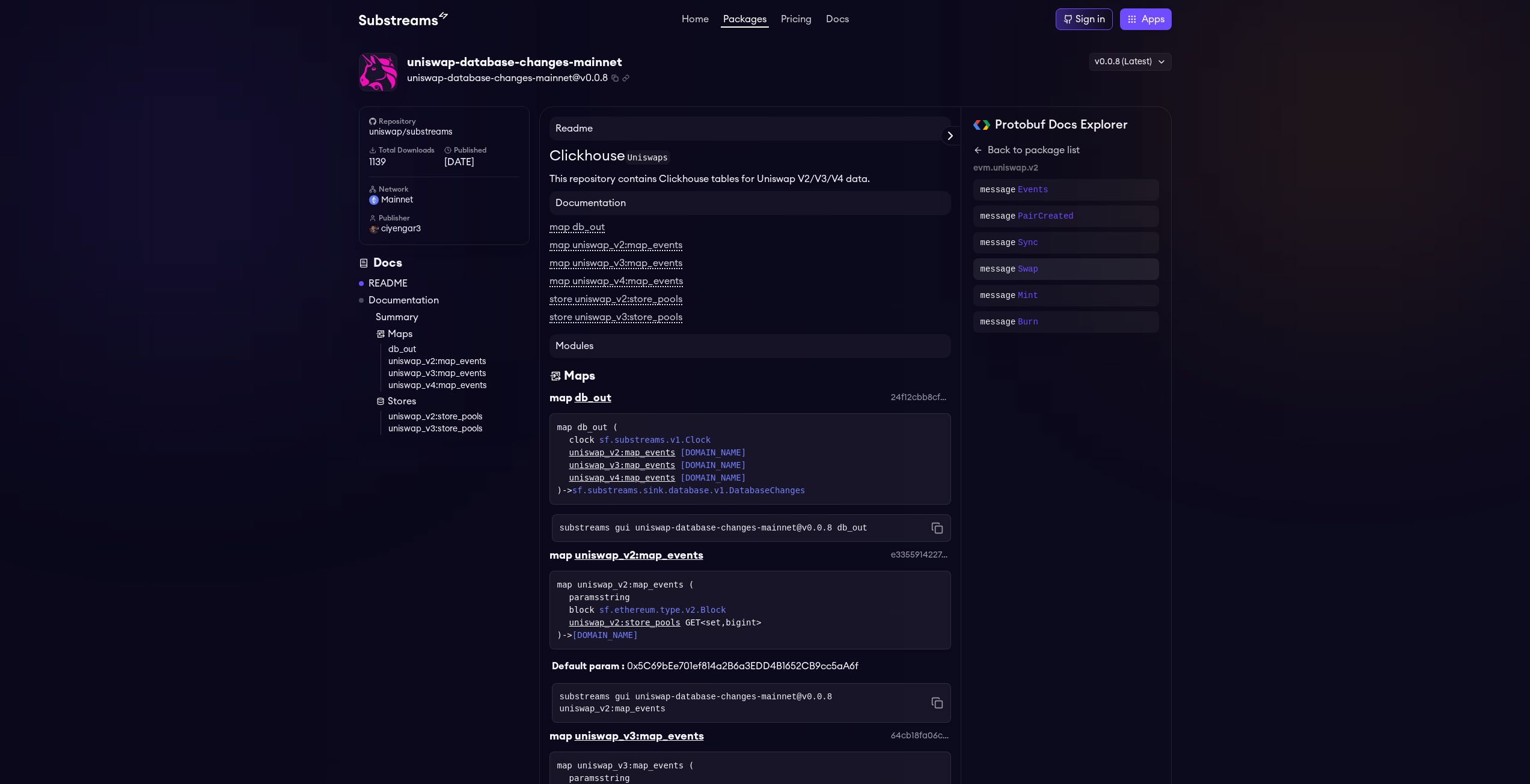
click at [1046, 264] on div "message Swap" at bounding box center [1066, 269] width 171 height 12
click at [1065, 205] on span "tx_to" at bounding box center [1064, 207] width 22 height 9
click at [1022, 217] on div "oneof _caller { optional bytes caller = 4;" at bounding box center [1070, 220] width 163 height 20
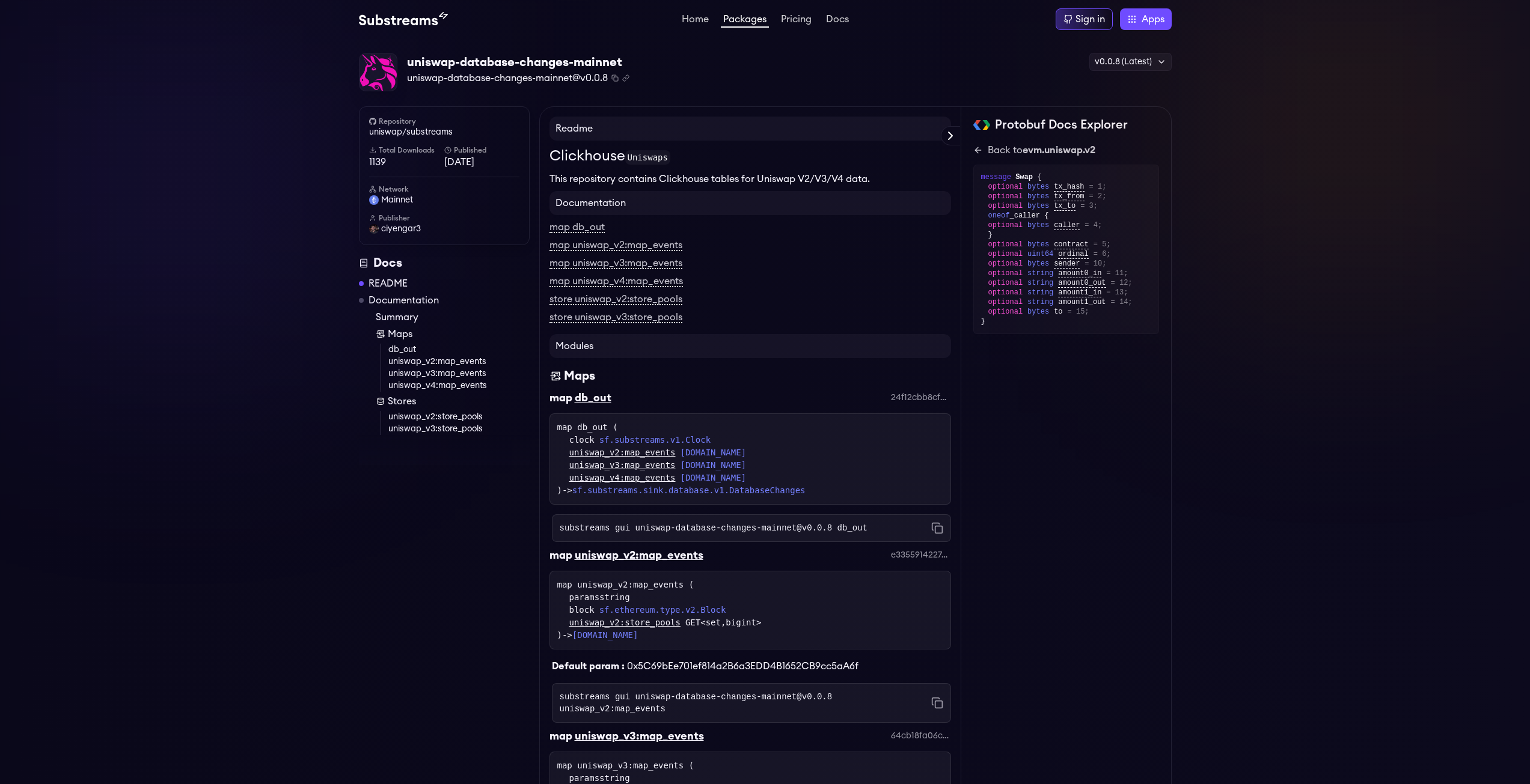
click at [1028, 224] on span "bytes" at bounding box center [1038, 226] width 22 height 9
click at [1048, 224] on div "optional bytes caller = 4;" at bounding box center [1070, 226] width 163 height 9
click at [974, 157] on div "Back to evm.uniswap.v2 message Swap { optional bytes tx_hash = 1; optional byte…" at bounding box center [1066, 239] width 186 height 191
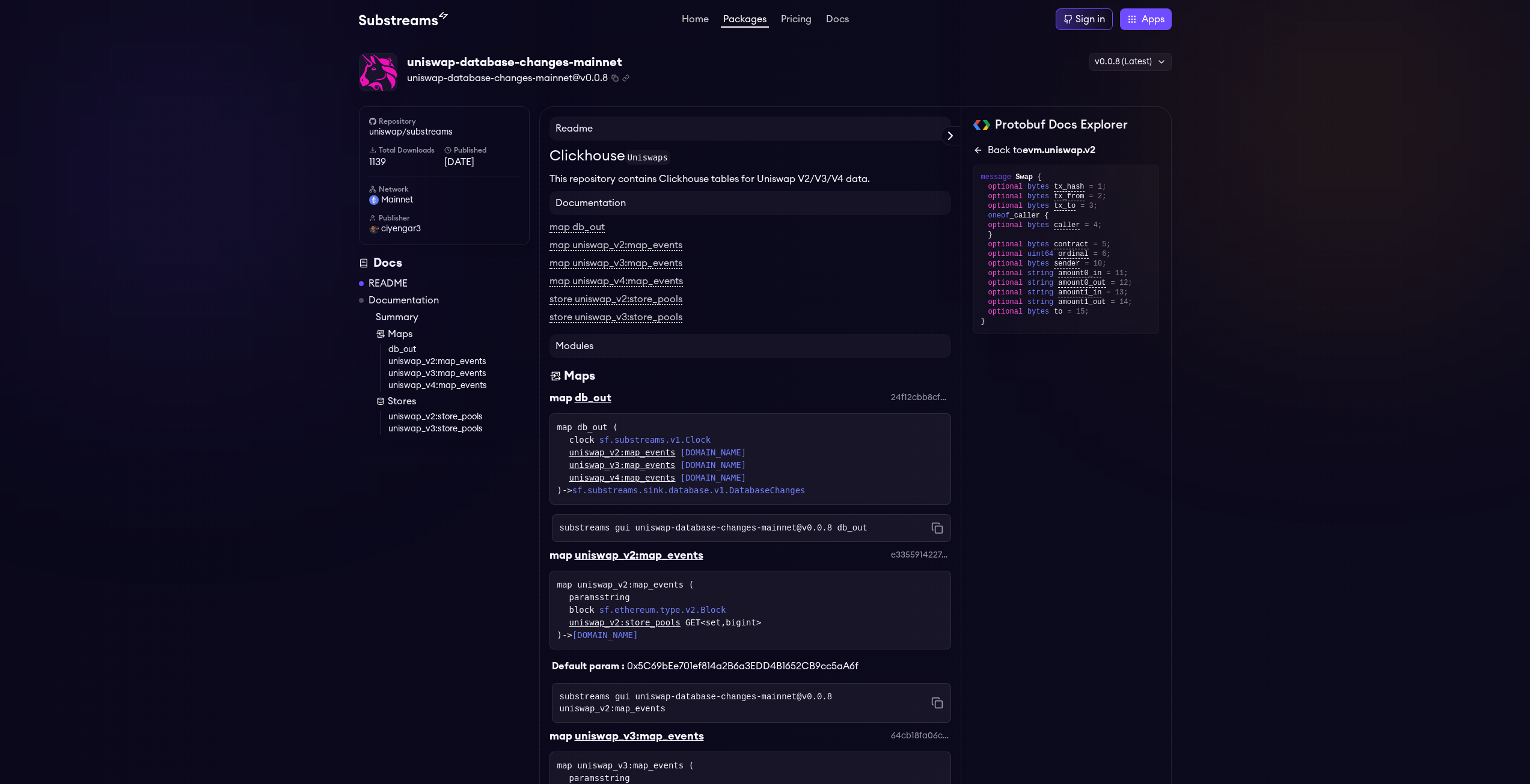
click at [974, 155] on link "Back to evm.uniswap.v2" at bounding box center [1066, 150] width 186 height 14
click at [1073, 286] on div "message Mint" at bounding box center [1066, 295] width 186 height 22
click at [977, 153] on icon at bounding box center [976, 150] width 3 height 6
click at [1011, 326] on p "message" at bounding box center [999, 322] width 36 height 12
click at [977, 150] on icon at bounding box center [978, 150] width 6 height 0
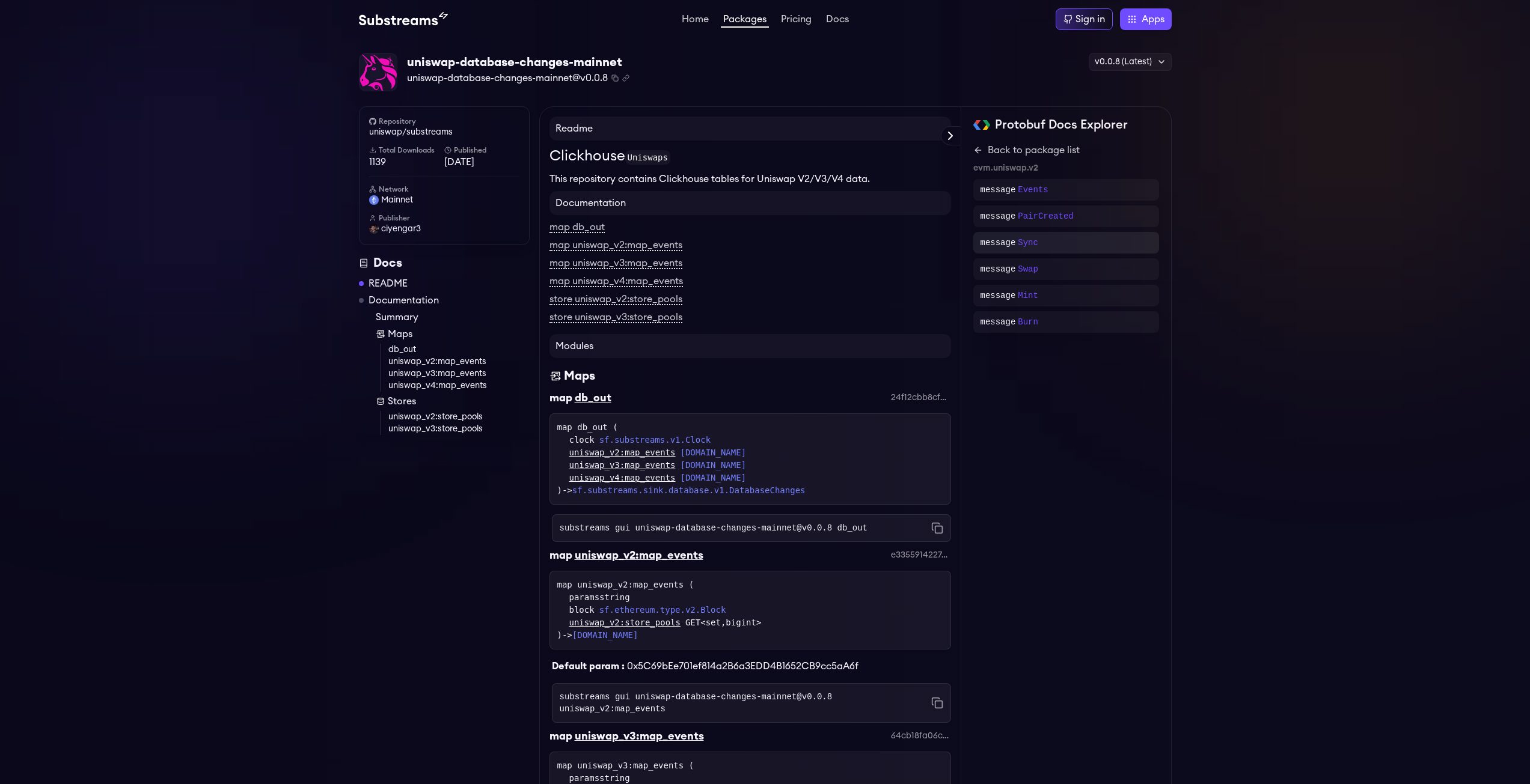
click at [1056, 246] on div "message Sync" at bounding box center [1066, 243] width 171 height 12
click at [970, 157] on div "Protobuf Docs Explorer evm.uniswap.v4 evm.uniswap.v3 evm.uniswap.v2 Show all sf…" at bounding box center [1066, 793] width 211 height 1373
click at [976, 155] on link "Back to evm.uniswap.v2" at bounding box center [1066, 150] width 186 height 14
click at [1062, 268] on div "message Swap" at bounding box center [1066, 269] width 171 height 12
click at [988, 149] on div "Back to evm.uniswap.v2" at bounding box center [1041, 150] width 108 height 14
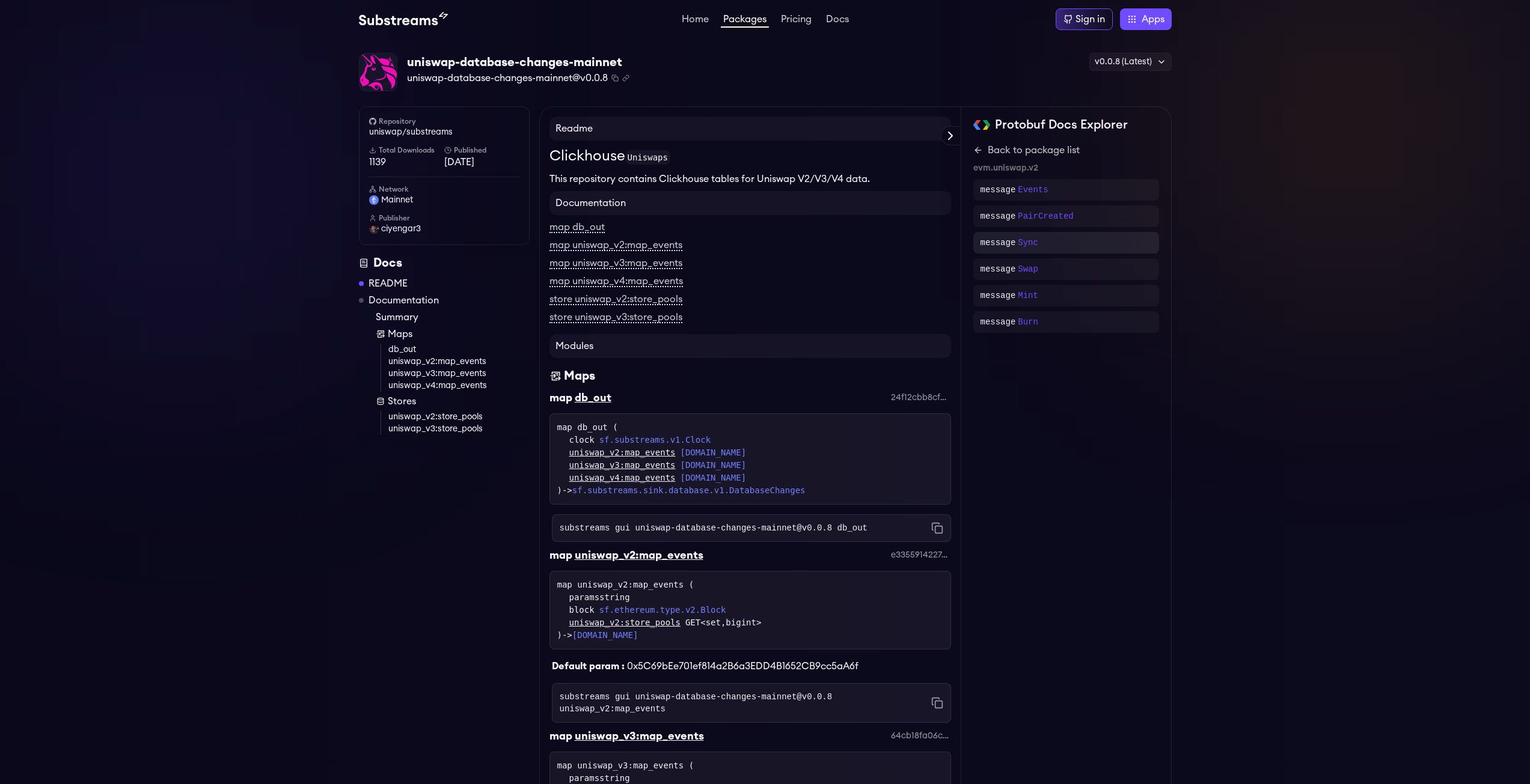
click at [1074, 244] on div "message Sync" at bounding box center [1066, 243] width 171 height 12
click at [982, 152] on icon at bounding box center [978, 150] width 9 height 9
click at [1040, 276] on div "message Swap" at bounding box center [1066, 269] width 186 height 22
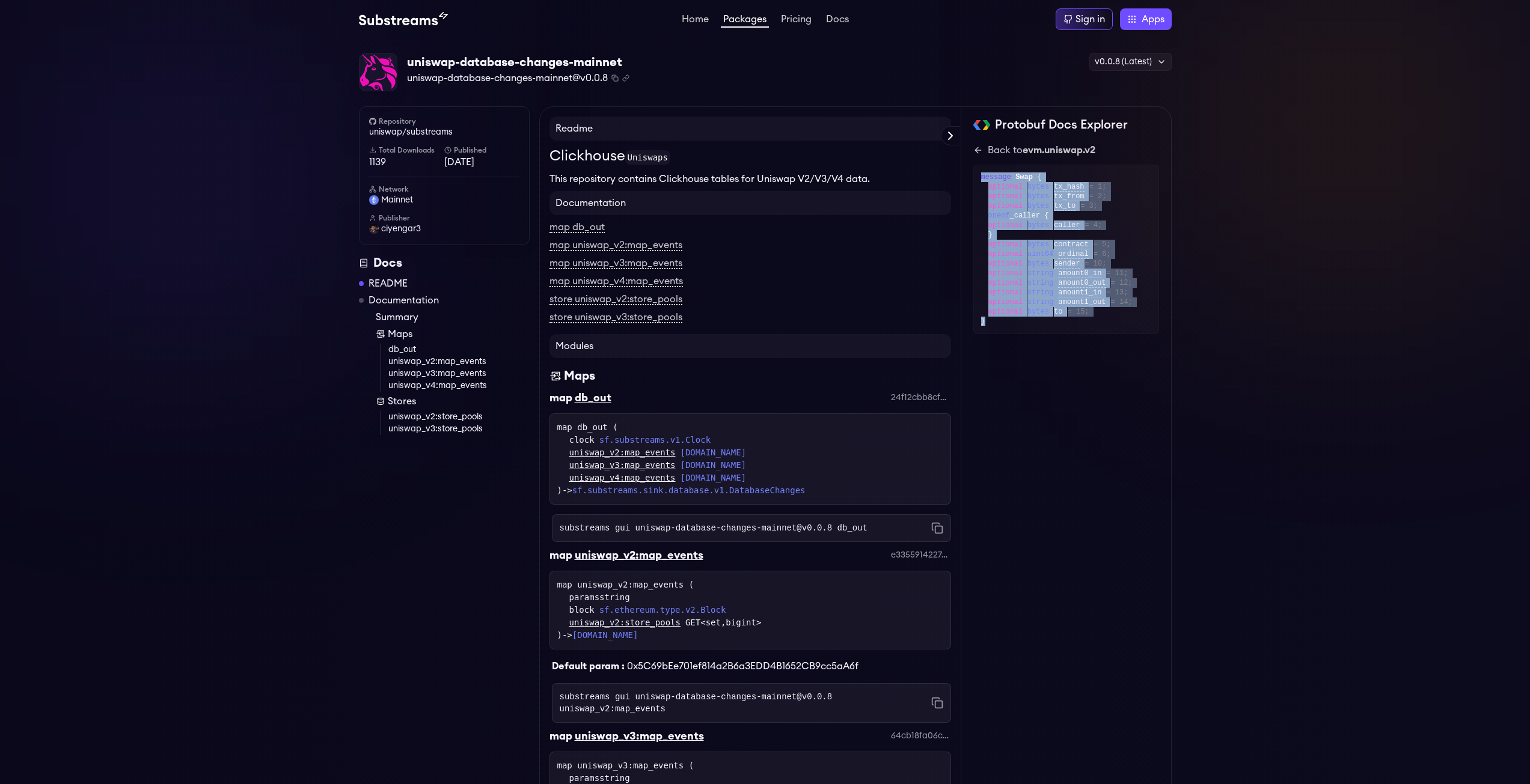
drag, startPoint x: 1054, startPoint y: 328, endPoint x: 973, endPoint y: 170, distance: 177.6
click at [973, 170] on div "message Swap { optional bytes tx_hash = 1; optional bytes tx_from = 2; optional…" at bounding box center [1066, 249] width 186 height 170
copy div "message Swap { optional bytes tx_hash = 1; optional bytes tx_from = 2; optional…"
click at [1004, 155] on div "Back to evm.uniswap.v2" at bounding box center [1041, 150] width 108 height 14
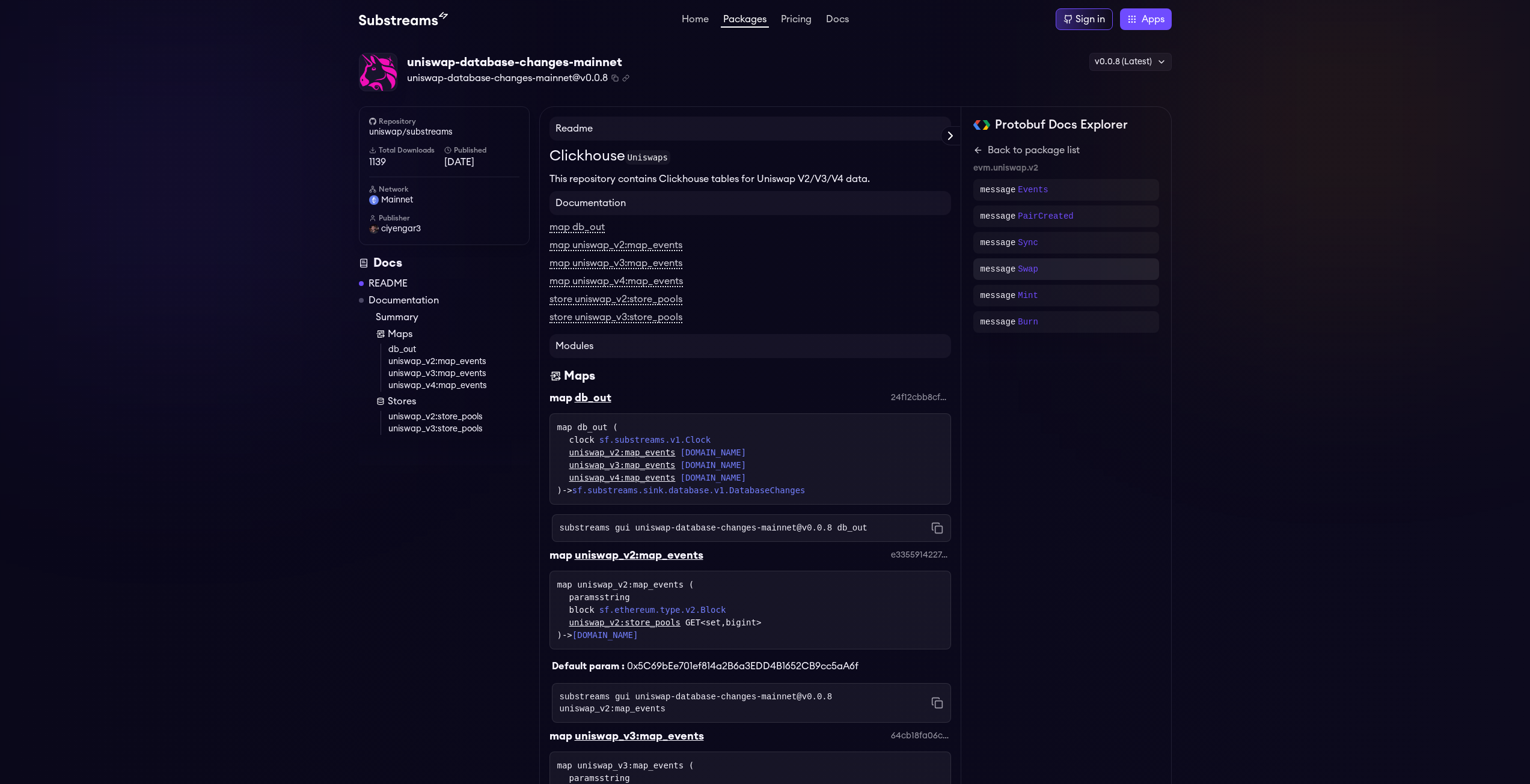
click at [1028, 279] on div "message Swap" at bounding box center [1066, 269] width 186 height 22
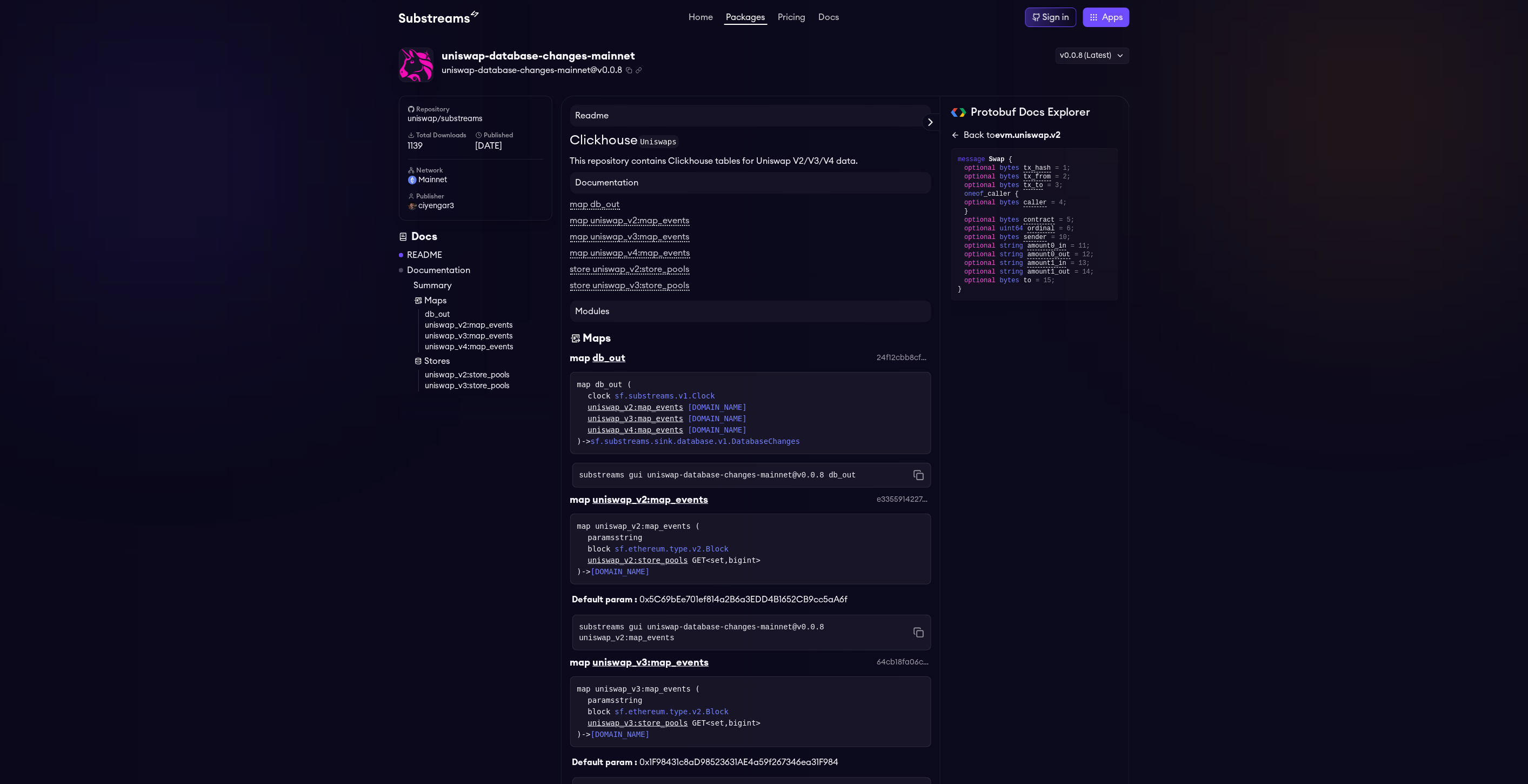
click at [959, 136] on icon at bounding box center [955, 135] width 8 height 8
click at [1023, 222] on div "message Sync" at bounding box center [1034, 218] width 154 height 11
click at [958, 126] on div "Protobuf Docs Explorer evm.uniswap.v2 evm.uniswap.v3 evm.uniswap.v4 Show all sf…" at bounding box center [1034, 189] width 167 height 171
click at [958, 131] on icon at bounding box center [955, 135] width 8 height 8
click at [1023, 242] on div "message Swap" at bounding box center [1034, 242] width 154 height 11
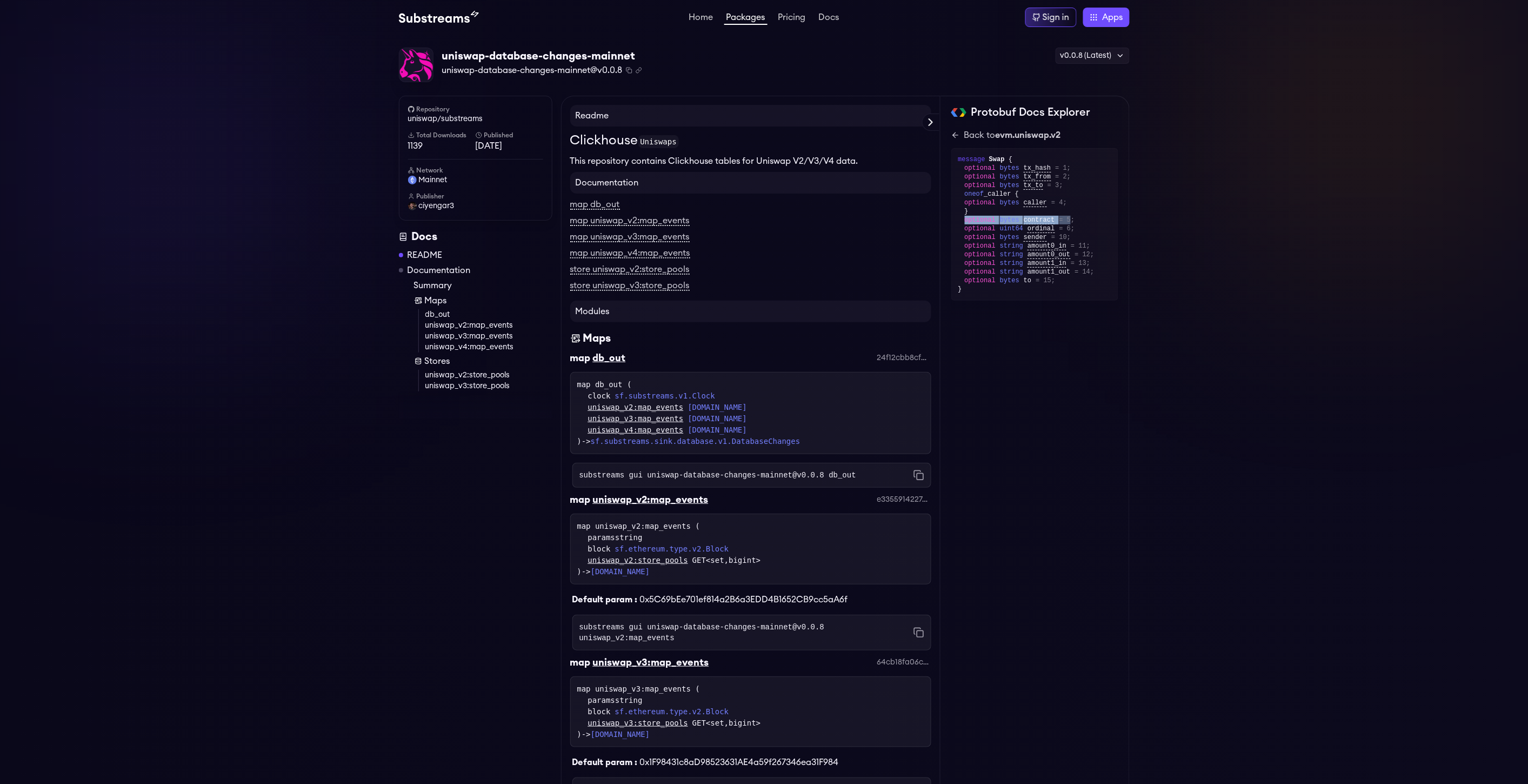
drag, startPoint x: 1062, startPoint y: 219, endPoint x: 965, endPoint y: 220, distance: 97.0
click at [965, 220] on div "optional bytes contract = 5;" at bounding box center [1039, 220] width 147 height 8
click at [1095, 237] on div "optional bytes sender = 10;" at bounding box center [1039, 237] width 147 height 8
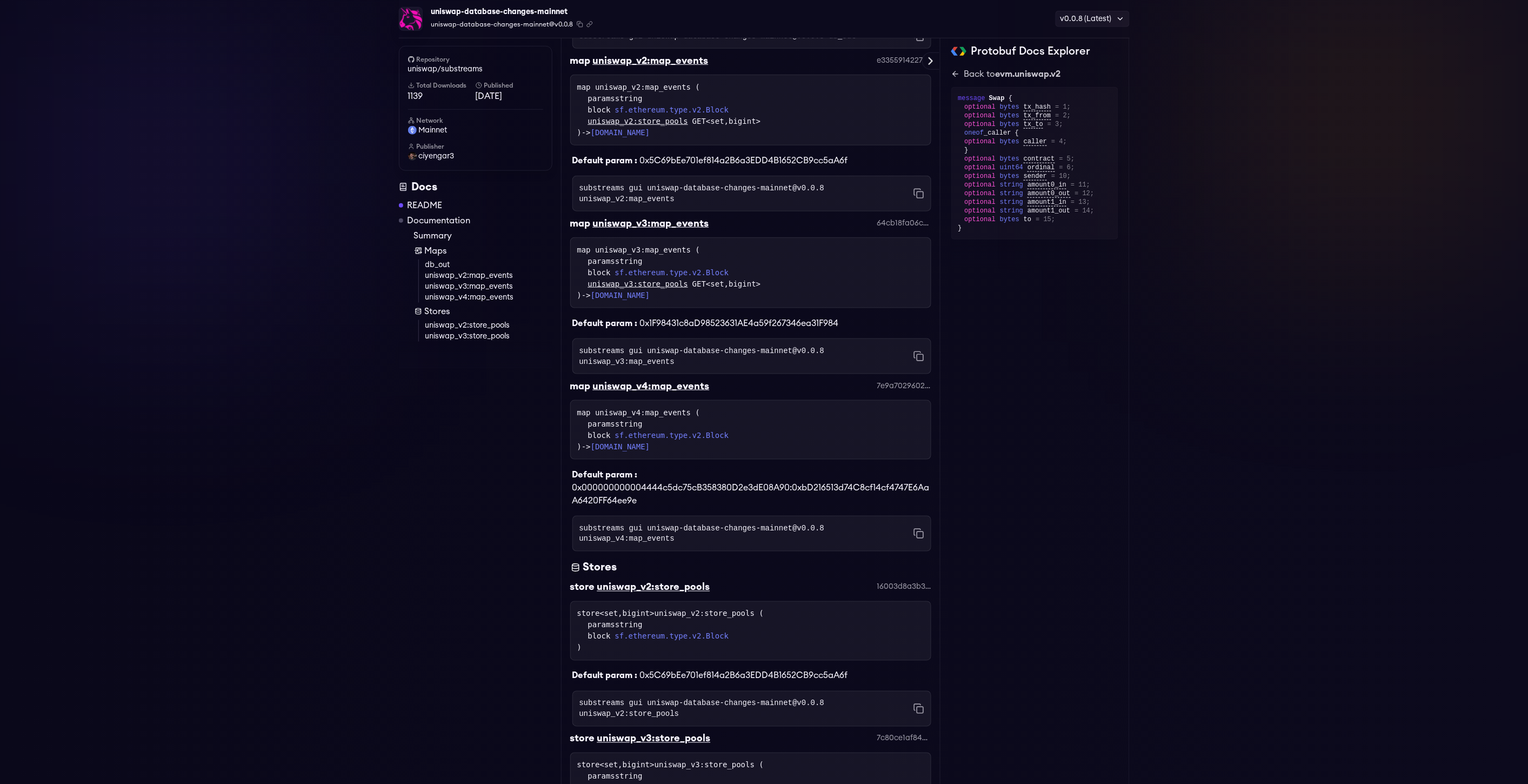
scroll to position [248, 0]
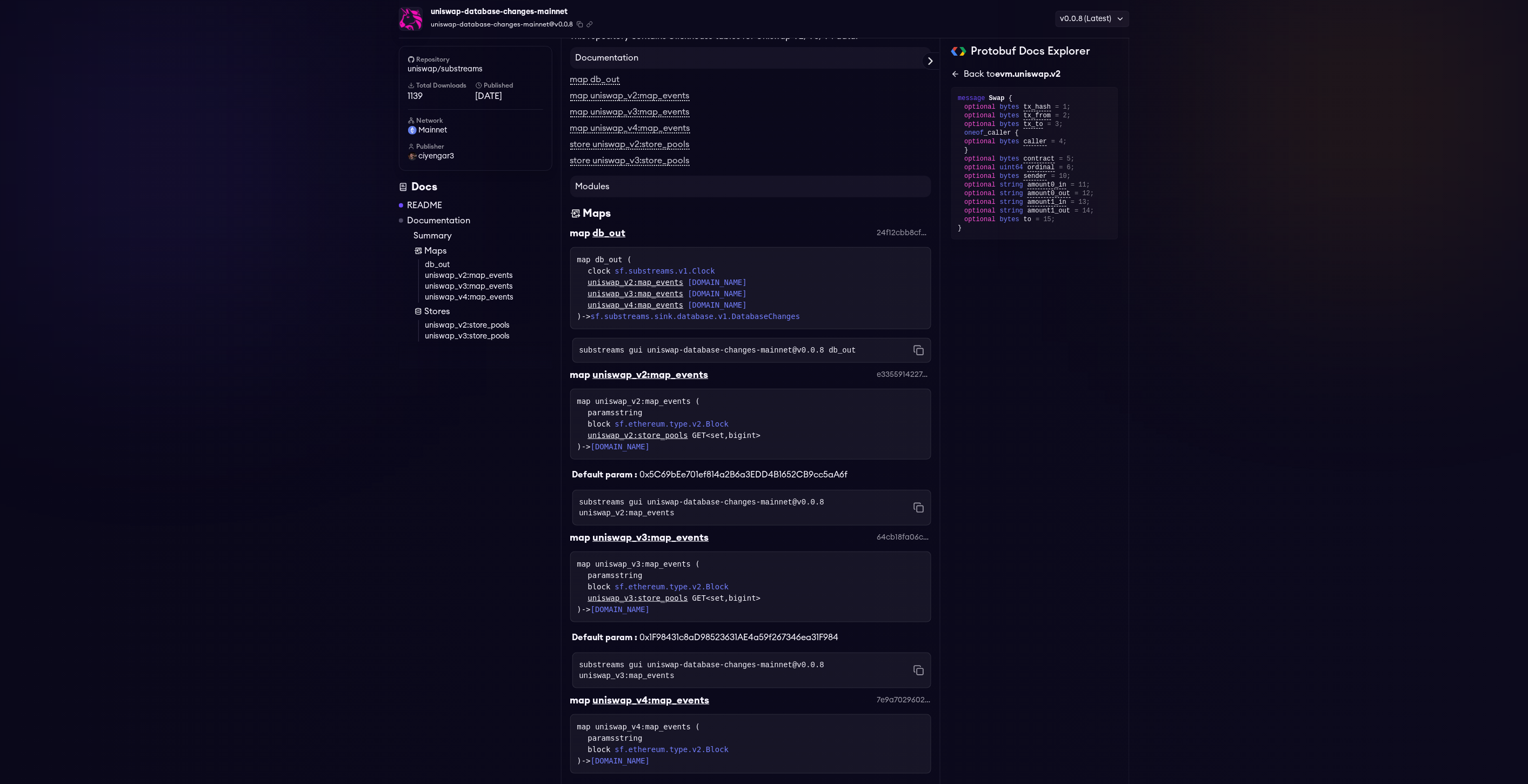
click at [952, 80] on link "Back to evm.uniswap.v2" at bounding box center [1034, 73] width 167 height 13
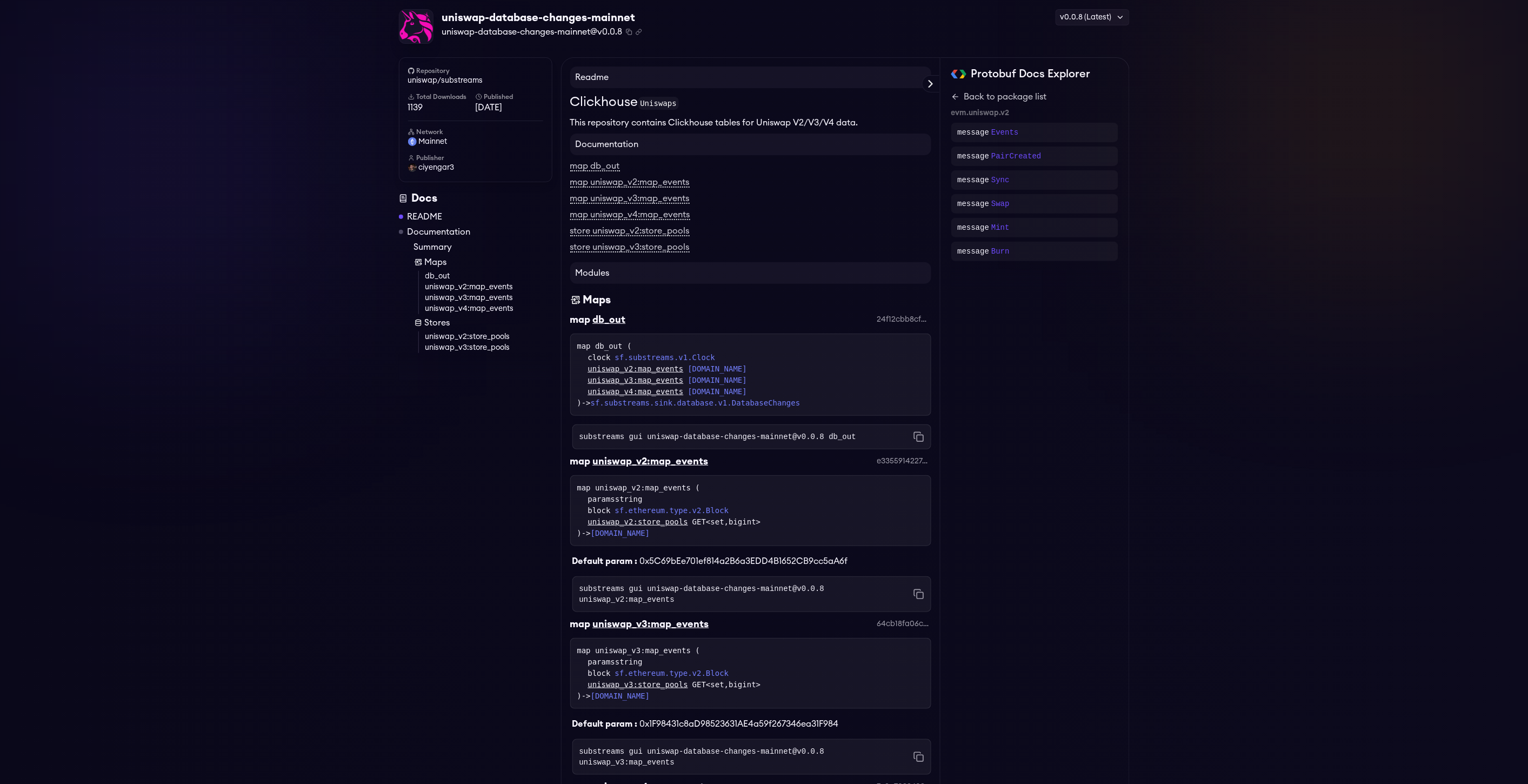
scroll to position [60, 0]
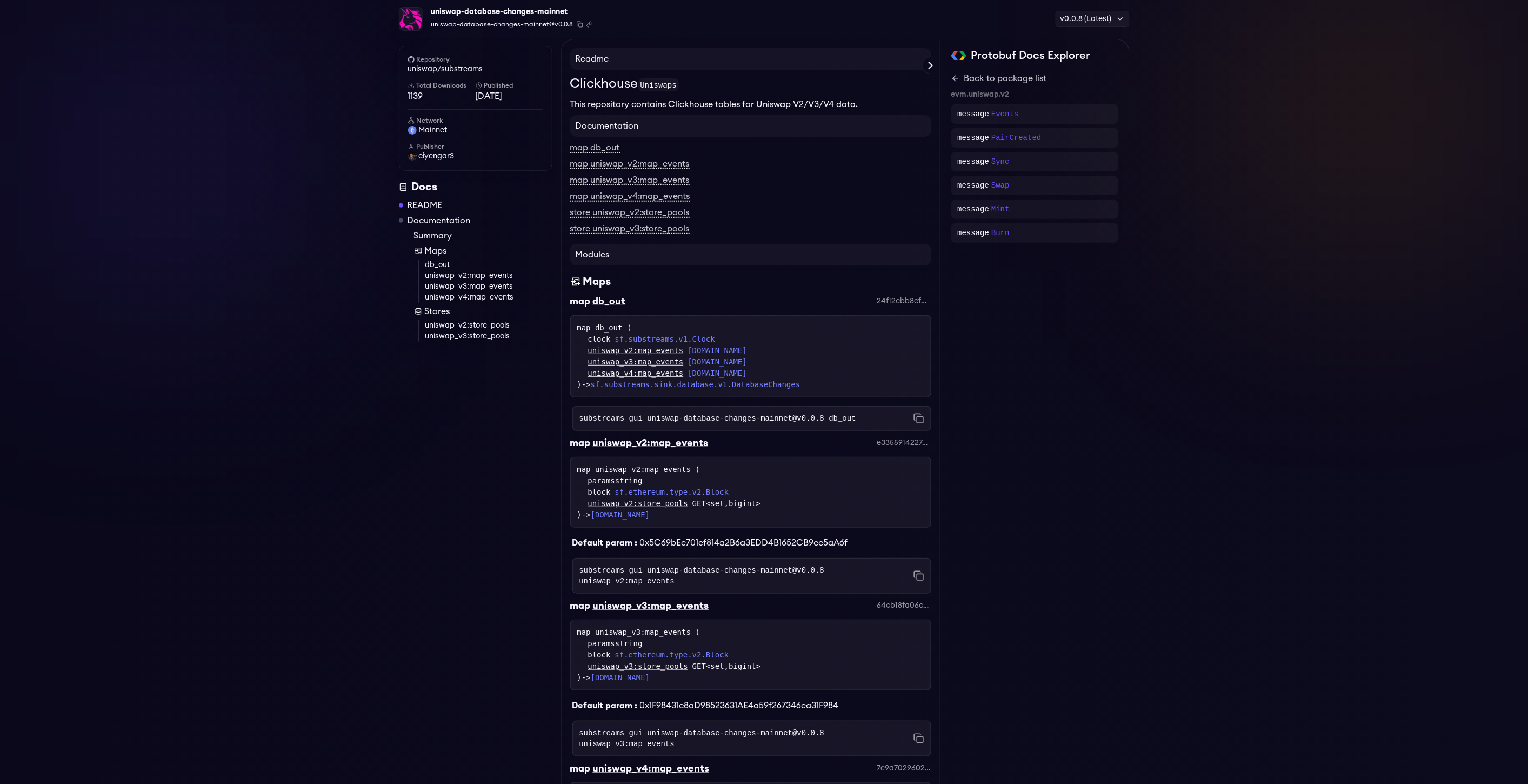
drag, startPoint x: 560, startPoint y: 435, endPoint x: 789, endPoint y: 524, distance: 245.7
click at [789, 524] on div "Repository uniswap/substreams Total Downloads 1139 Published 1 weeks ago Networ…" at bounding box center [765, 656] width 731 height 1235
click at [965, 155] on div "message Sync" at bounding box center [1034, 161] width 167 height 19
click at [954, 80] on icon at bounding box center [954, 78] width 3 height 5
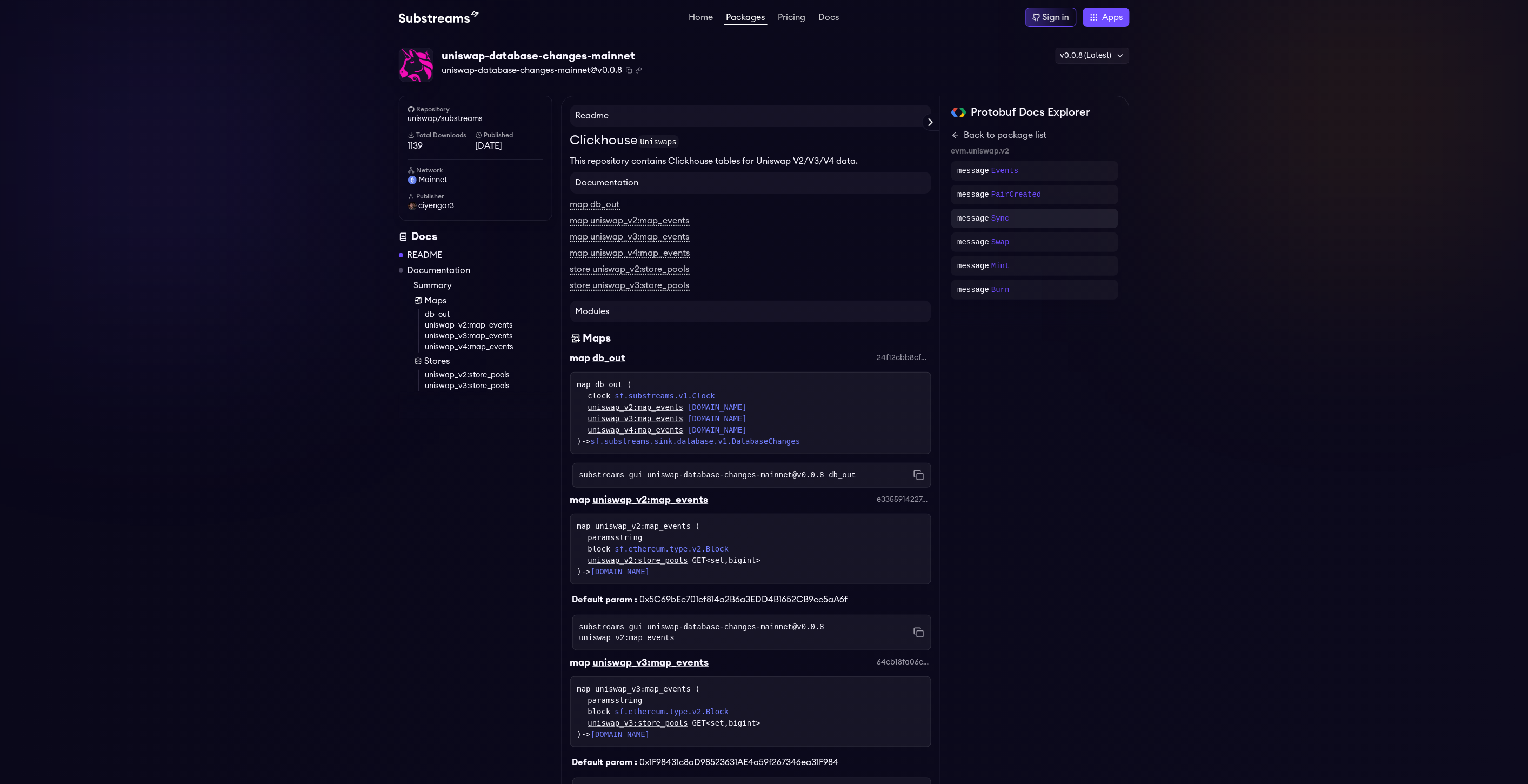
click at [1003, 225] on div "message Sync" at bounding box center [1034, 218] width 167 height 19
click at [950, 141] on div "Protobuf Docs Explorer evm.uniswap.v2 evm.uniswap.v3 evm.uniswap.v4 Show all sf…" at bounding box center [1035, 713] width 190 height 1235
click at [956, 134] on icon at bounding box center [955, 135] width 8 height 8
click at [1014, 239] on div "message Swap" at bounding box center [1034, 242] width 154 height 11
click at [1042, 174] on span "tx_from" at bounding box center [1037, 177] width 27 height 8
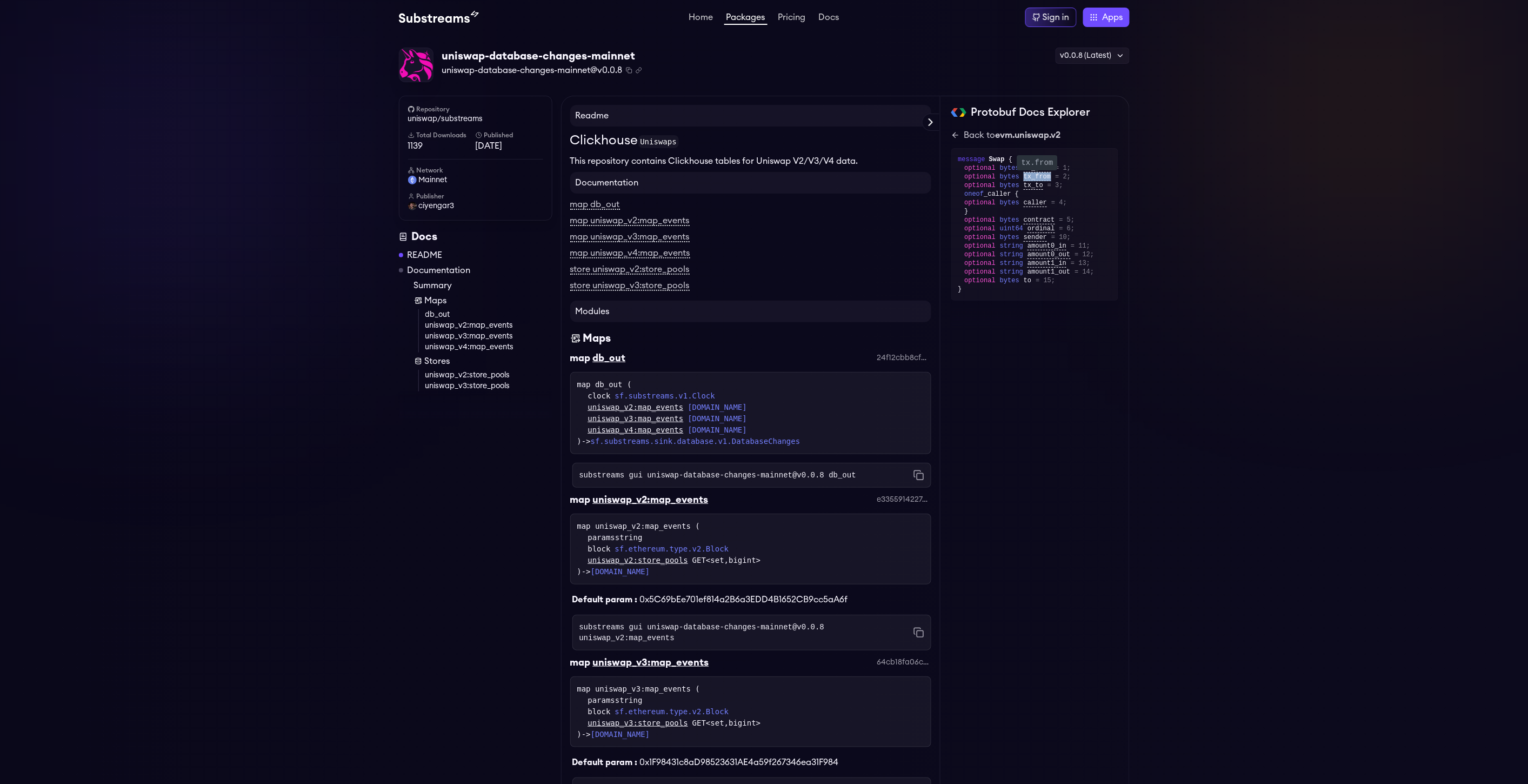
click at [1042, 174] on span "tx_from" at bounding box center [1037, 177] width 27 height 8
drag, startPoint x: 1072, startPoint y: 174, endPoint x: 983, endPoint y: 185, distance: 89.7
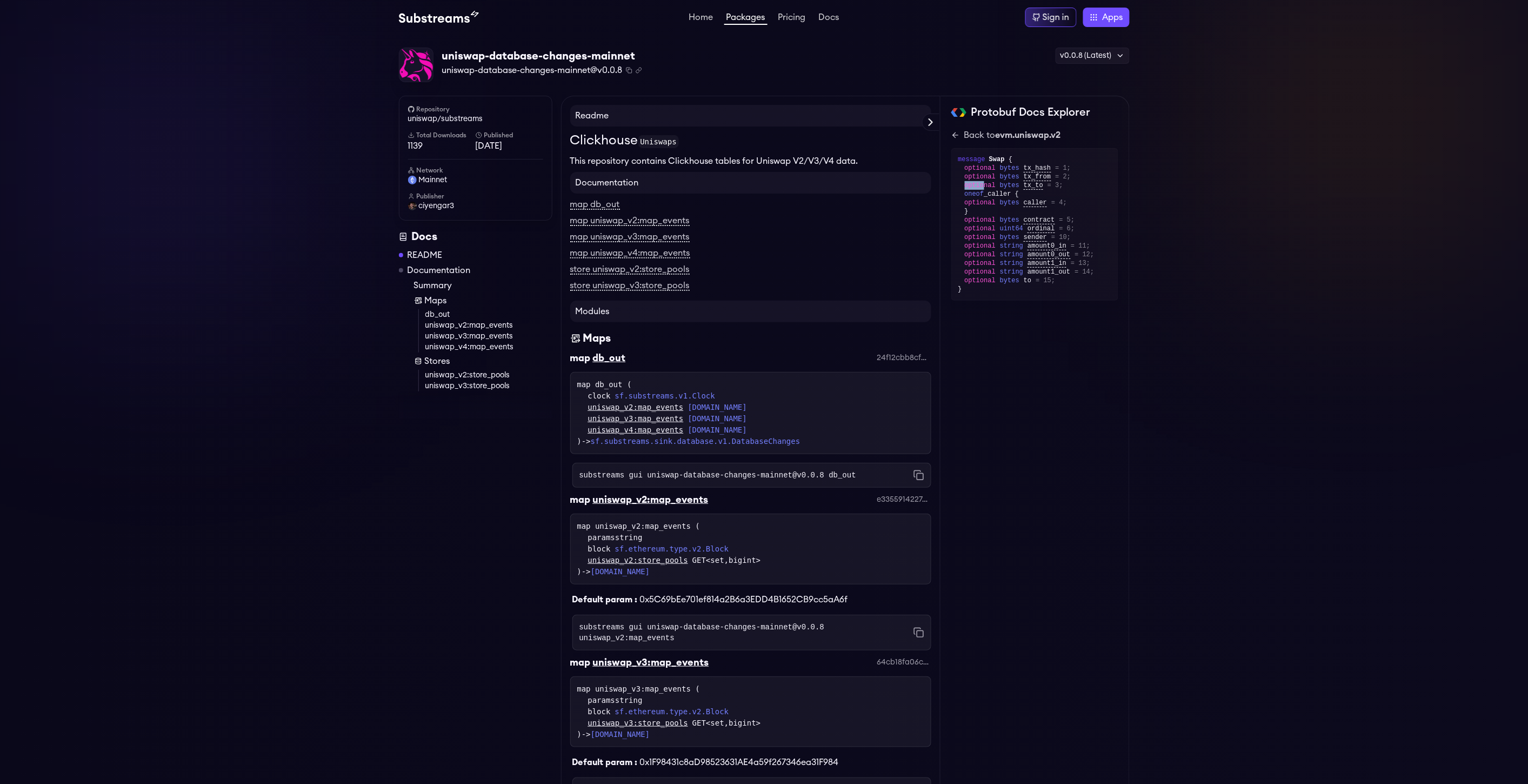
click at [983, 185] on div "optional bytes tx_hash = 1; optional bytes tx_from = 2; optional bytes tx_to = …" at bounding box center [1039, 224] width 147 height 121
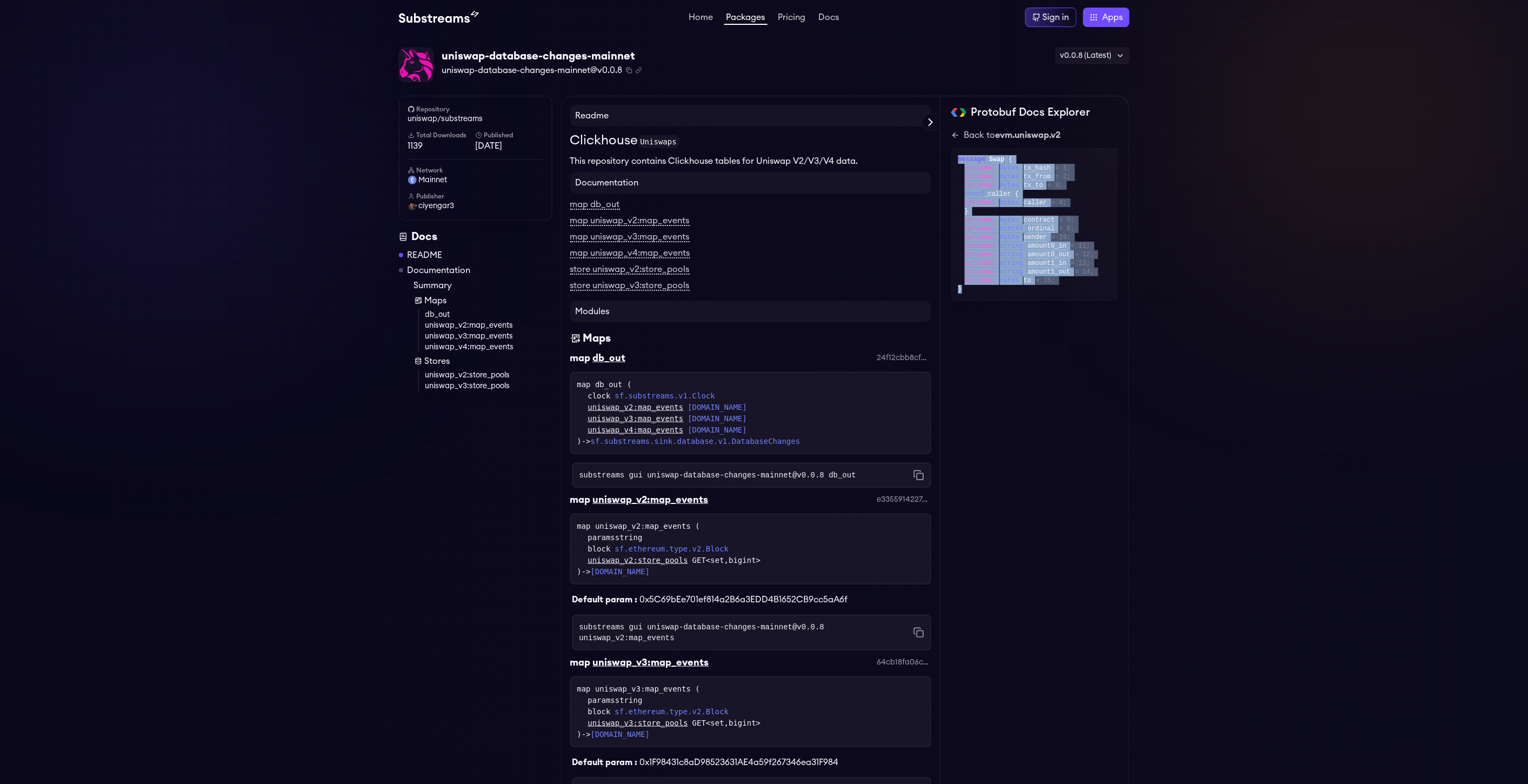
drag, startPoint x: 955, startPoint y: 163, endPoint x: 1066, endPoint y: 293, distance: 170.9
click at [1066, 293] on div "message Swap { optional bytes tx_hash = 1; optional bytes tx_from = 2; optional…" at bounding box center [1034, 224] width 167 height 152
copy div "message Swap { optional bytes tx_hash = 1; optional bytes tx_from = 2; optional…"
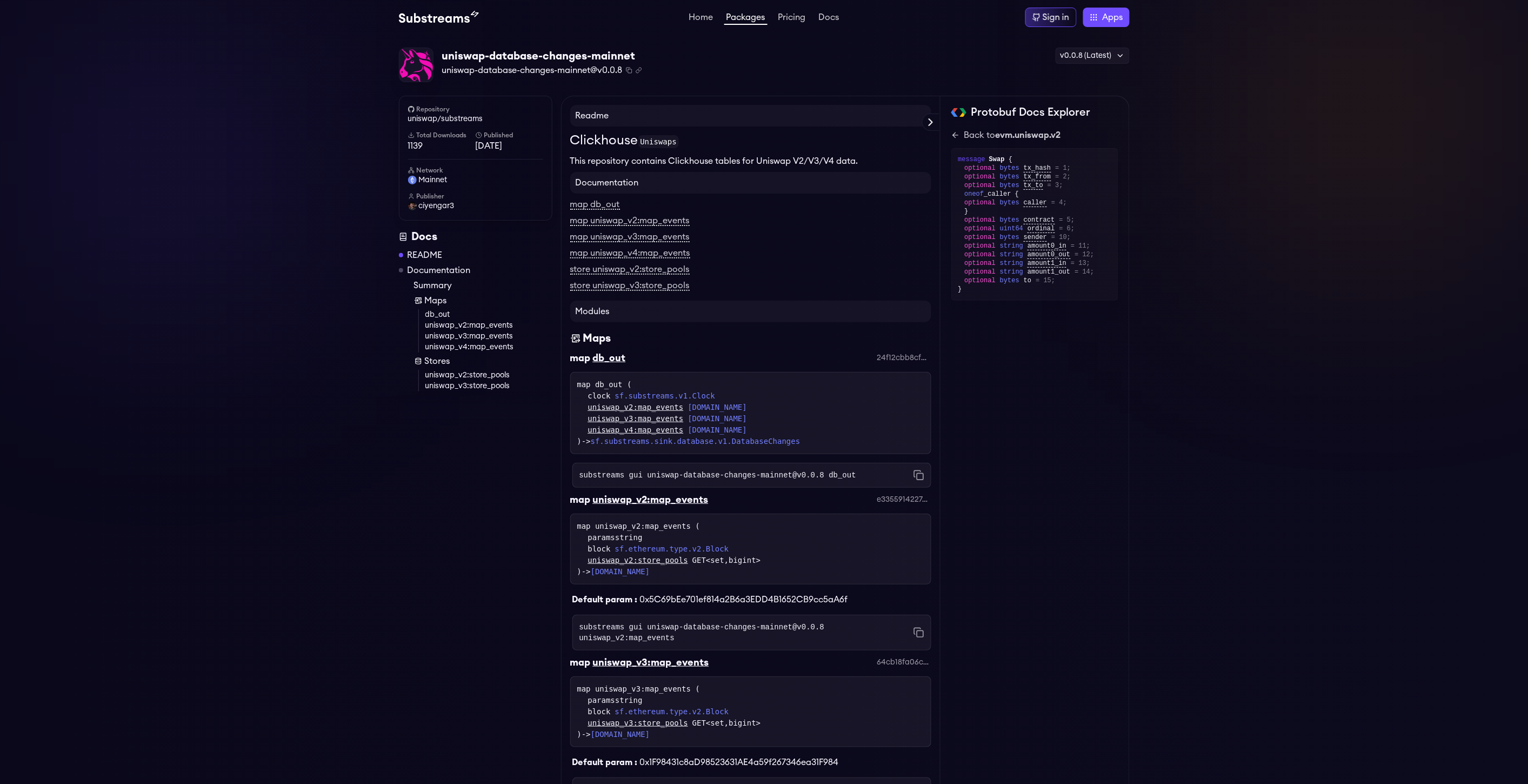
click at [788, 413] on div "uniswap_v3:map_events evm.uniswap.v3.Events" at bounding box center [756, 418] width 336 height 11
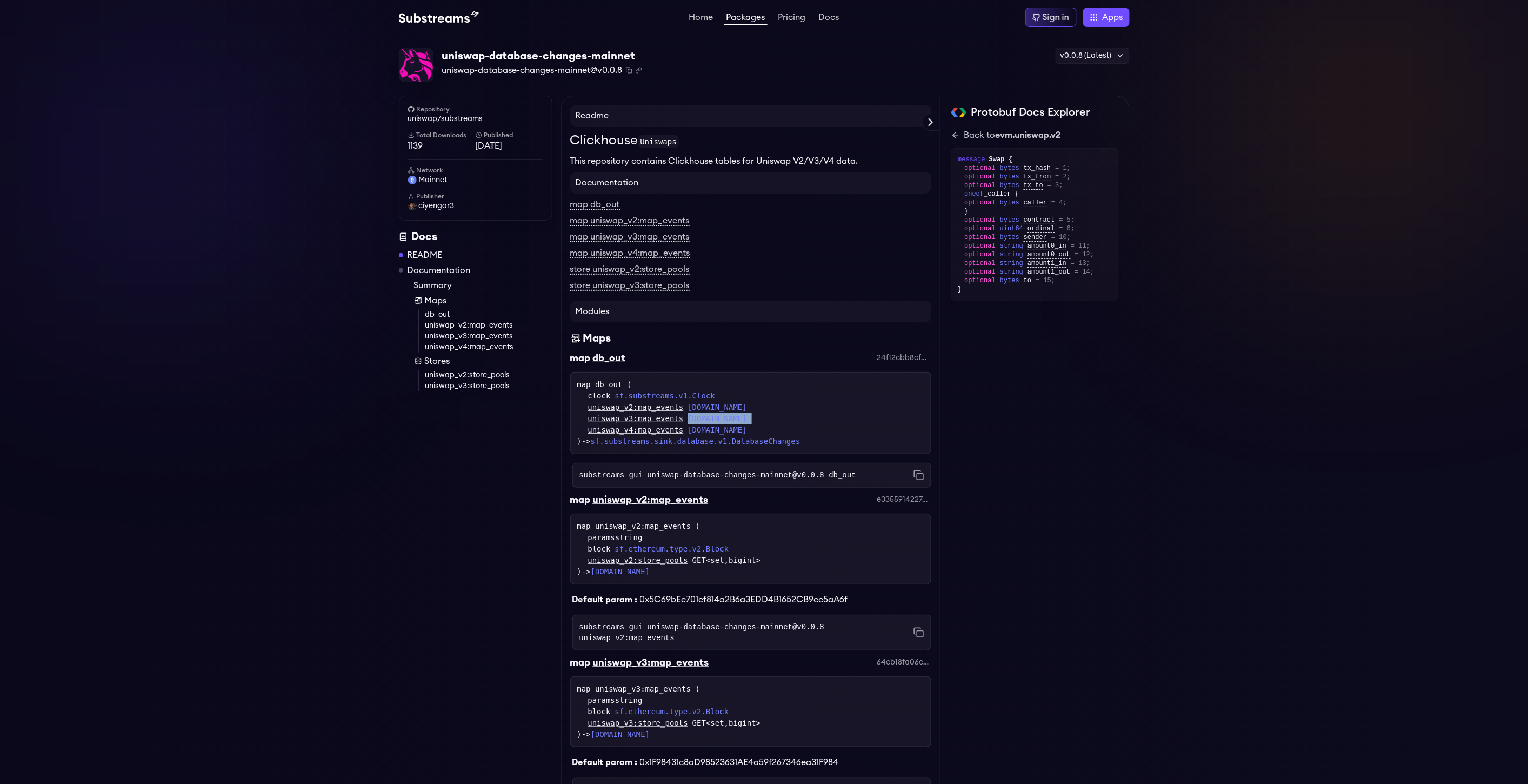
click at [663, 402] on link "uniswap_v2:map_events" at bounding box center [636, 407] width 96 height 11
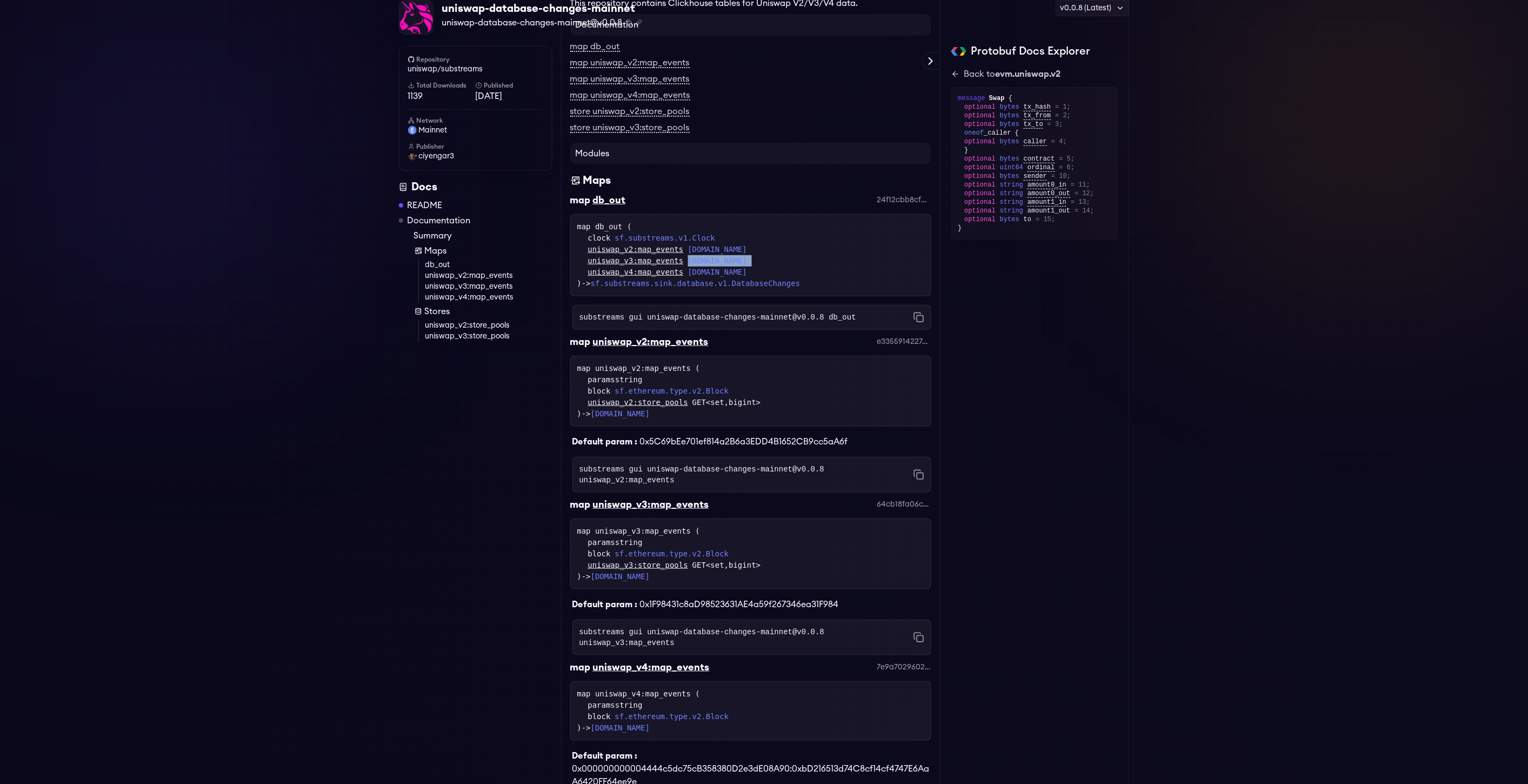
click at [663, 401] on div "Modules Maps map db_out 24f12cbb8cf05211ea15889063ff1d691fa35d94 map db_out ( c…" at bounding box center [751, 653] width 361 height 1021
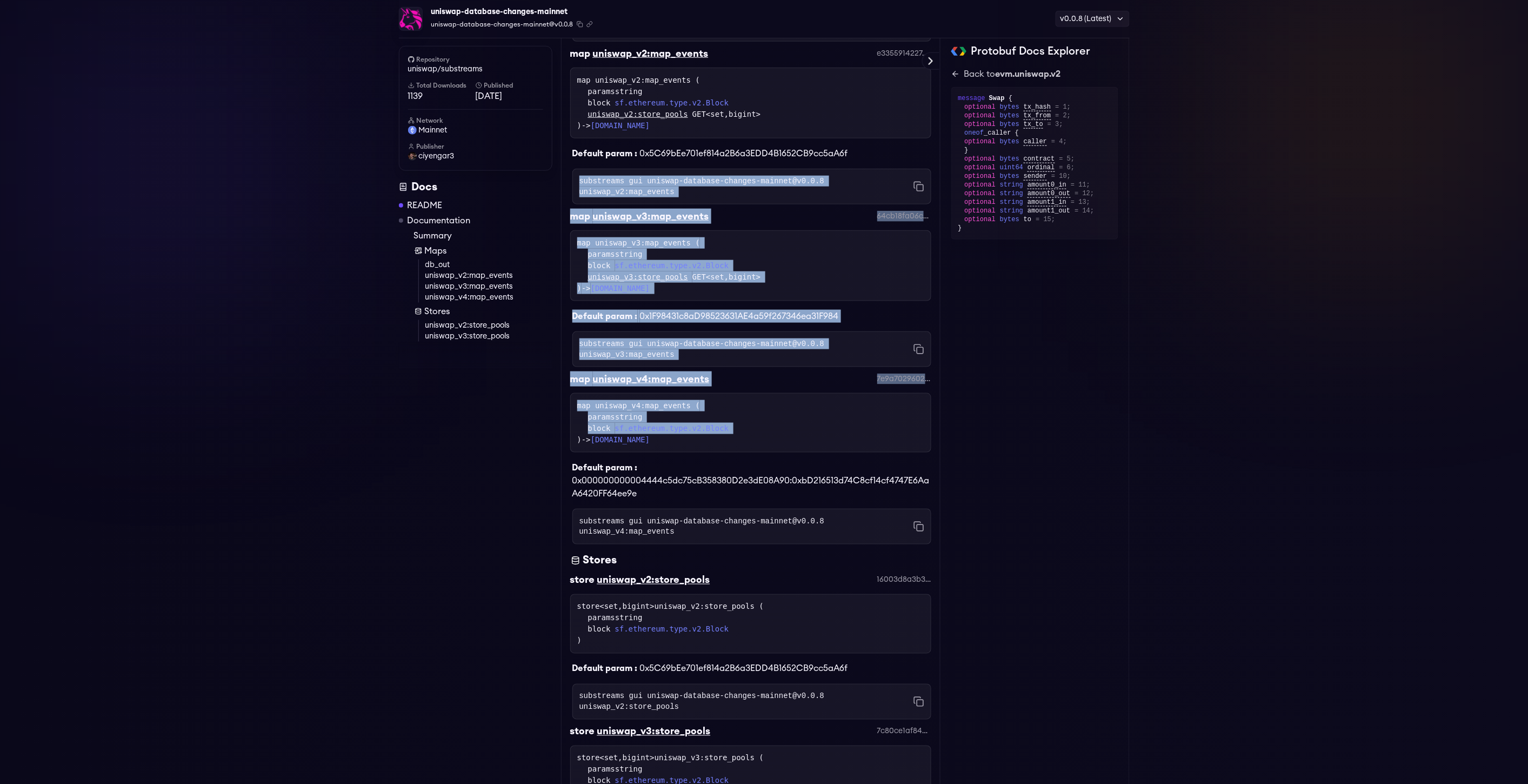
click at [663, 401] on div "Modules Maps map db_out 24f12cbb8cf05211ea15889063ff1d691fa35d94 map db_out ( c…" at bounding box center [751, 365] width 361 height 1021
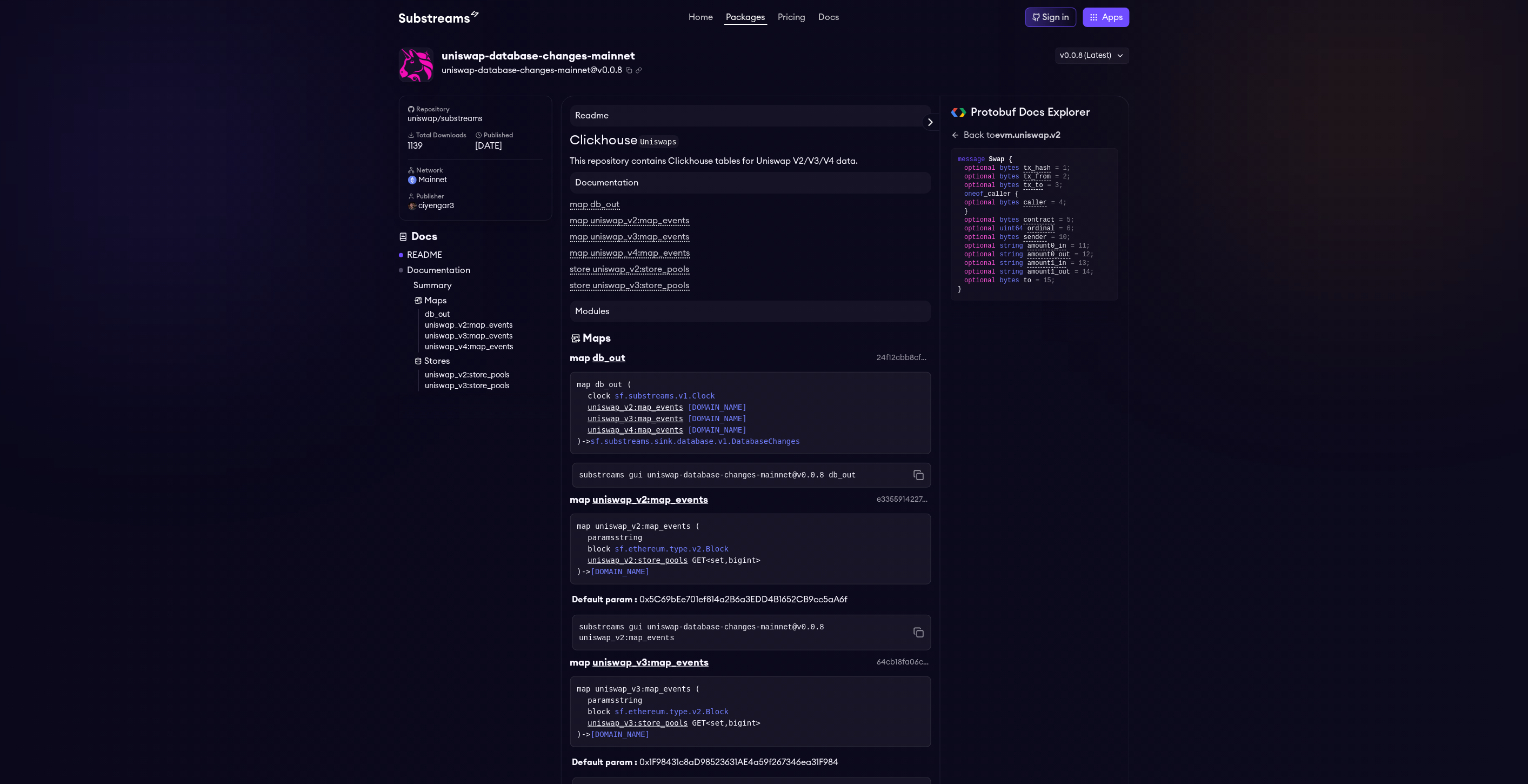
click at [495, 515] on div "Repository uniswap/substreams Total Downloads 1139 Published 1 weeks ago Networ…" at bounding box center [480, 713] width 163 height 1235
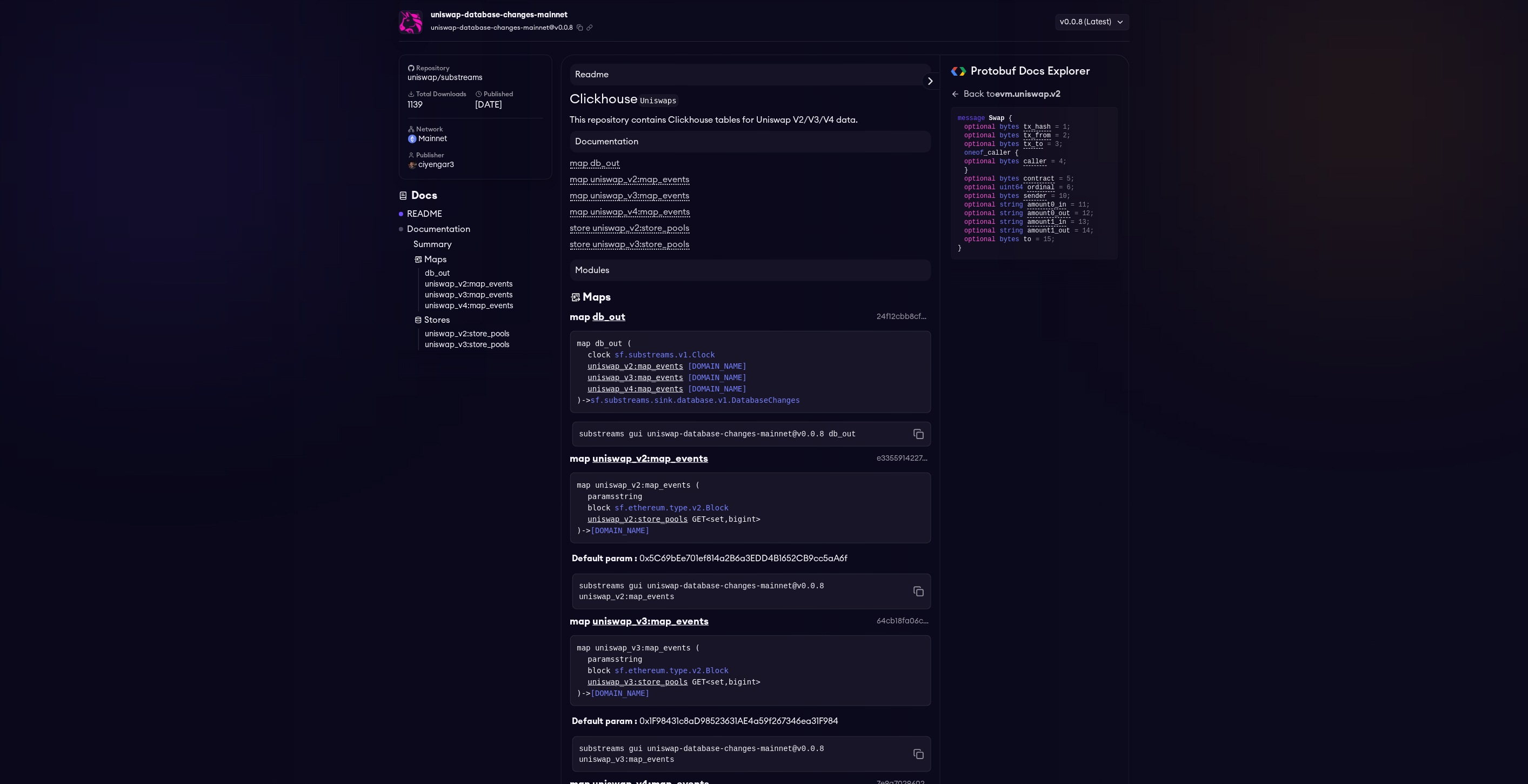
scroll to position [120, 0]
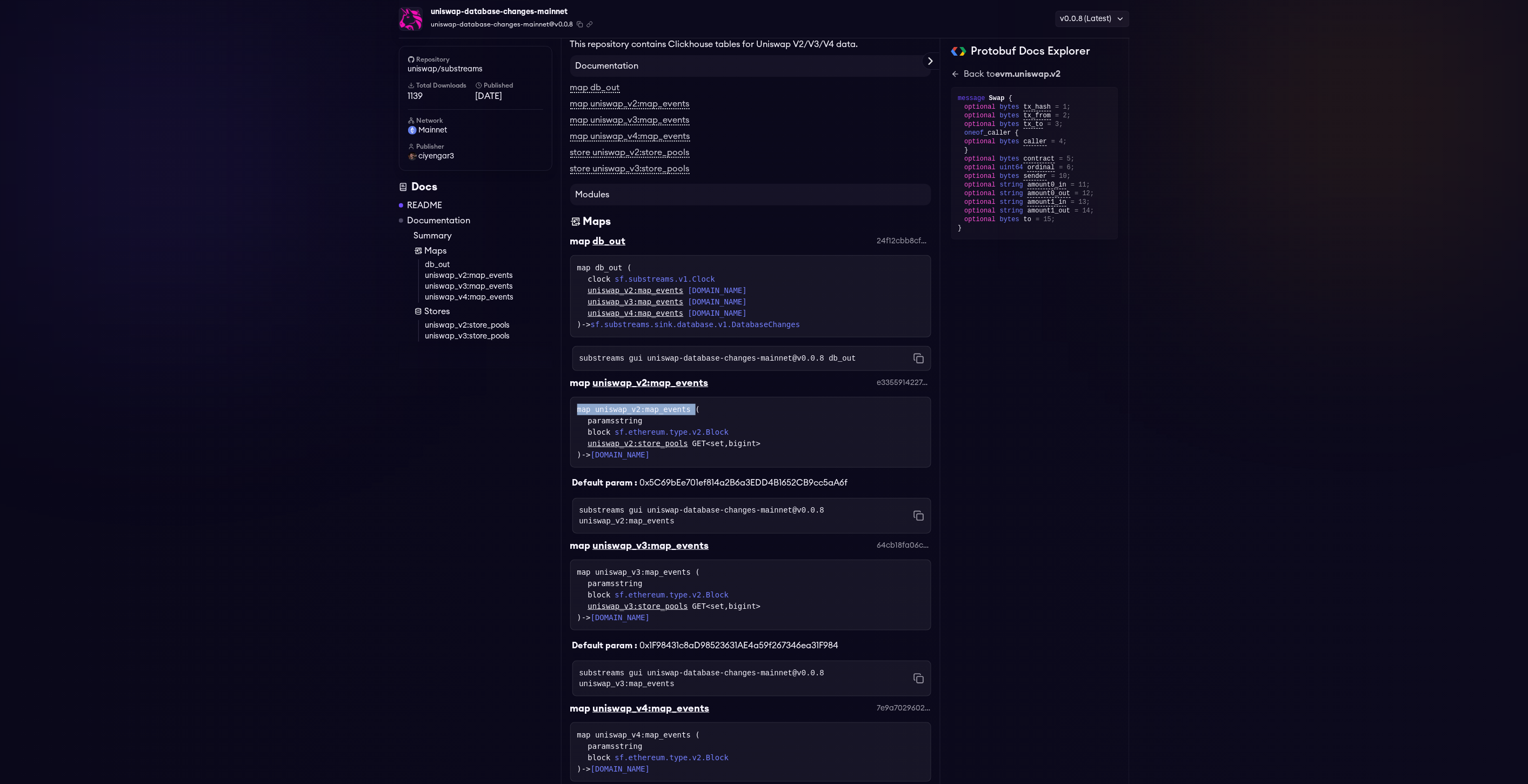
drag, startPoint x: 577, startPoint y: 412, endPoint x: 687, endPoint y: 411, distance: 110.0
click at [687, 411] on div "map uniswap_v2:map_events ( paramsstring block sf.ethereum.type.v2.Block uniswa…" at bounding box center [751, 431] width 347 height 56
drag, startPoint x: 588, startPoint y: 419, endPoint x: 687, endPoint y: 420, distance: 99.0
click at [687, 420] on div "paramsstring" at bounding box center [756, 420] width 336 height 11
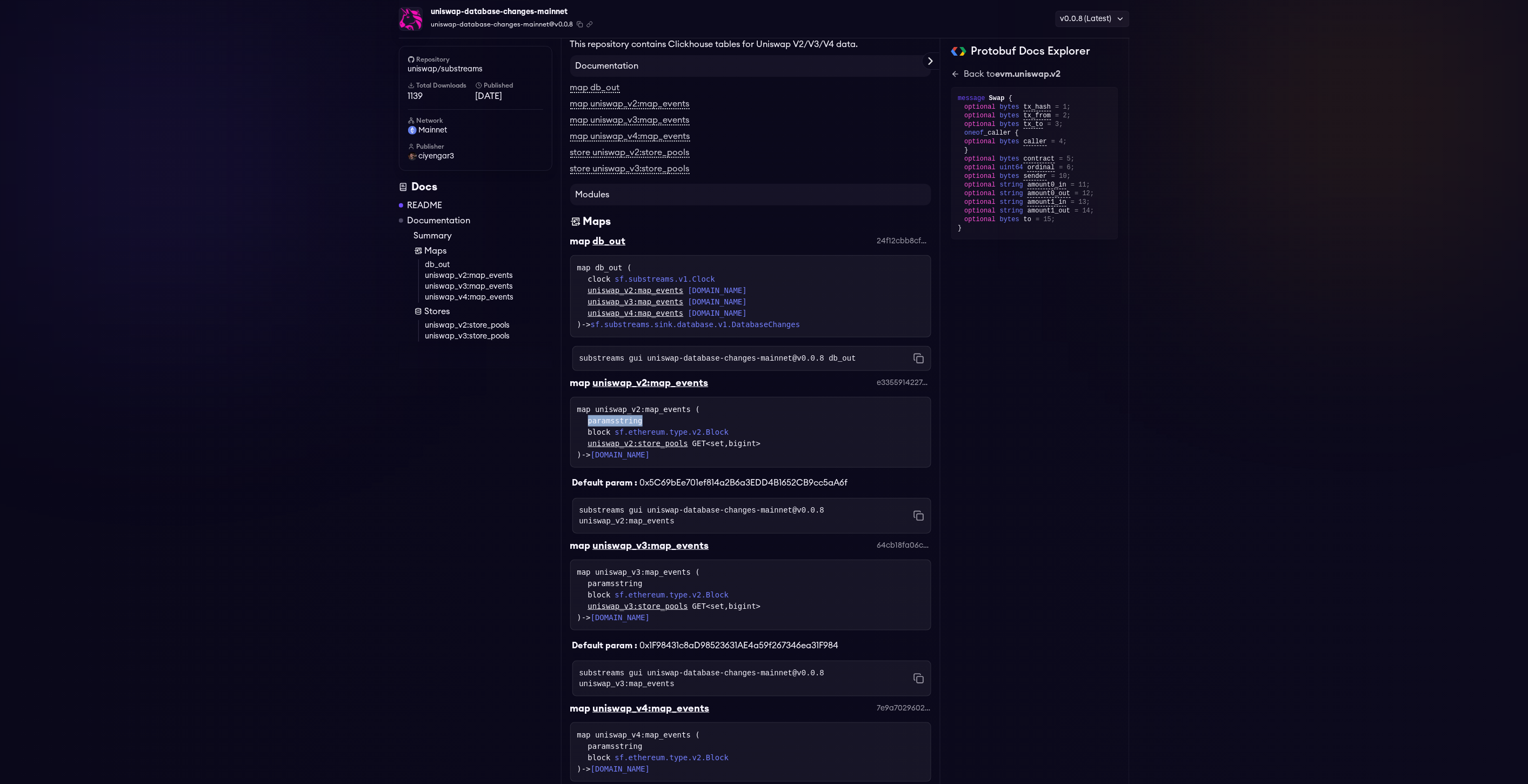
click at [687, 420] on div "paramsstring" at bounding box center [756, 420] width 336 height 11
click at [617, 429] on link "sf.ethereum.type.v2.Block" at bounding box center [671, 431] width 114 height 11
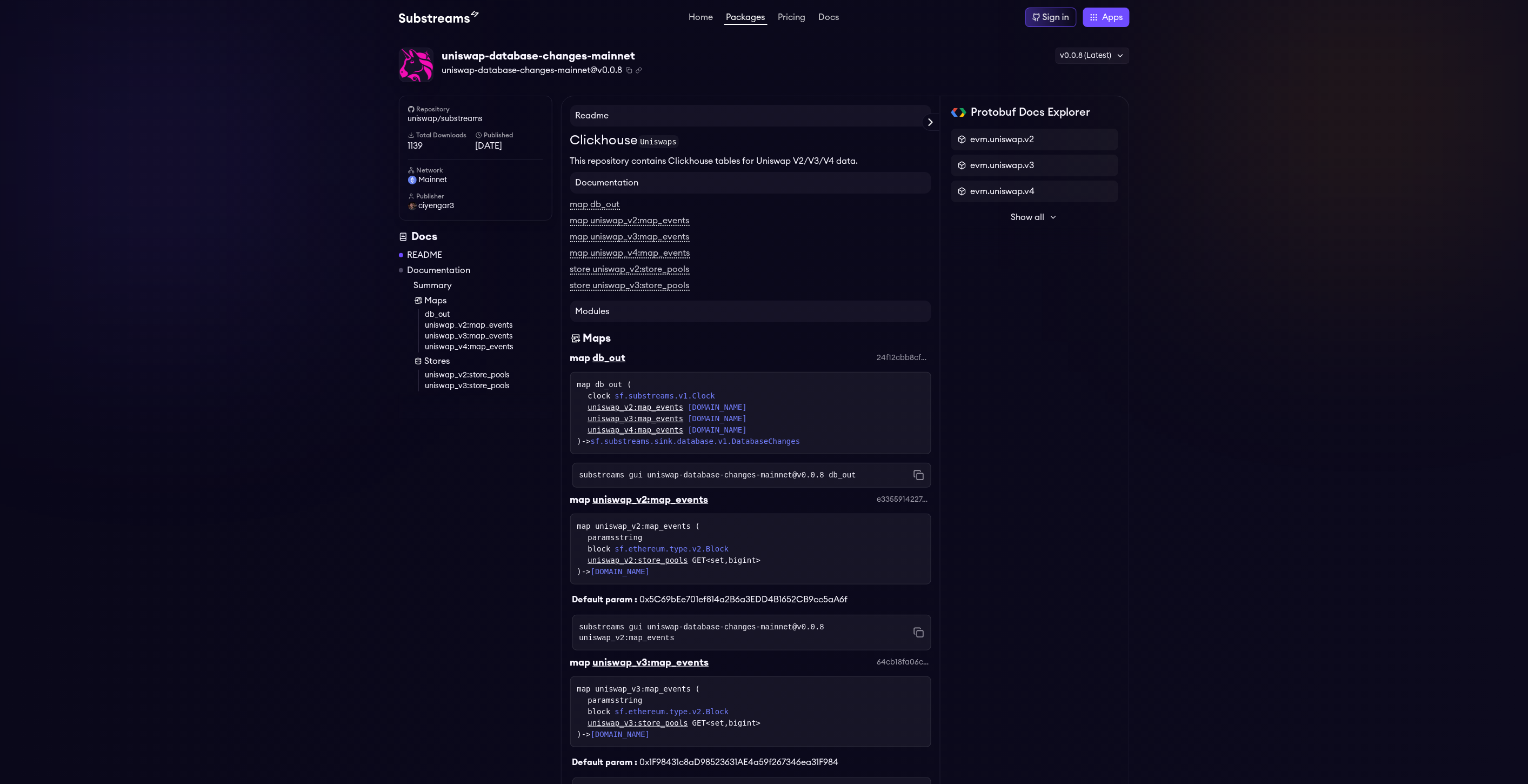
click at [623, 552] on link "sf.ethereum.type.v2.Block" at bounding box center [671, 548] width 114 height 11
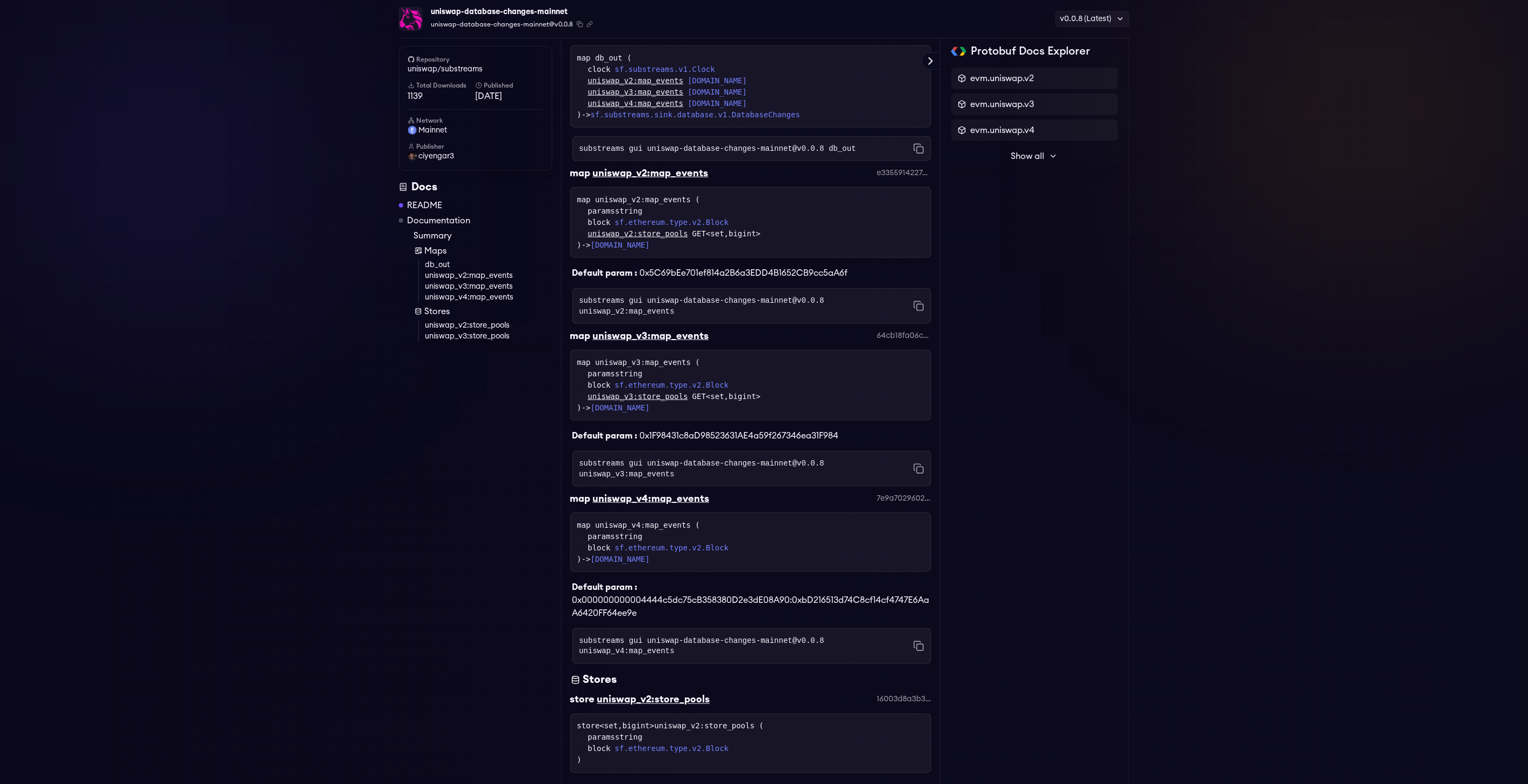
scroll to position [248, 0]
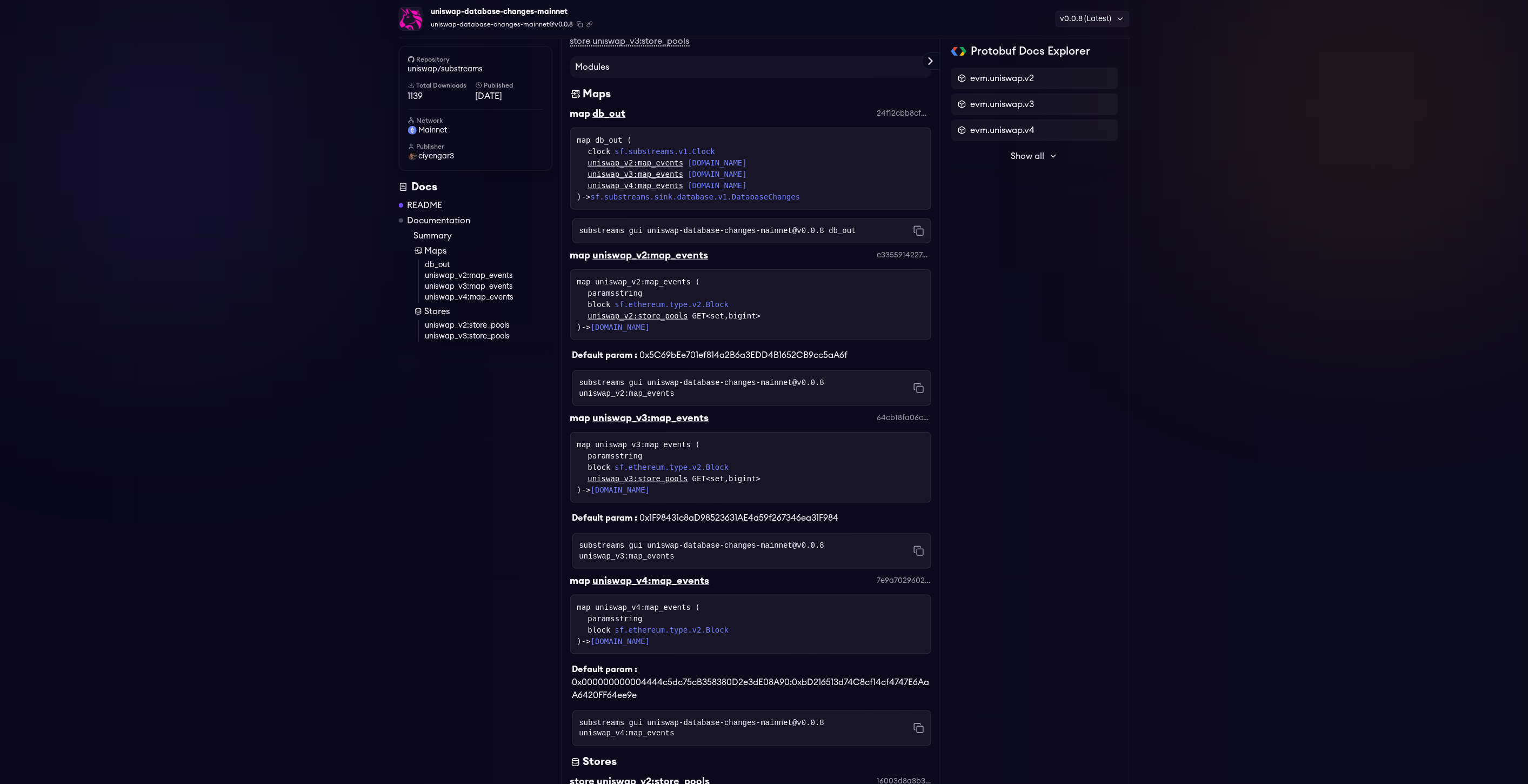
drag, startPoint x: 569, startPoint y: 435, endPoint x: 724, endPoint y: 485, distance: 162.9
click at [724, 485] on div "map uniswap_v3:map_events ( paramsstring block sf.ethereum.type.v2.Block uniswa…" at bounding box center [751, 467] width 361 height 71
click at [727, 485] on div "map uniswap_v3:map_events ( paramsstring block sf.ethereum.type.v2.Block uniswa…" at bounding box center [751, 467] width 361 height 71
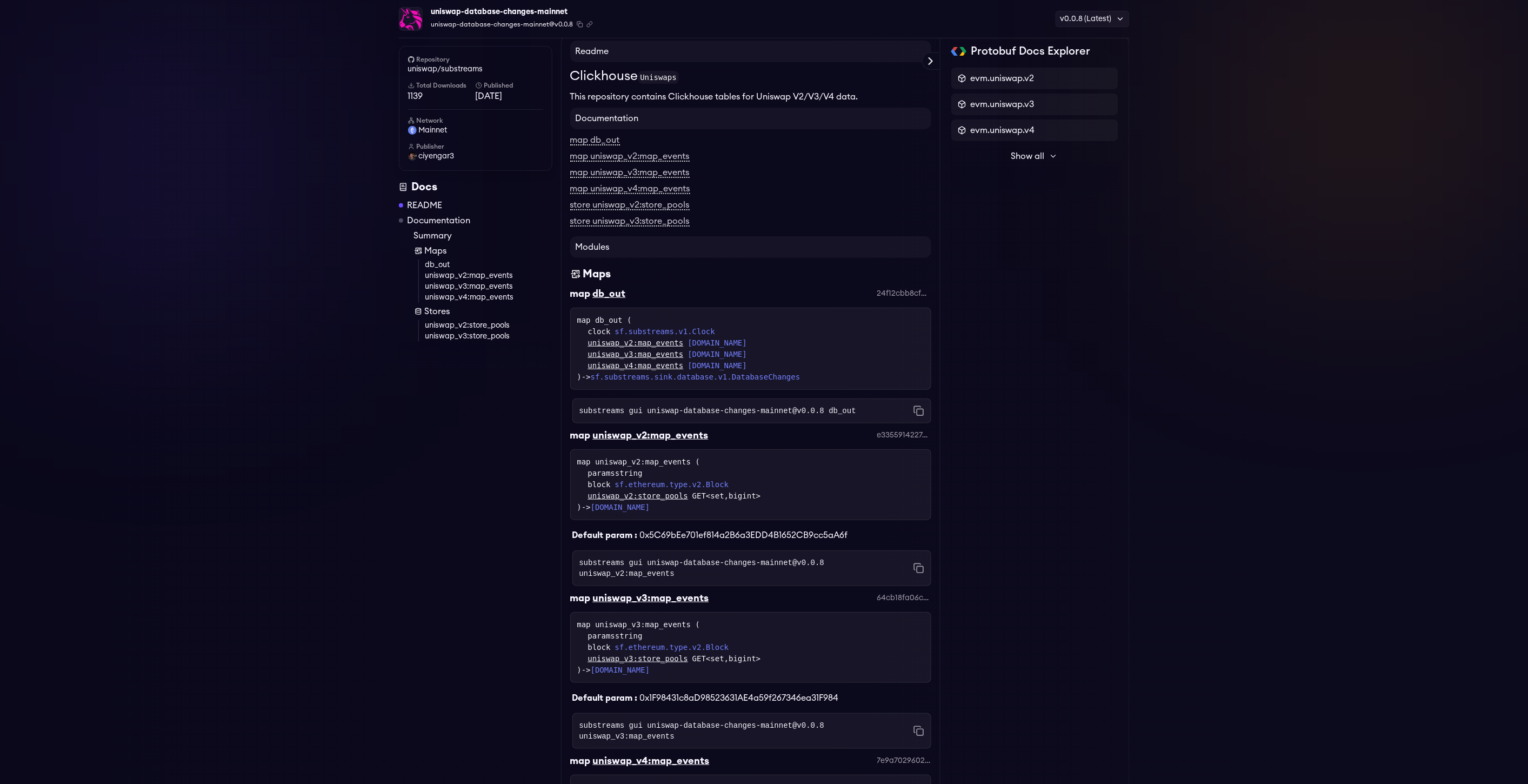
scroll to position [0, 0]
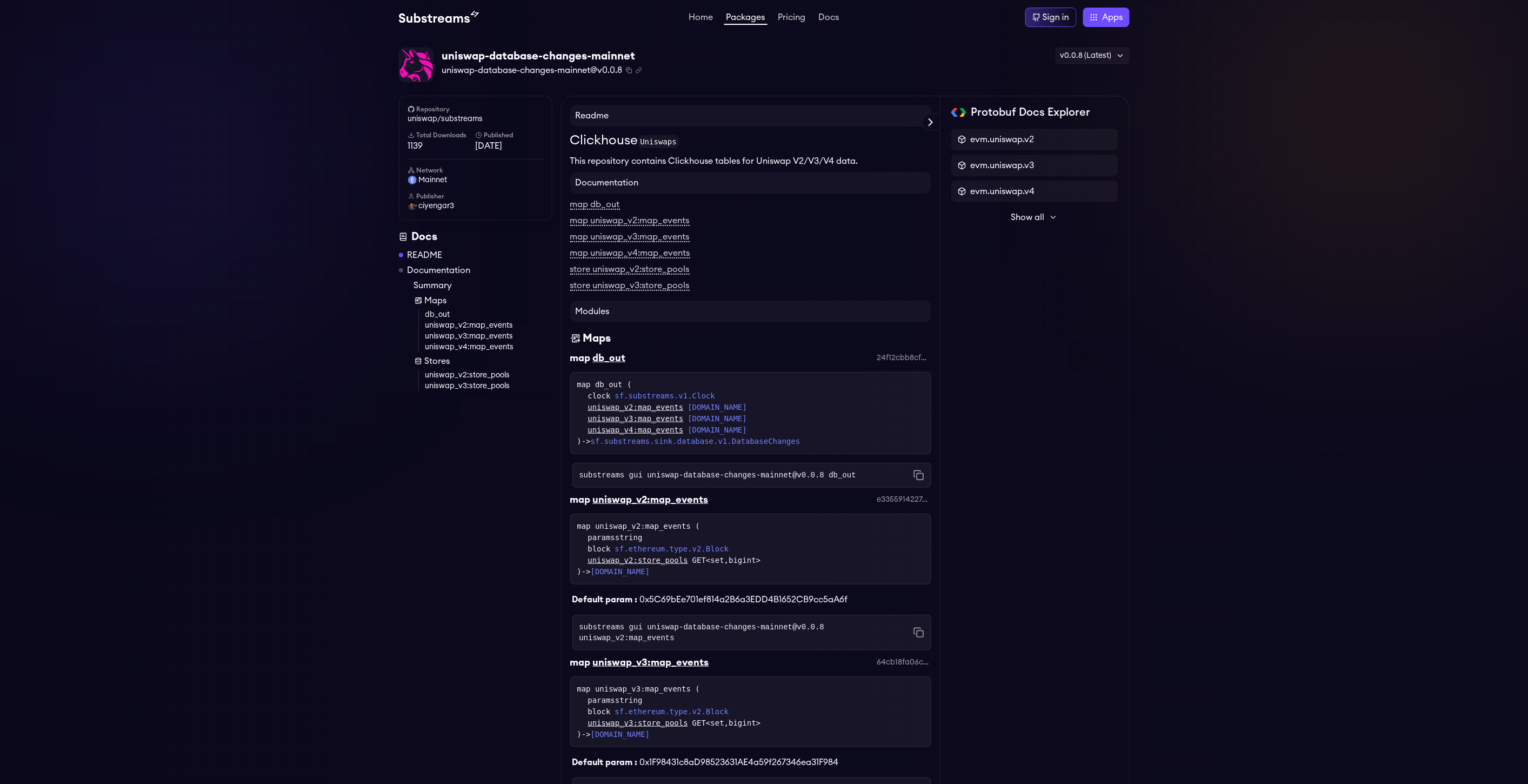
click at [1034, 218] on span "Show all" at bounding box center [1028, 216] width 34 height 13
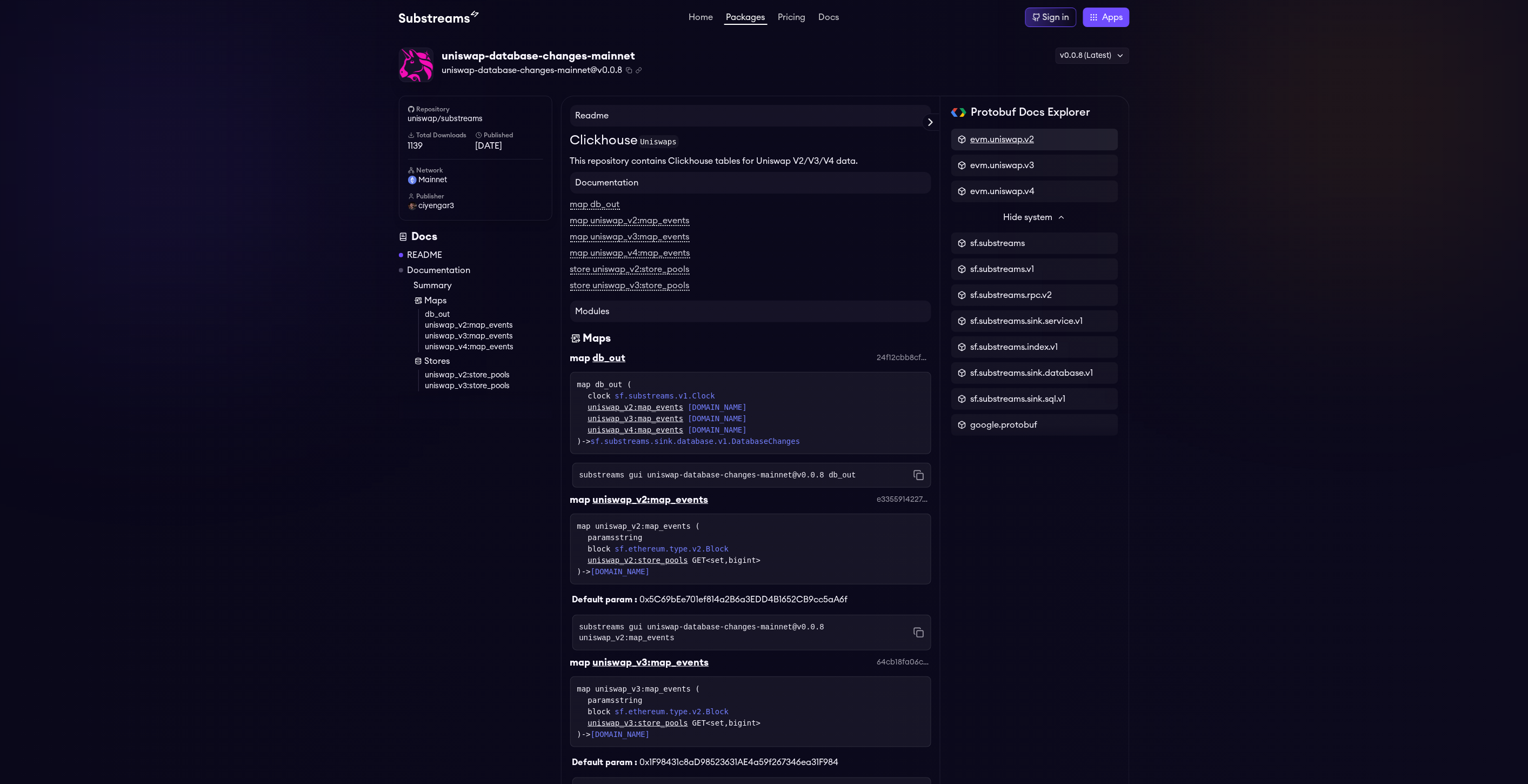
click at [993, 134] on span "evm.uniswap.v2" at bounding box center [1003, 139] width 64 height 13
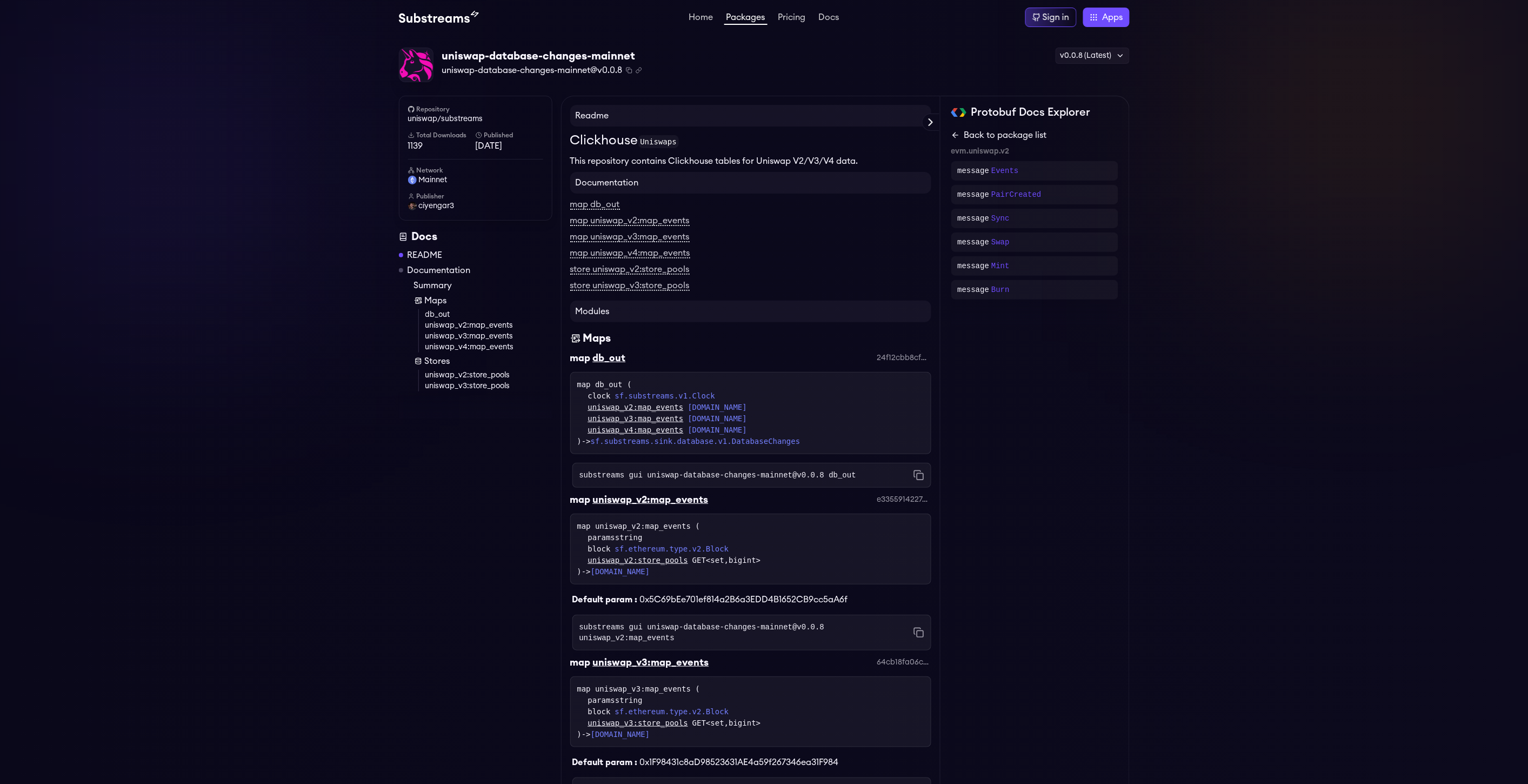
click at [962, 138] on link "Back to package list" at bounding box center [1034, 135] width 167 height 13
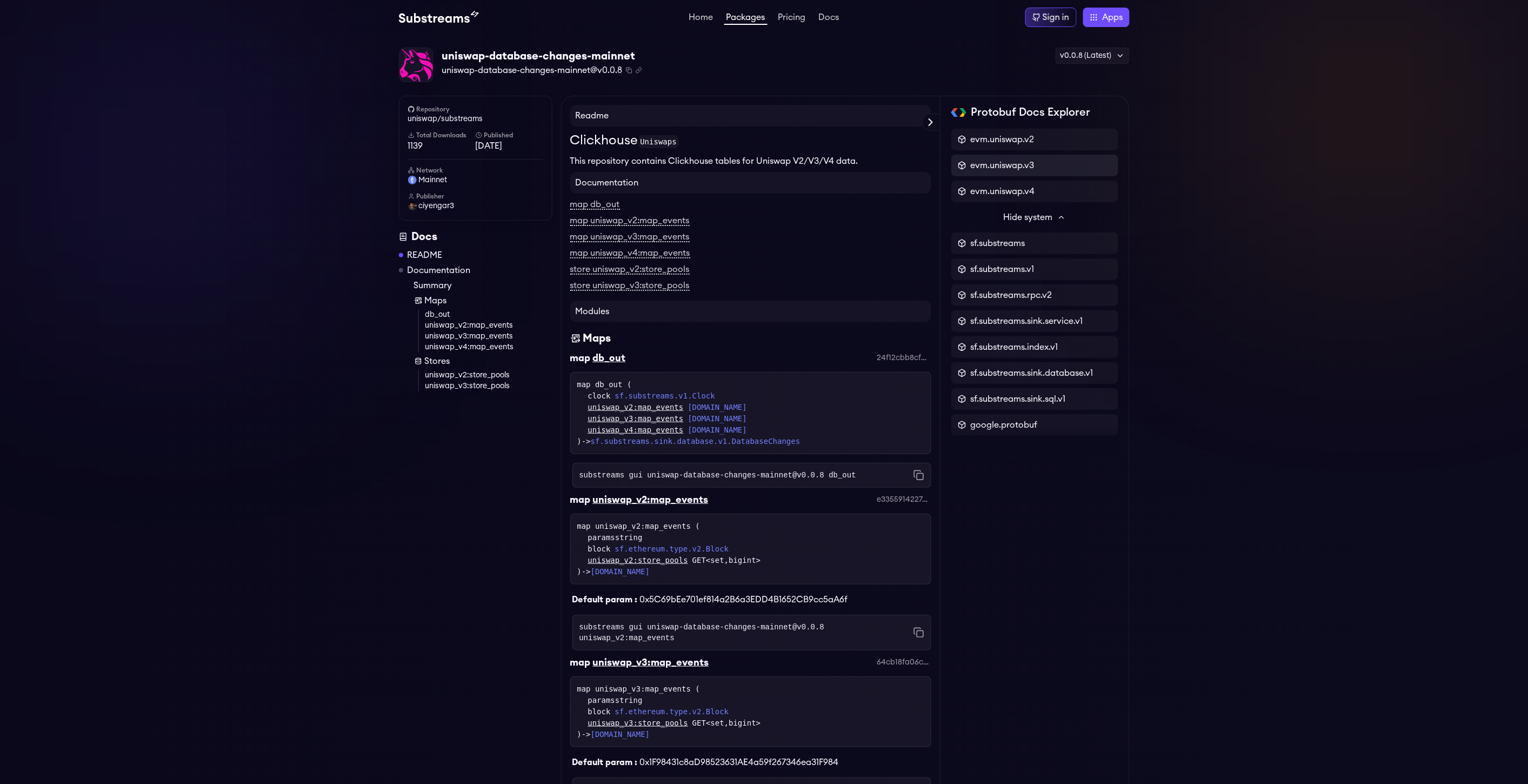
click at [1002, 173] on div "evm.uniswap.v3" at bounding box center [1034, 166] width 167 height 22
click at [1002, 169] on span "evm.uniswap.v3" at bounding box center [1003, 165] width 64 height 13
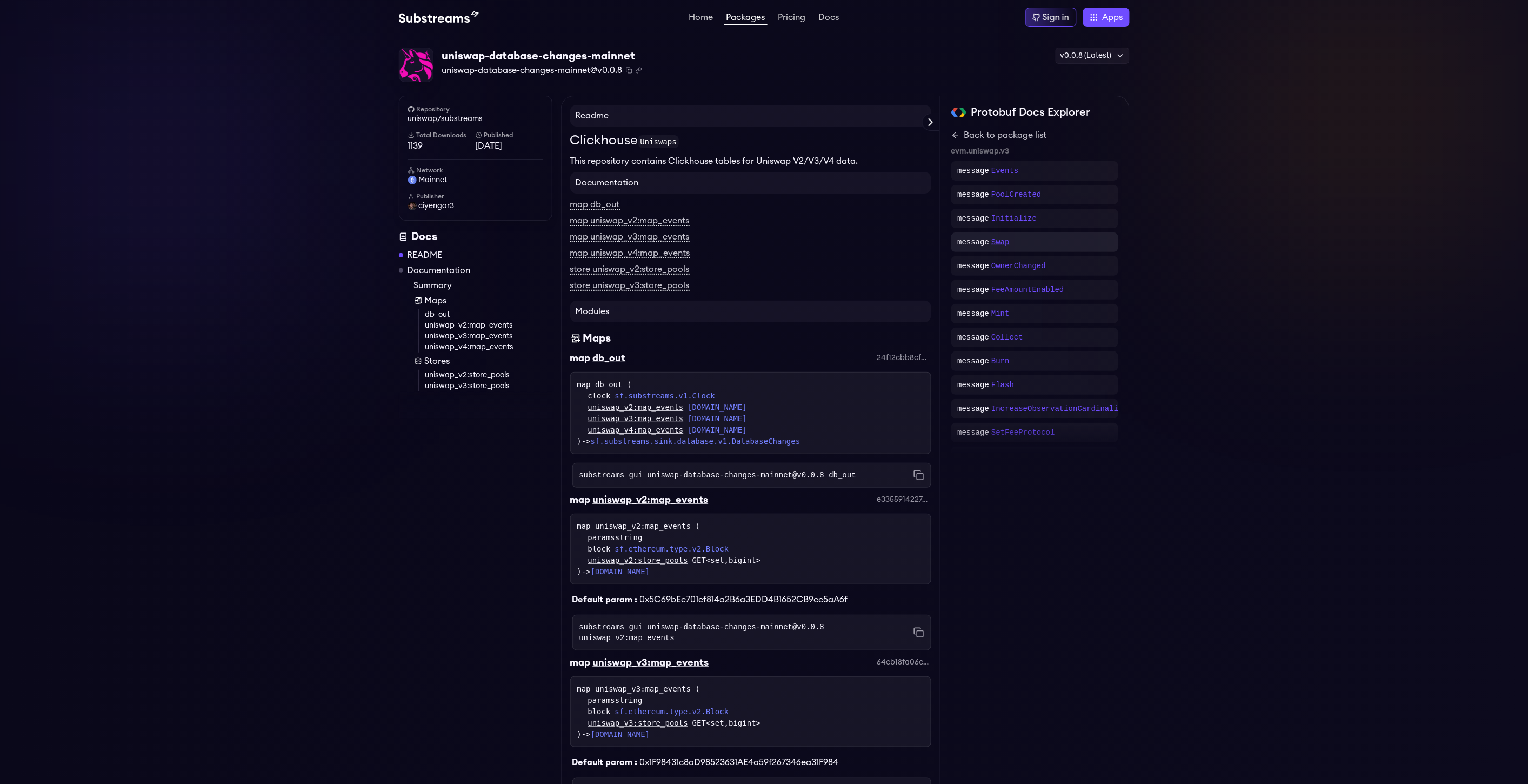
click at [994, 237] on p "Swap" at bounding box center [1001, 242] width 19 height 11
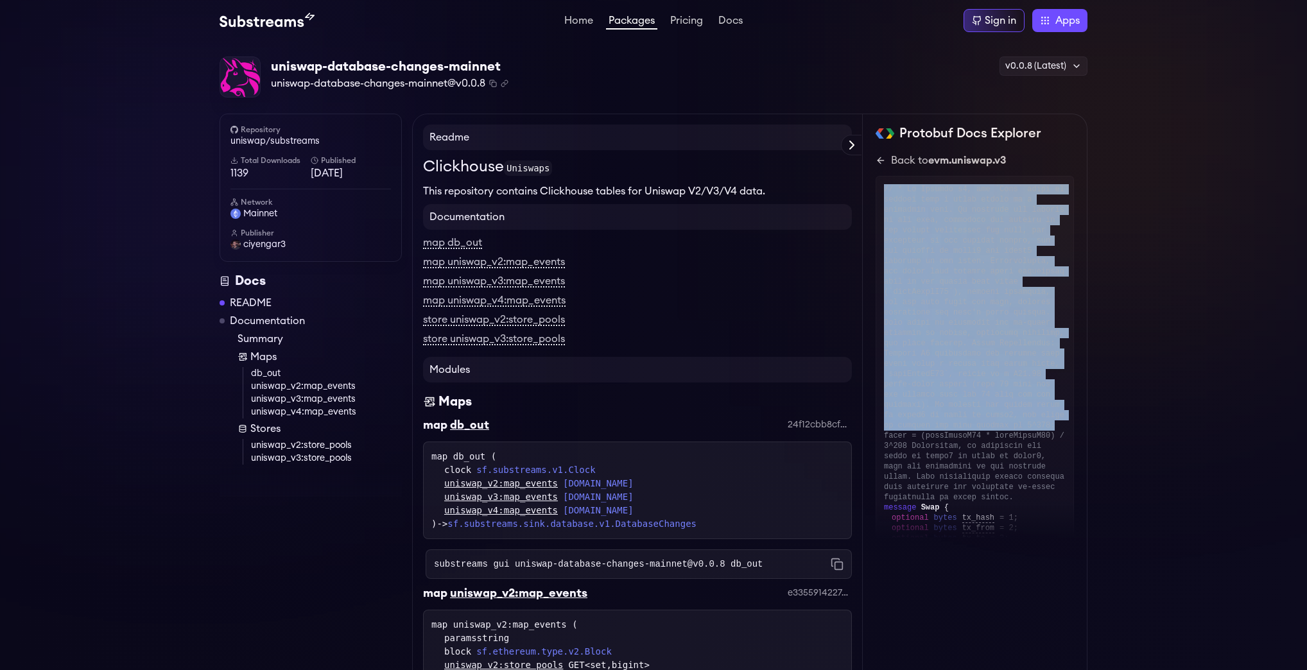
drag, startPoint x: 881, startPoint y: 185, endPoint x: 1029, endPoint y: 418, distance: 275.8
click at [1029, 418] on div "message Swap { optional bytes tx_hash = 1; optional bytes tx_from = 2; optional…" at bounding box center [974, 431] width 198 height 510
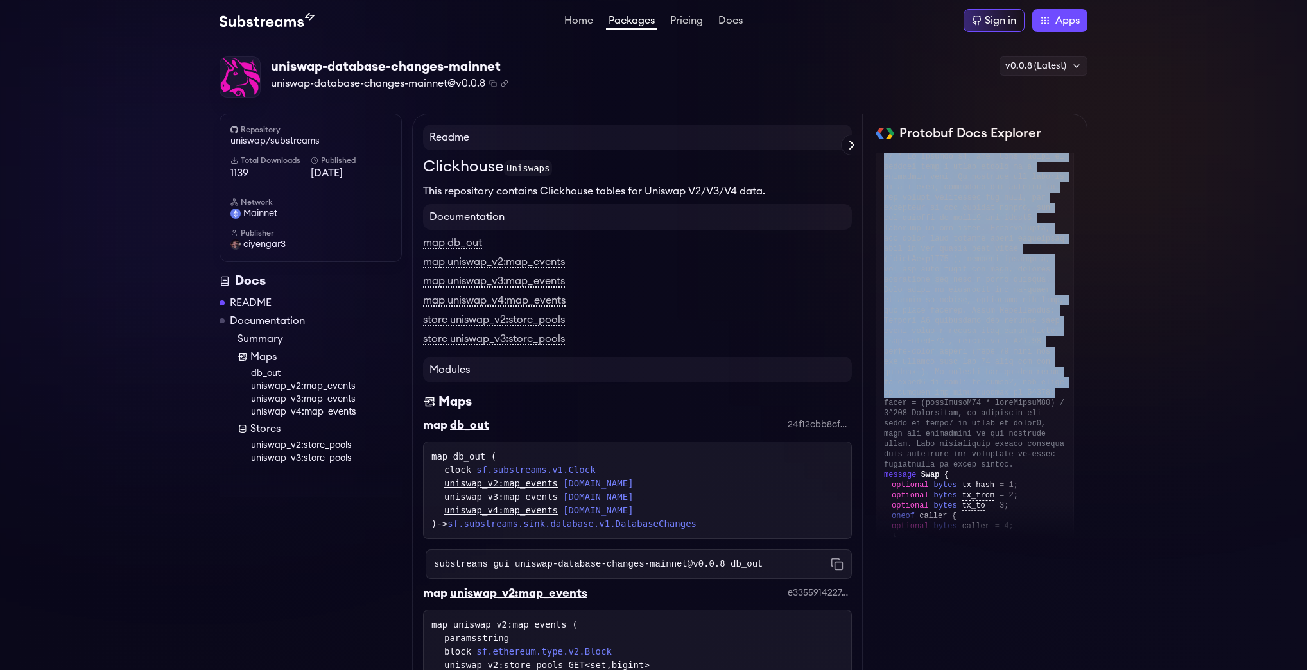
scroll to position [51, 0]
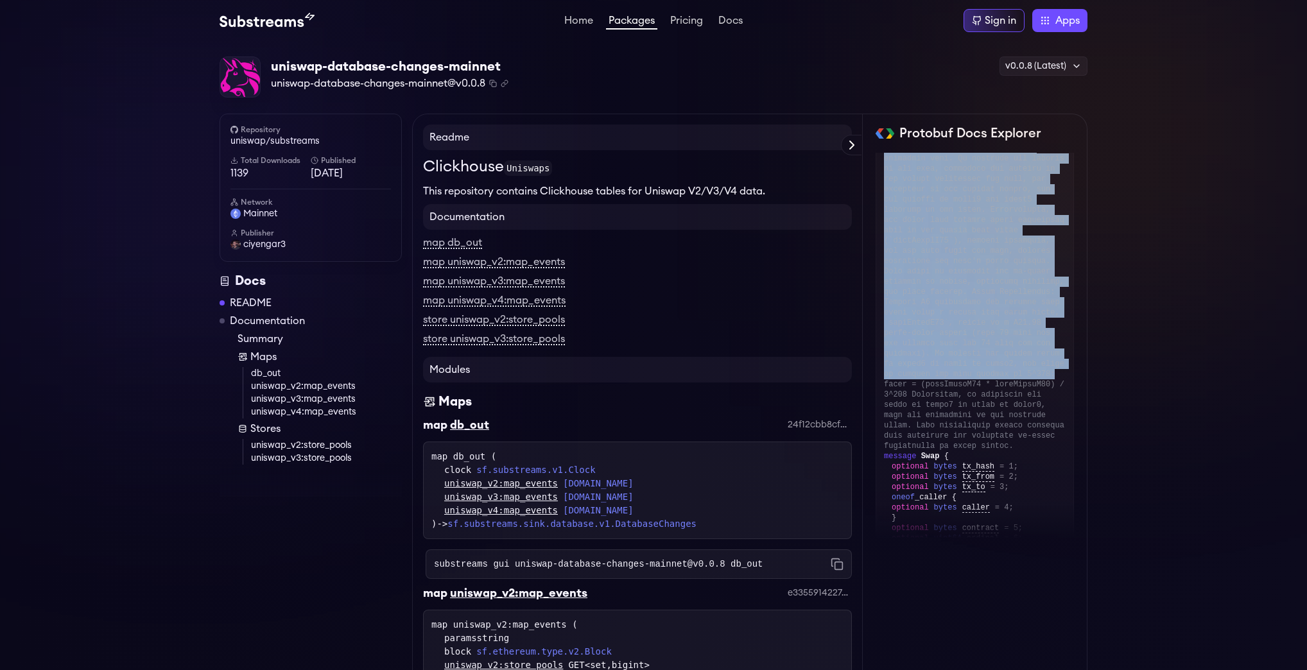
click at [999, 363] on div at bounding box center [975, 292] width 182 height 318
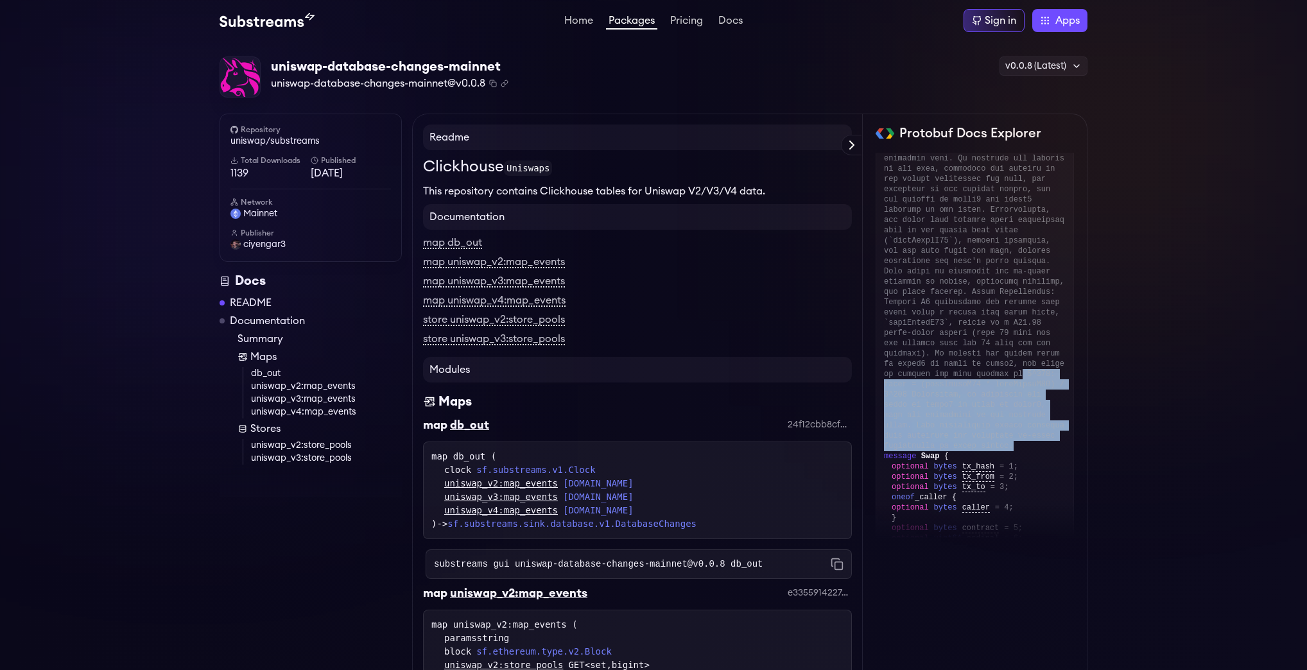
drag, startPoint x: 999, startPoint y: 363, endPoint x: 1051, endPoint y: 431, distance: 86.5
click at [1051, 431] on div at bounding box center [975, 292] width 182 height 318
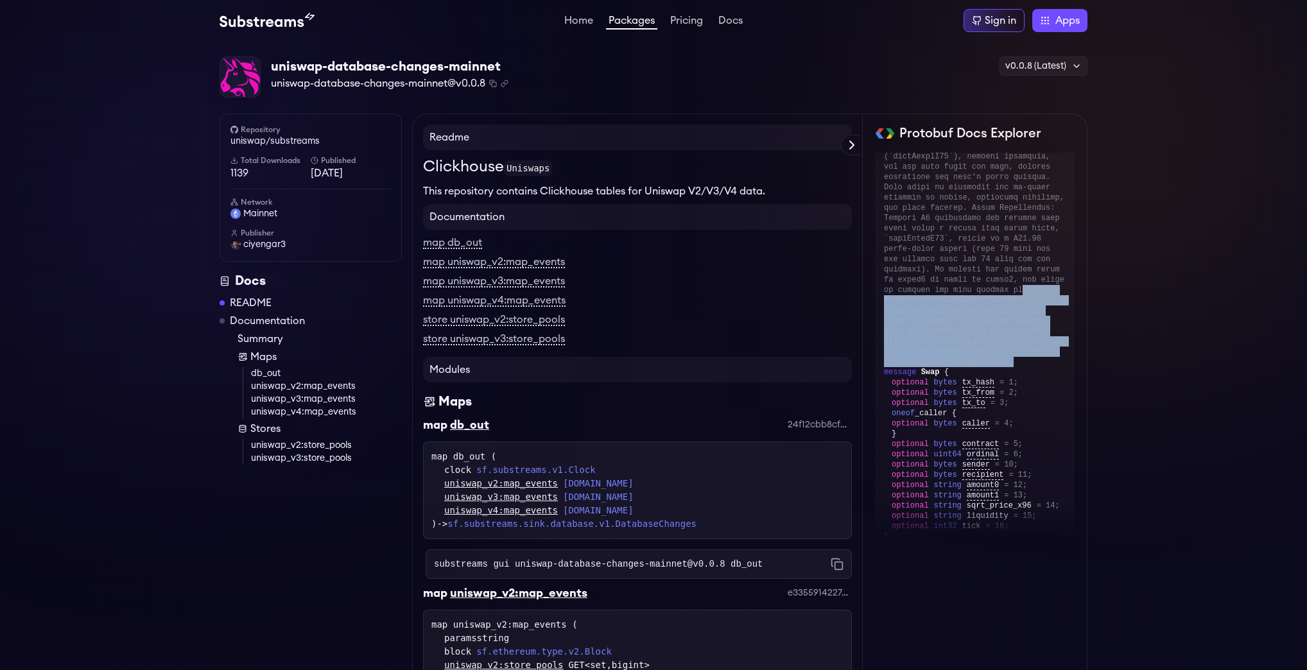
scroll to position [154, 0]
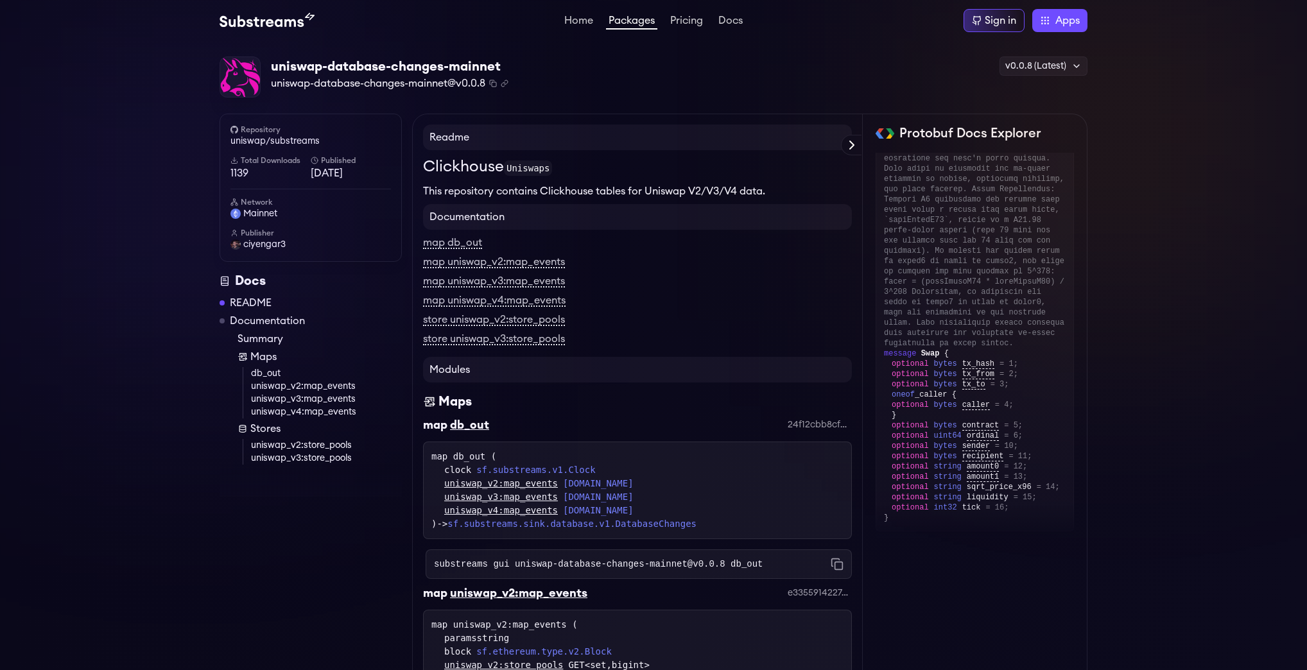
click at [932, 390] on div "oneof _caller { optional bytes caller = 4;" at bounding box center [978, 400] width 174 height 21
click at [957, 415] on div "optional uint64 ordinal = 6;" at bounding box center [978, 420] width 174 height 10
click at [958, 415] on div "optional uint64 ordinal = 6;" at bounding box center [978, 420] width 174 height 10
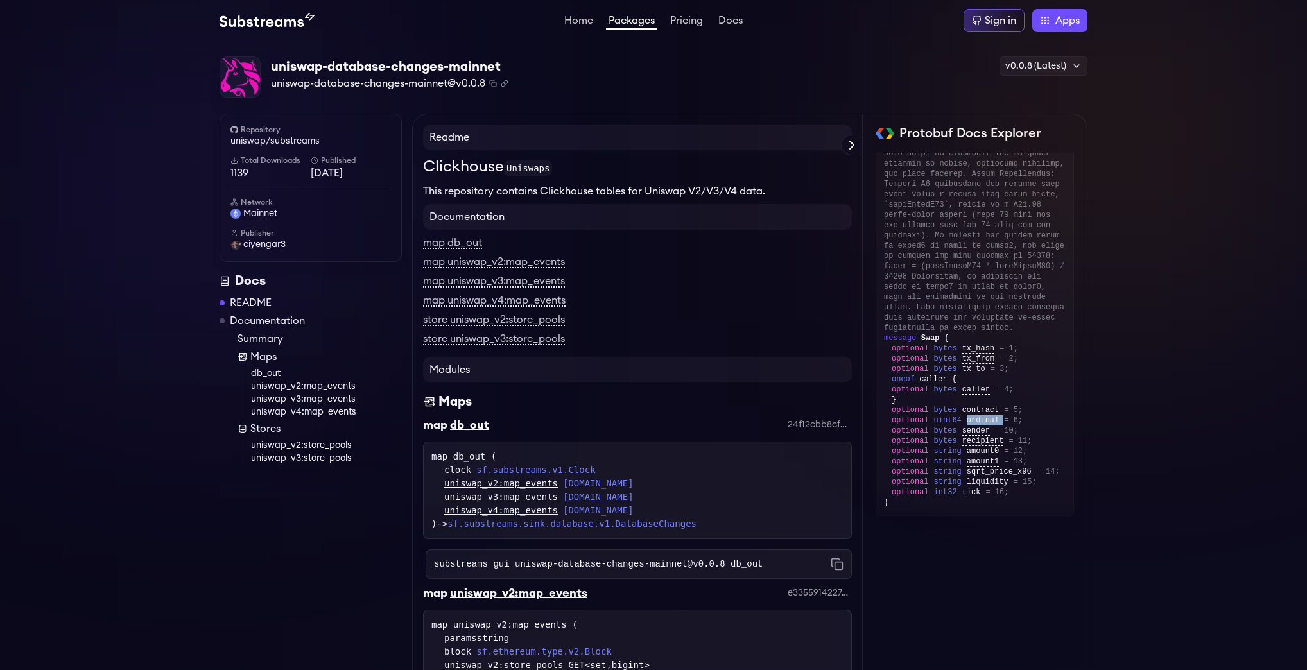
click at [959, 415] on div "optional uint64 ordinal = 6;" at bounding box center [978, 420] width 174 height 10
click at [952, 415] on span "uint64" at bounding box center [948, 420] width 28 height 10
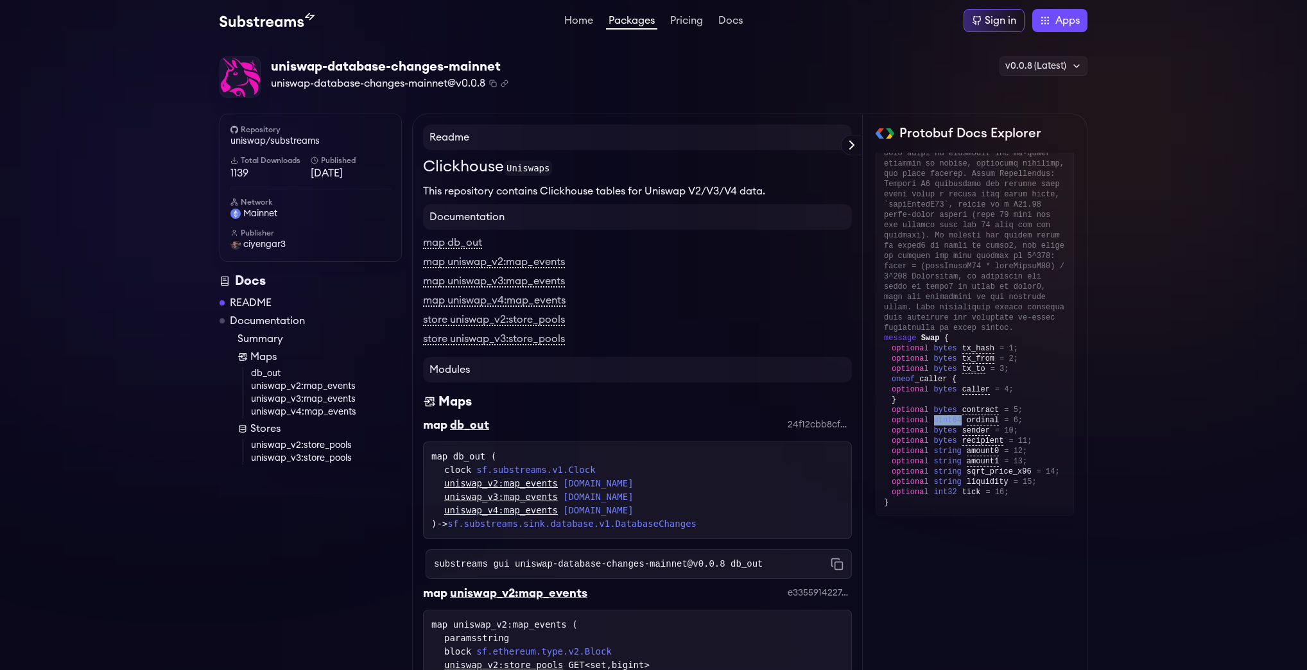
click at [952, 415] on span "uint64" at bounding box center [948, 420] width 28 height 10
click at [970, 416] on span "ordinal" at bounding box center [982, 421] width 32 height 10
click at [968, 426] on span "sender" at bounding box center [976, 431] width 28 height 10
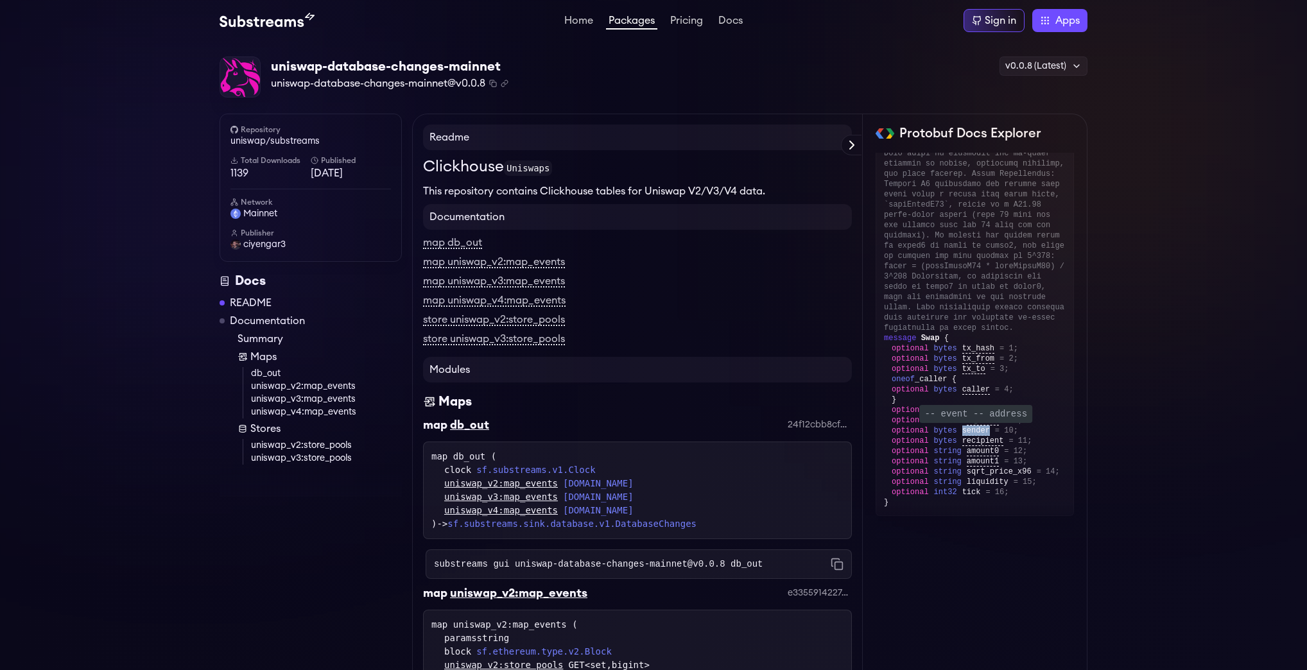
click at [968, 426] on span "sender" at bounding box center [976, 431] width 28 height 10
click at [967, 467] on span "sqrt_price_x96" at bounding box center [998, 472] width 65 height 10
click at [966, 477] on span "liquidity" at bounding box center [987, 482] width 42 height 10
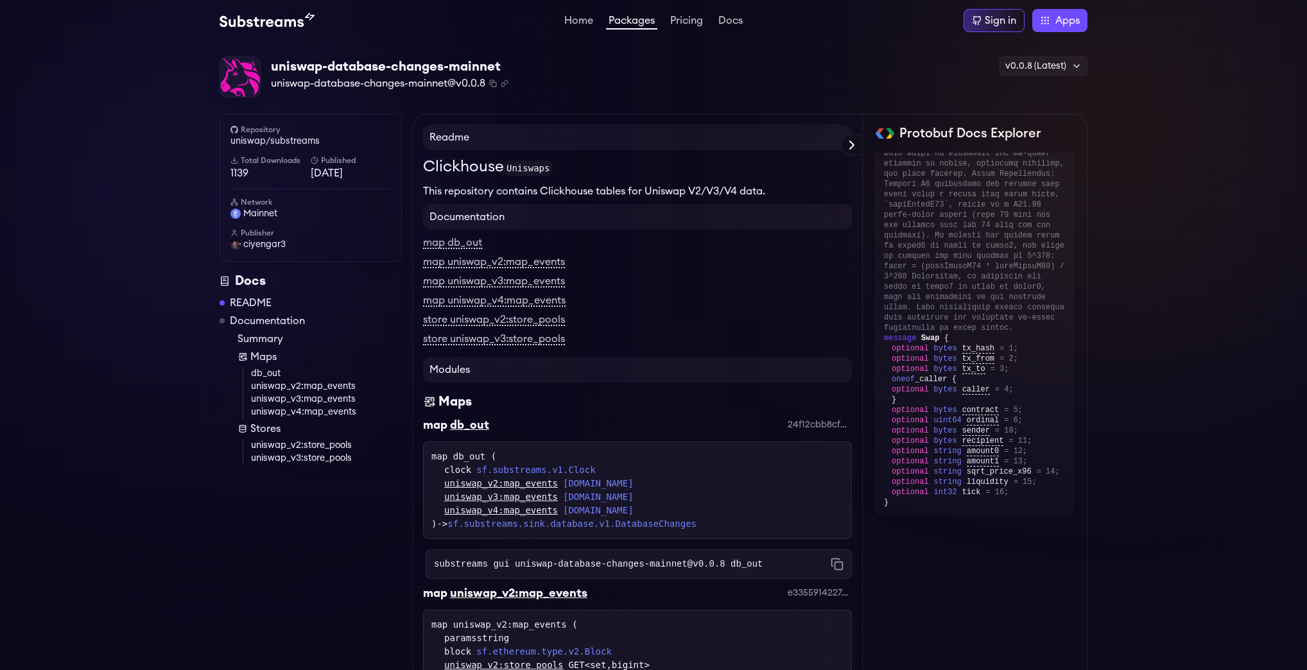
click at [964, 487] on span "tick" at bounding box center [971, 492] width 19 height 10
click at [938, 487] on span "int32" at bounding box center [945, 492] width 23 height 10
click at [912, 487] on span "optional" at bounding box center [909, 492] width 37 height 10
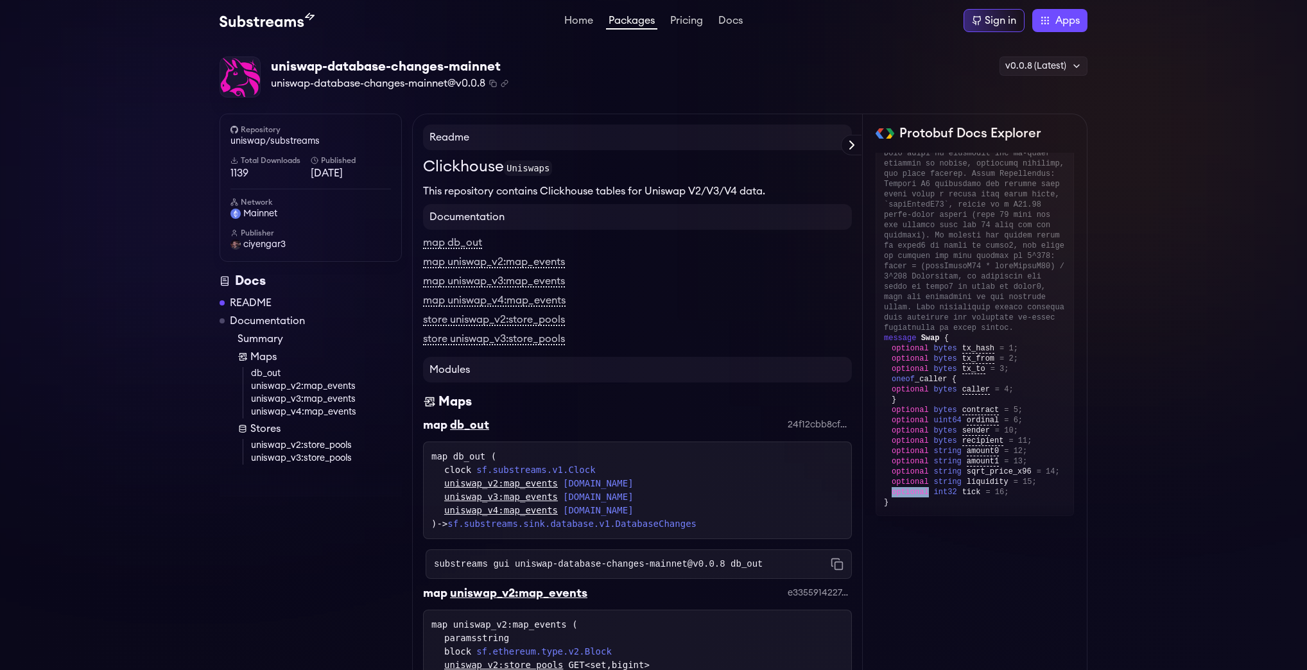
click at [912, 487] on span "optional" at bounding box center [909, 492] width 37 height 10
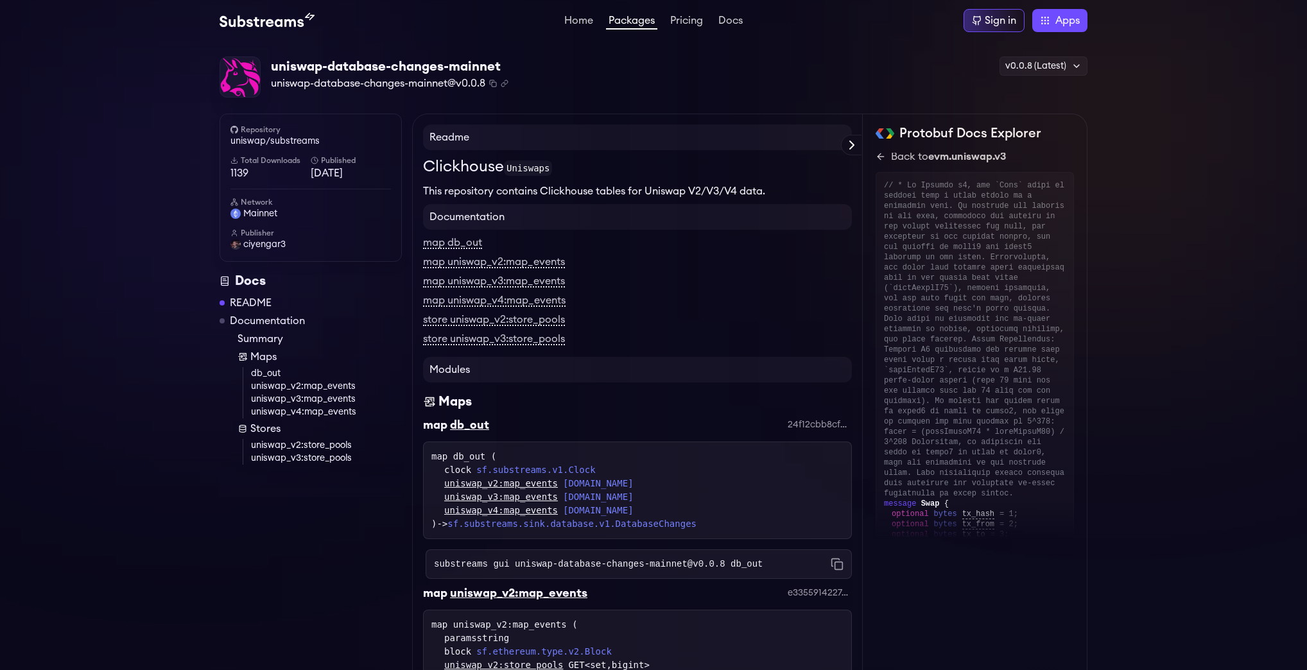
scroll to position [0, 0]
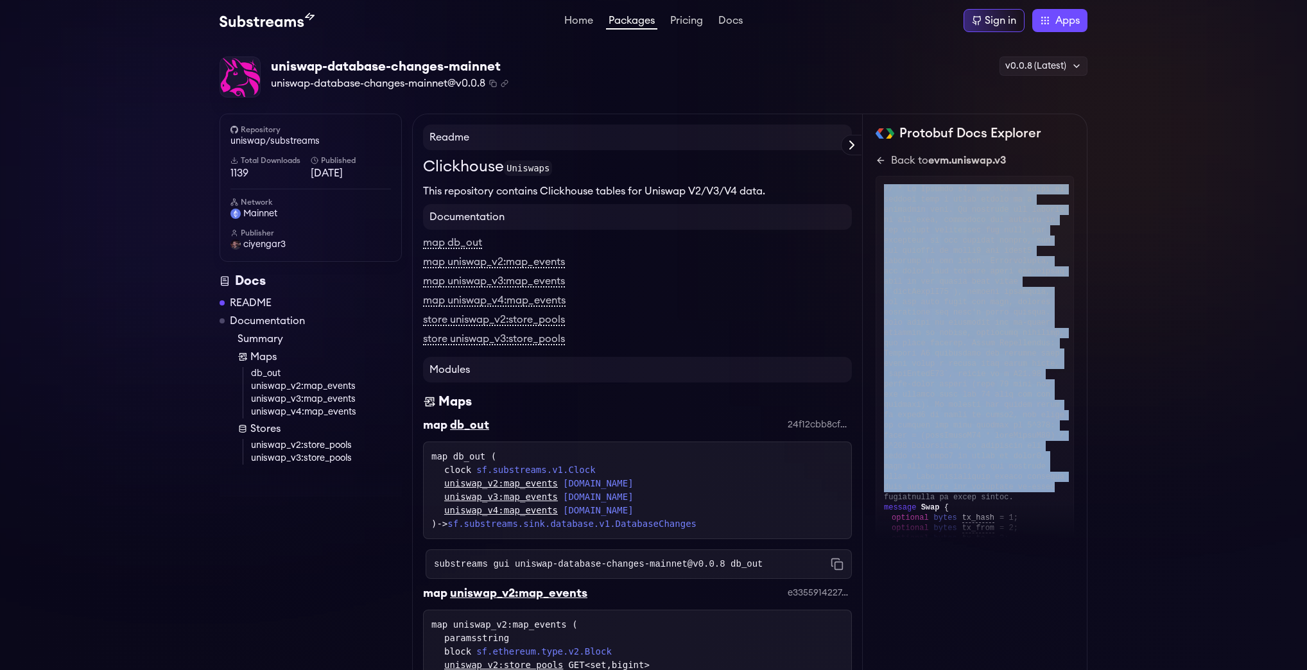
drag, startPoint x: 881, startPoint y: 182, endPoint x: 1049, endPoint y: 475, distance: 337.2
click at [1049, 475] on div "message Swap { optional bytes tx_hash = 1; optional bytes tx_from = 2; optional…" at bounding box center [974, 431] width 198 height 510
click at [1048, 475] on div at bounding box center [975, 343] width 182 height 318
drag, startPoint x: 1013, startPoint y: 321, endPoint x: 880, endPoint y: 182, distance: 192.4
click at [880, 182] on div "message Swap { optional bytes tx_hash = 1; optional bytes tx_from = 2; optional…" at bounding box center [974, 431] width 198 height 510
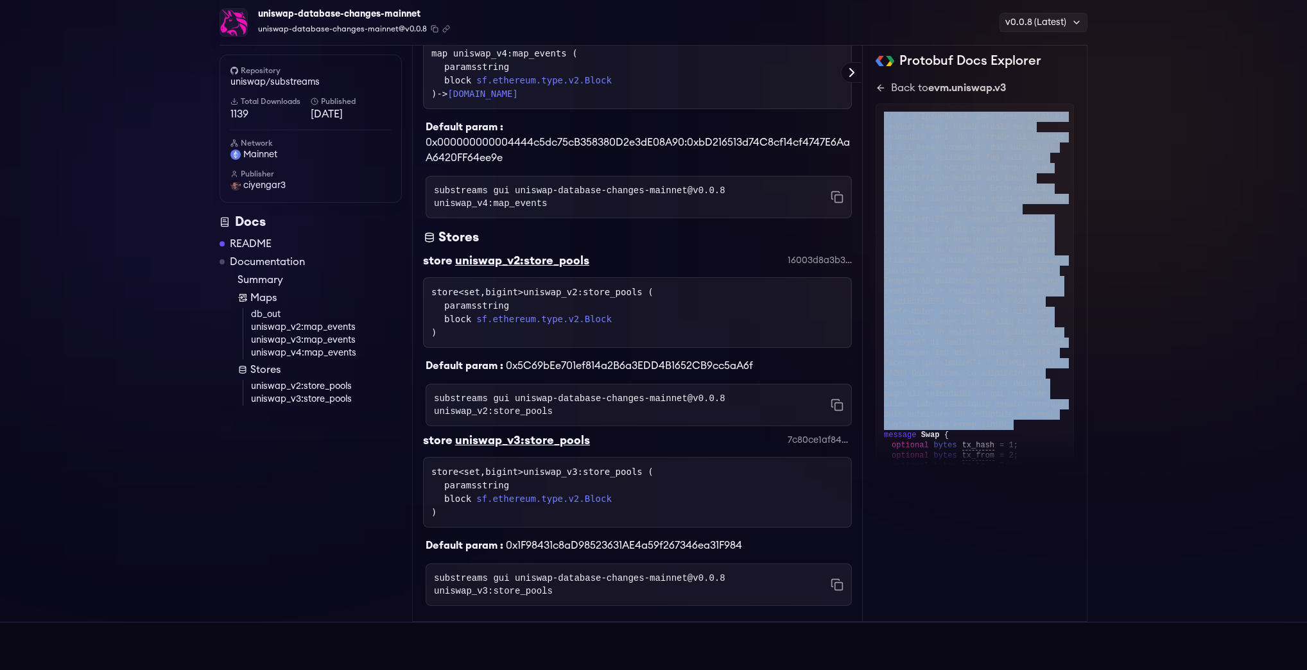
scroll to position [1070, 0]
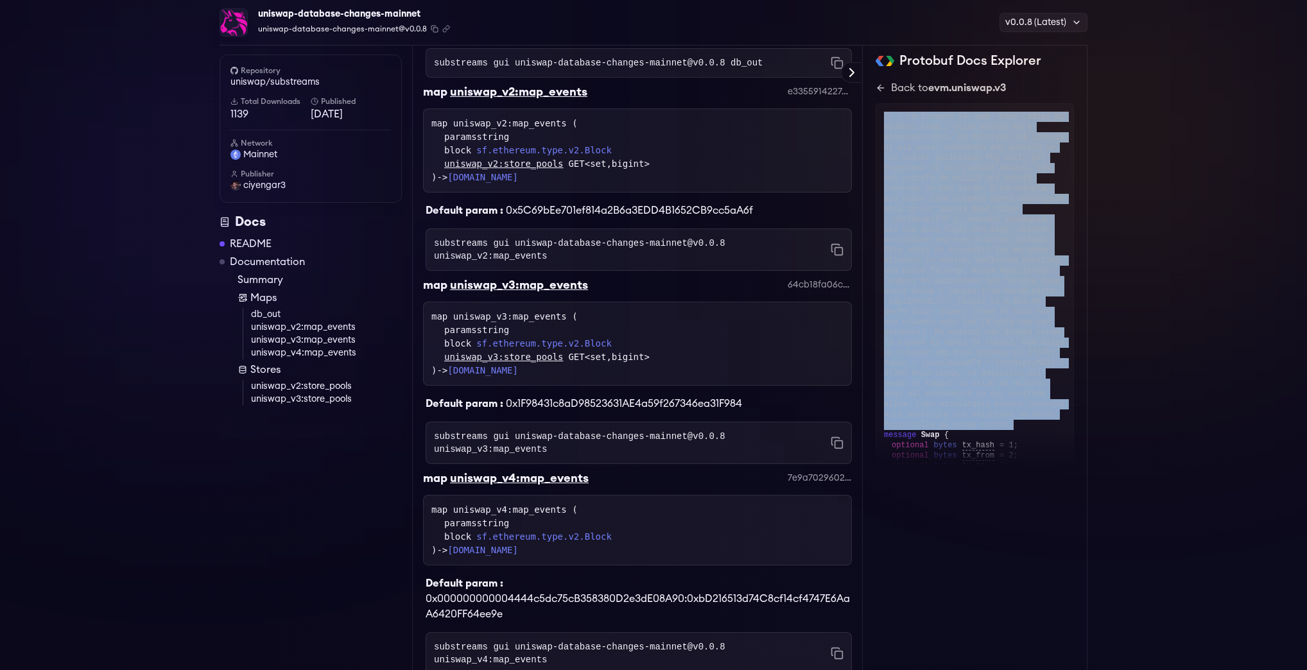
click at [284, 256] on link "Documentation" at bounding box center [267, 261] width 75 height 15
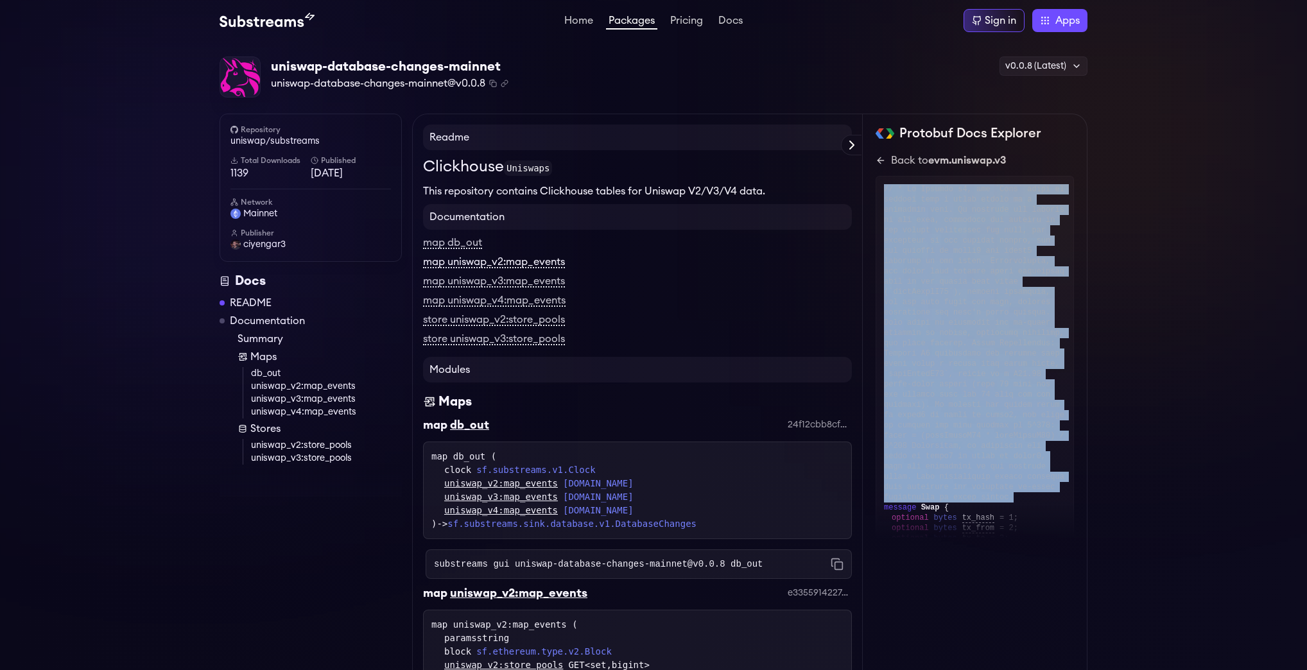
click at [515, 264] on link "map uniswap_v2:map_events" at bounding box center [494, 263] width 142 height 12
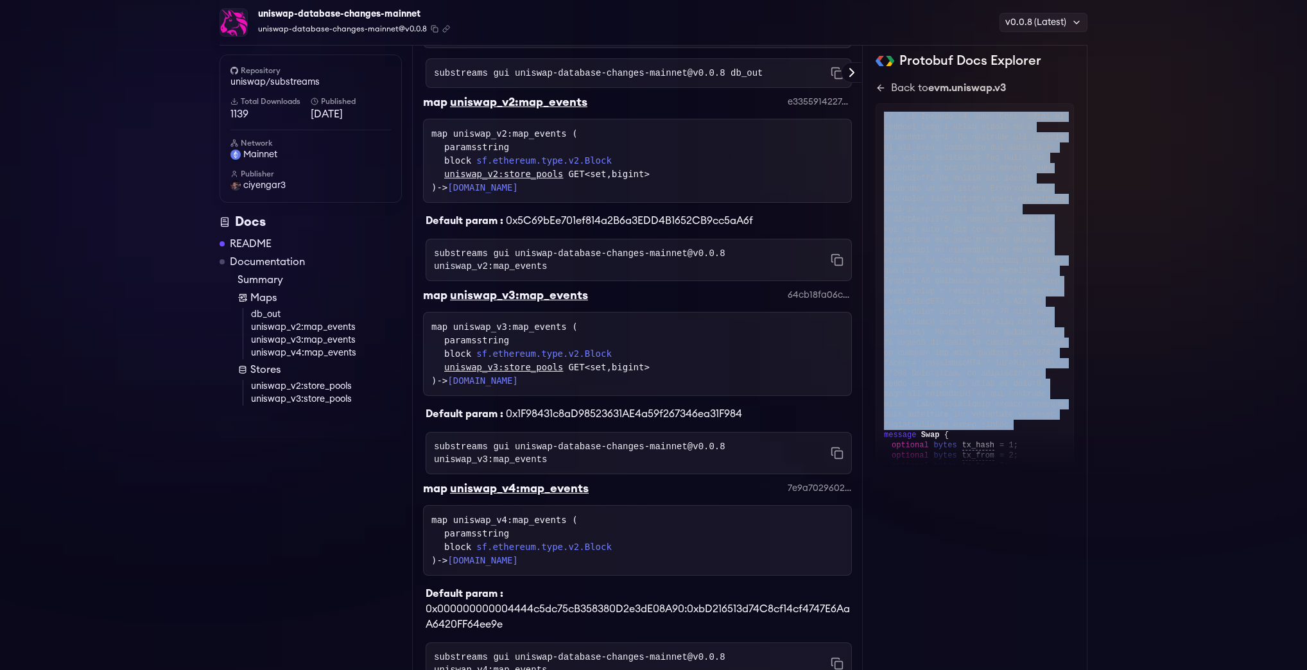
scroll to position [429, 0]
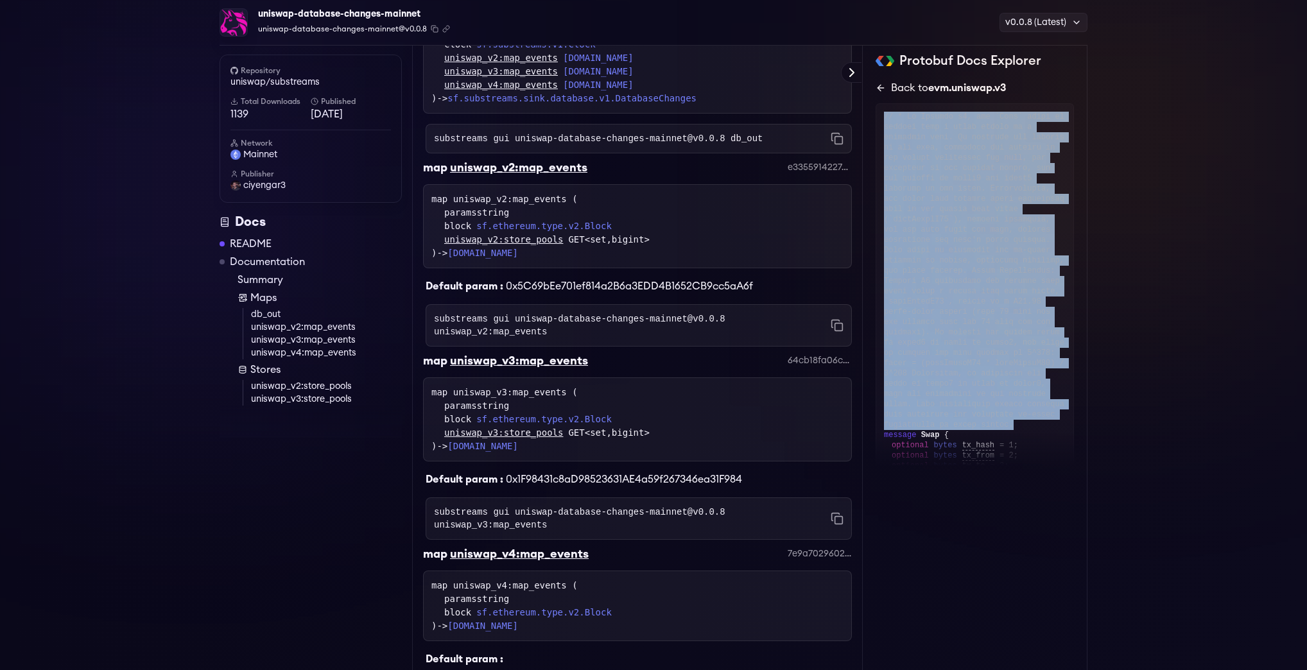
click at [892, 87] on div "Back to evm.uniswap.v3" at bounding box center [948, 87] width 115 height 15
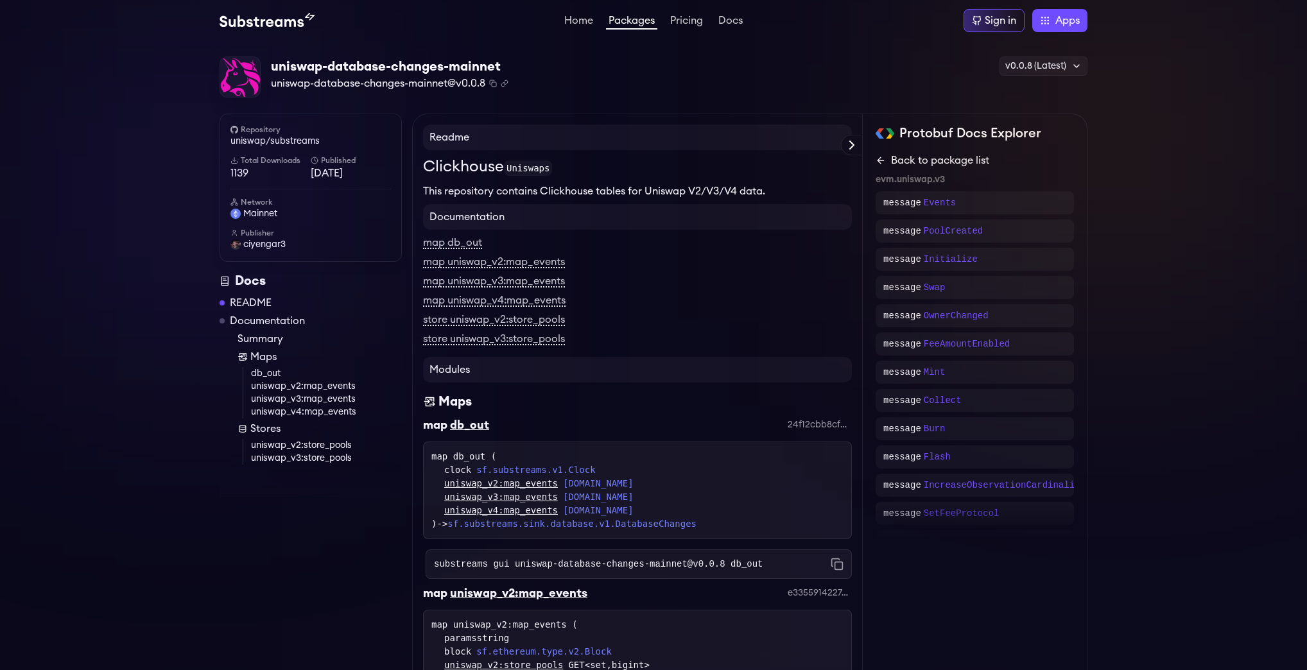
click at [880, 159] on icon at bounding box center [880, 160] width 10 height 10
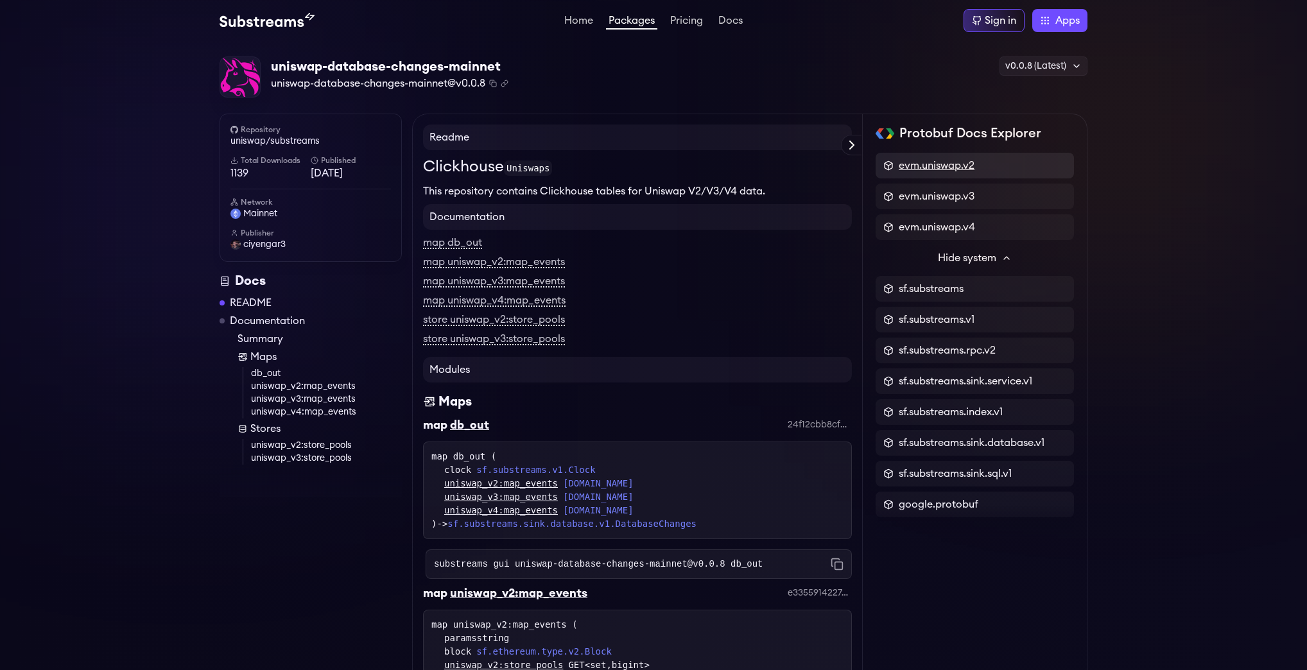
click at [958, 169] on span "evm.uniswap.v2" at bounding box center [936, 165] width 76 height 15
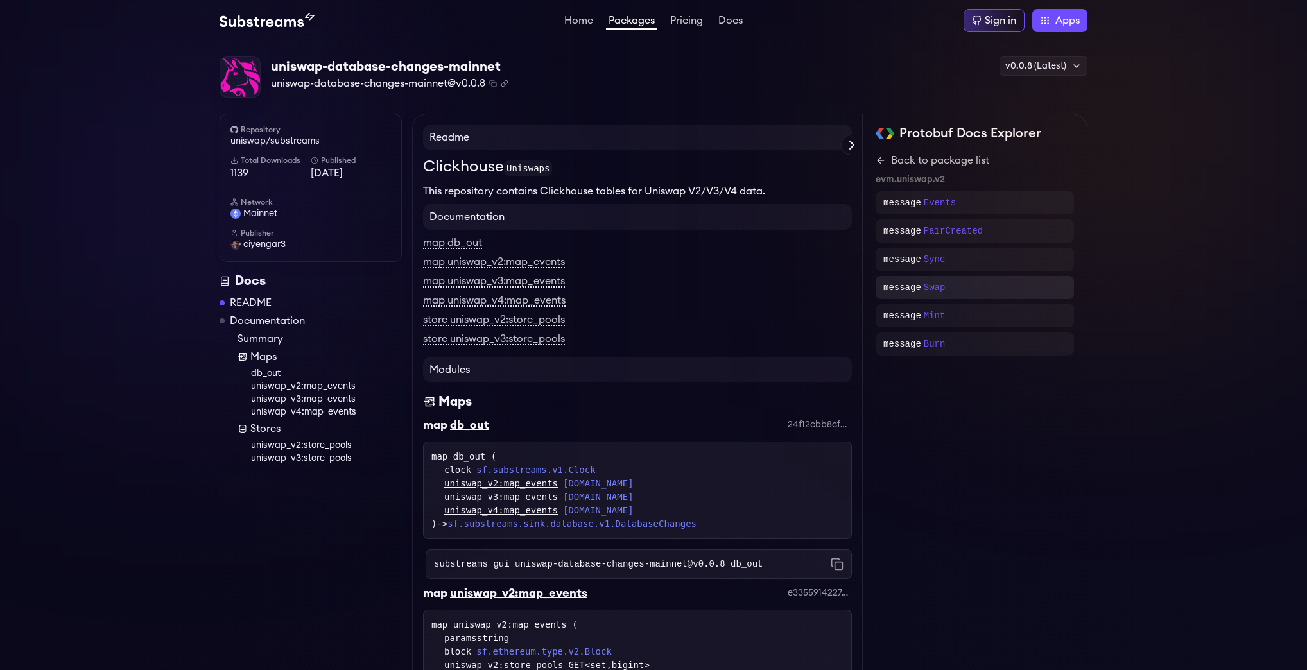
click at [941, 284] on div "message Swap" at bounding box center [974, 287] width 183 height 13
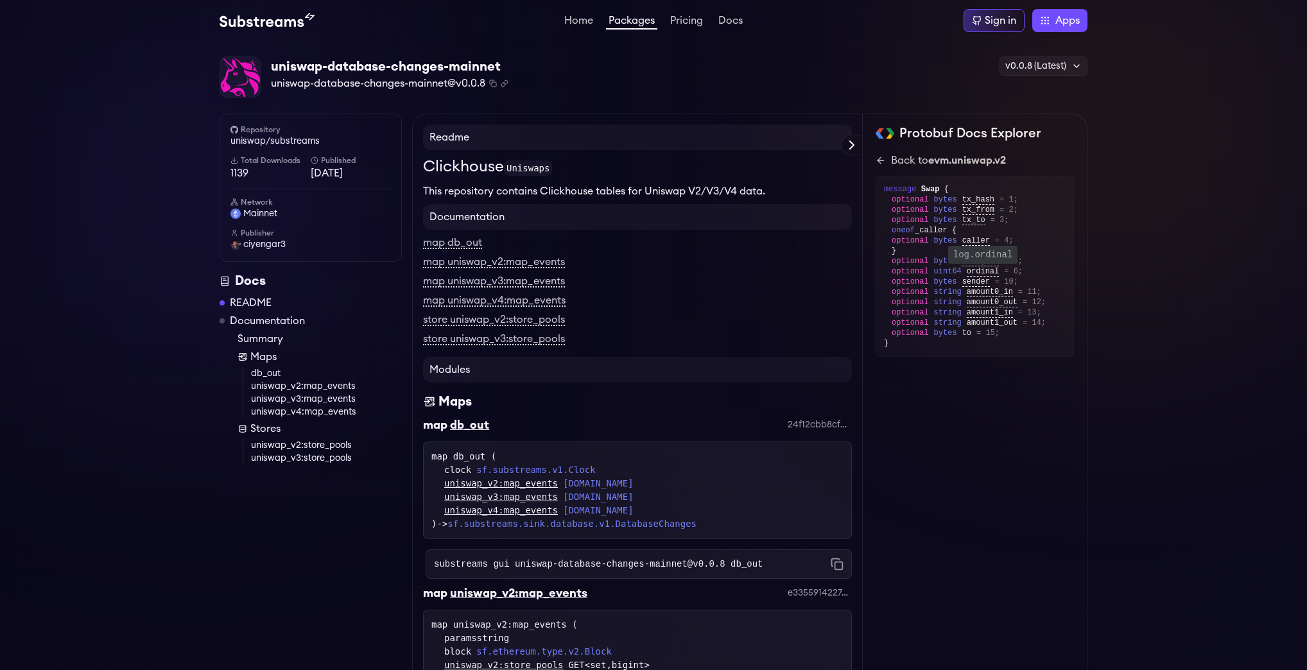
click at [983, 269] on span "ordinal" at bounding box center [982, 272] width 32 height 10
click at [970, 347] on div "}" at bounding box center [975, 343] width 182 height 10
click at [962, 210] on span "tx_from" at bounding box center [978, 210] width 32 height 10
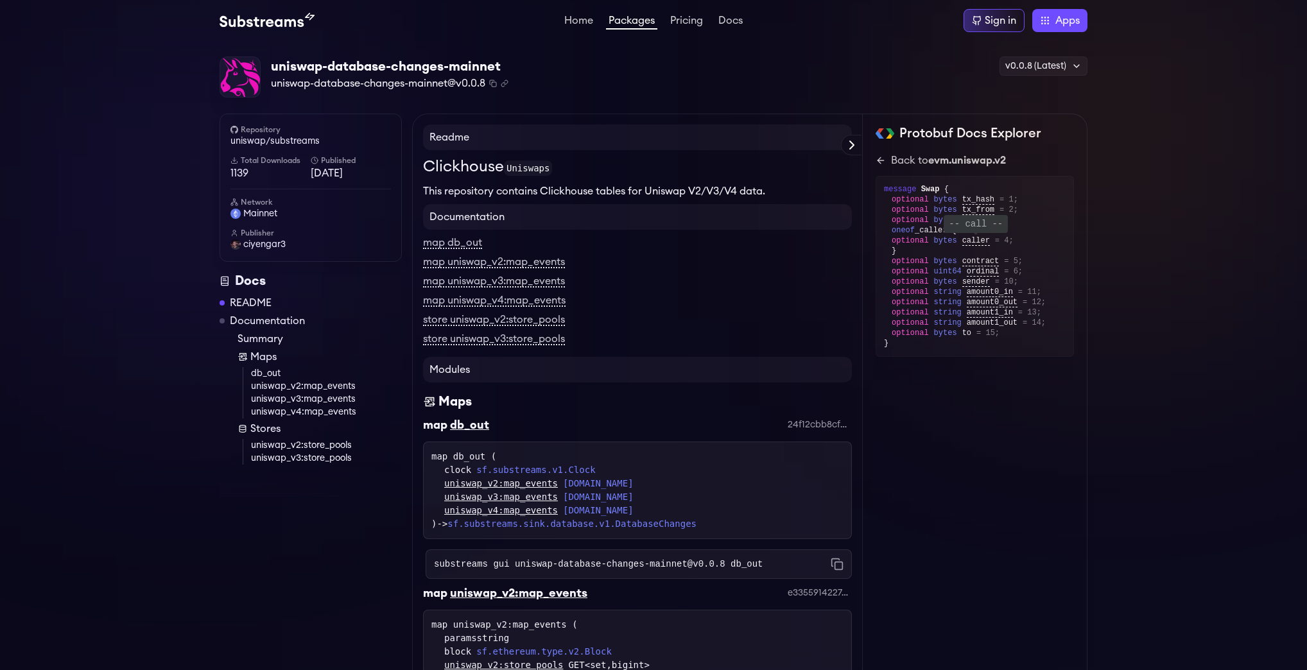
click at [963, 241] on span "caller" at bounding box center [976, 241] width 28 height 10
click at [1021, 311] on span "= 13;" at bounding box center [1029, 312] width 23 height 10
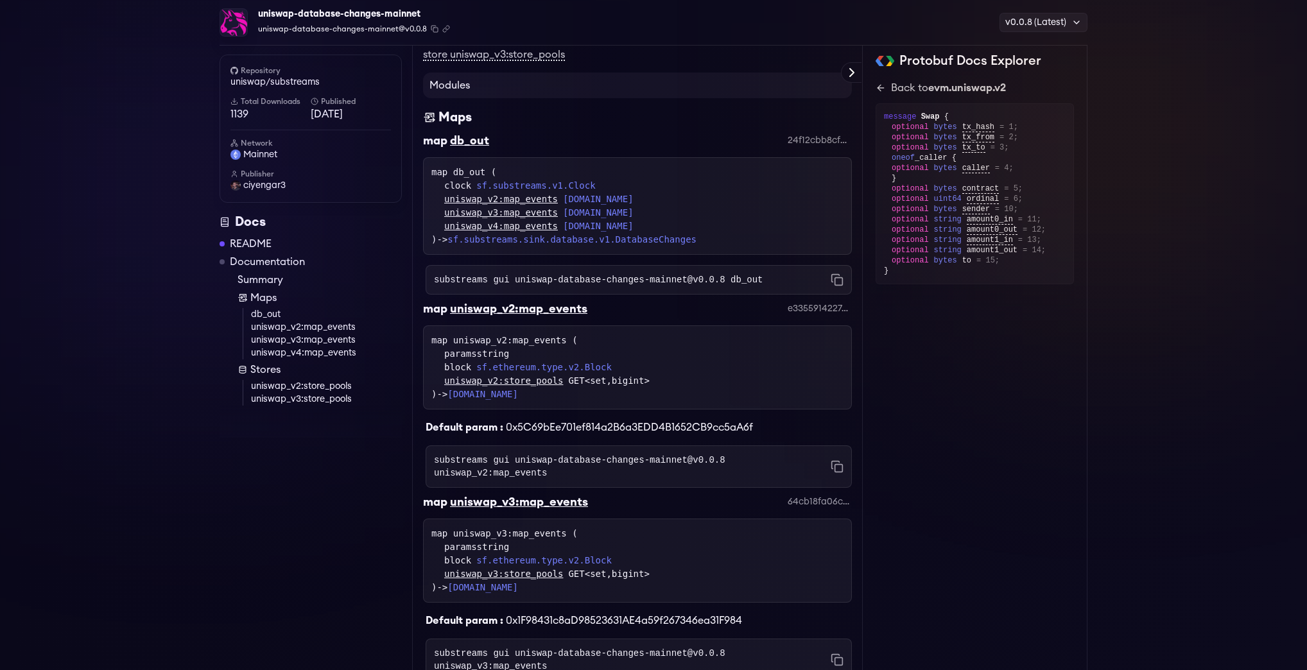
scroll to position [154, 0]
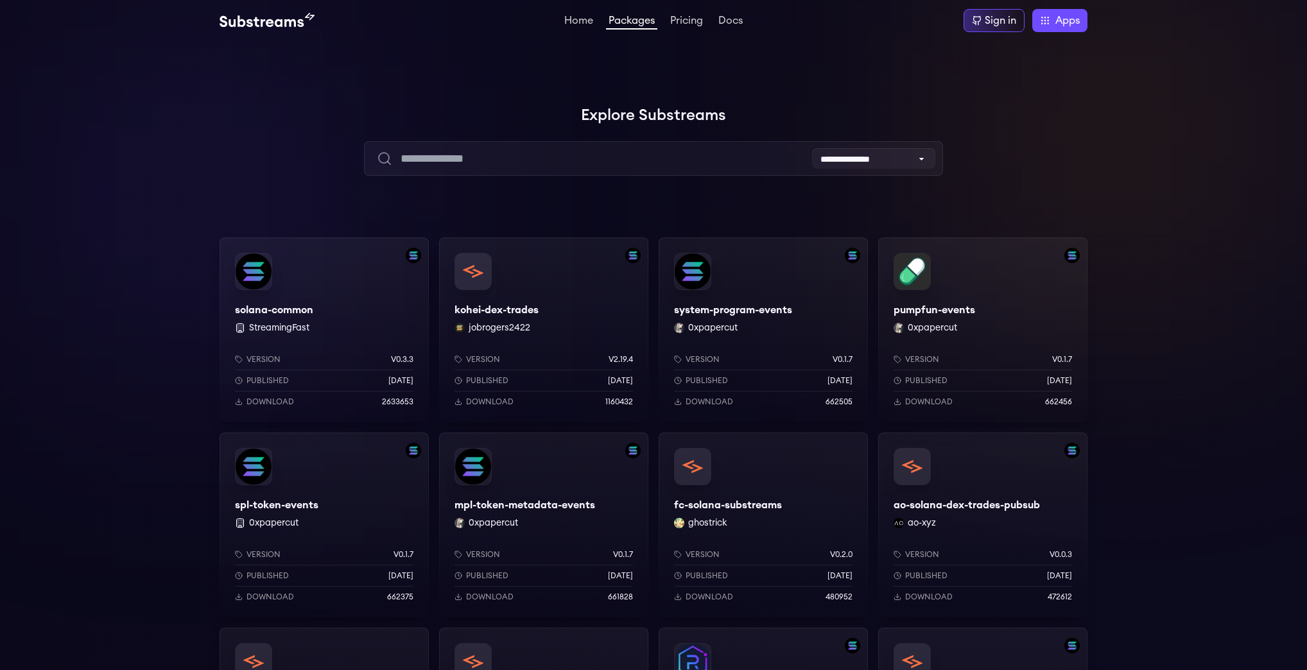
click at [254, 18] on img at bounding box center [266, 20] width 95 height 15
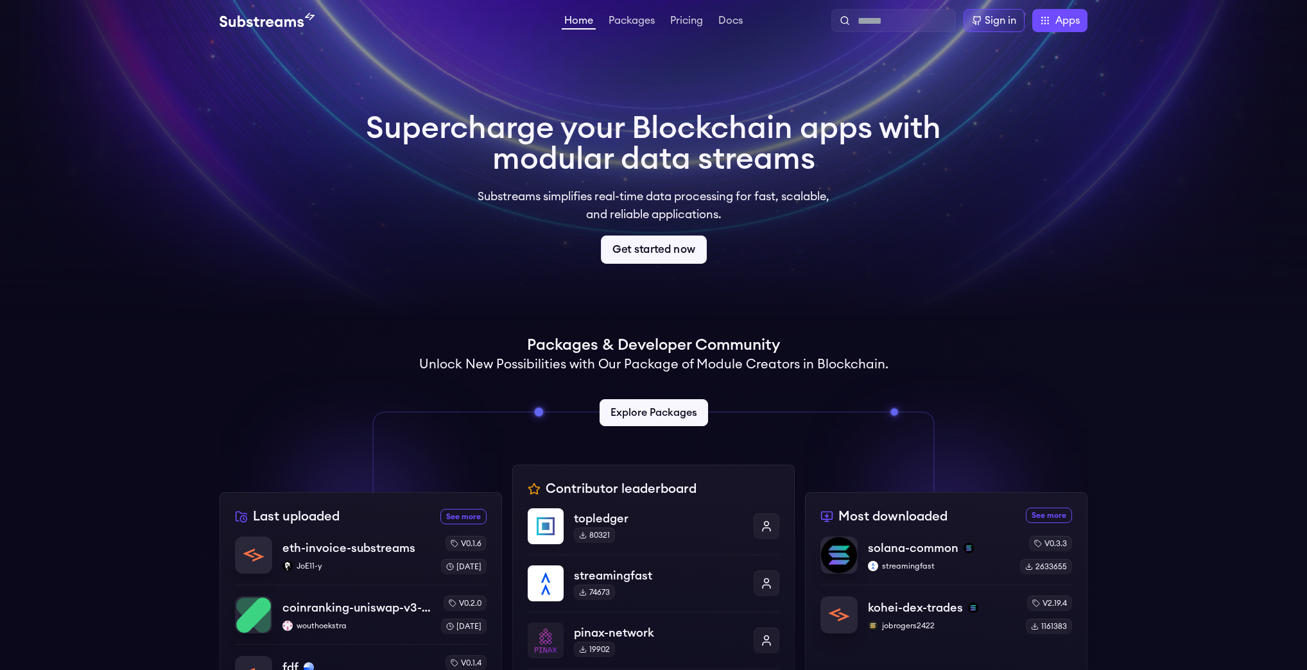
click at [626, 246] on link "Get started now" at bounding box center [654, 250] width 106 height 28
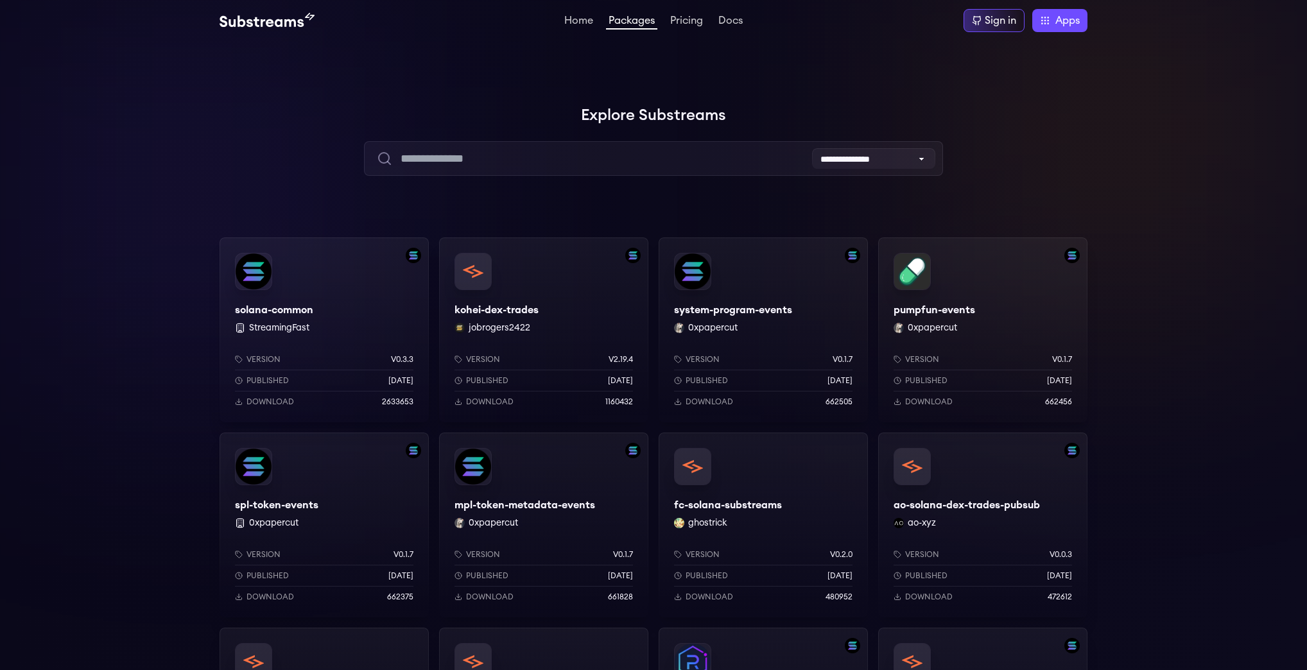
scroll to position [205, 0]
